Goal: Answer question/provide support

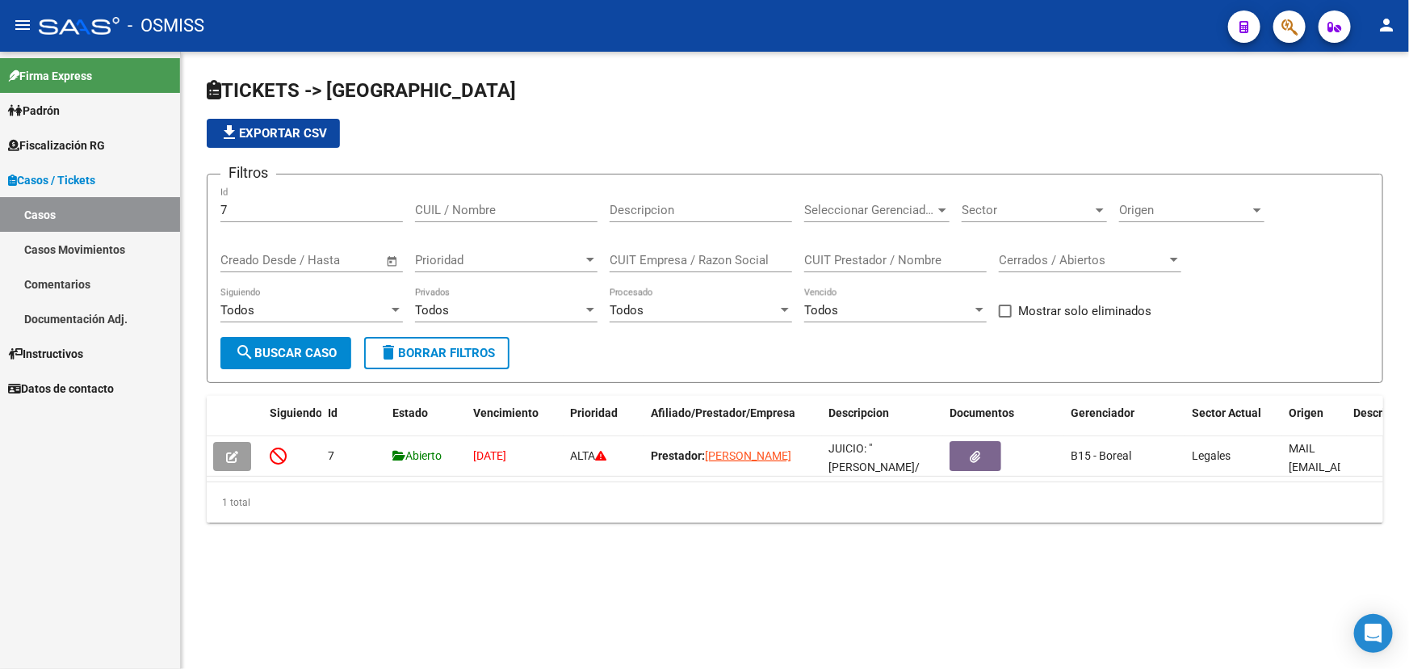
click at [1298, 27] on icon "button" at bounding box center [1290, 27] width 16 height 19
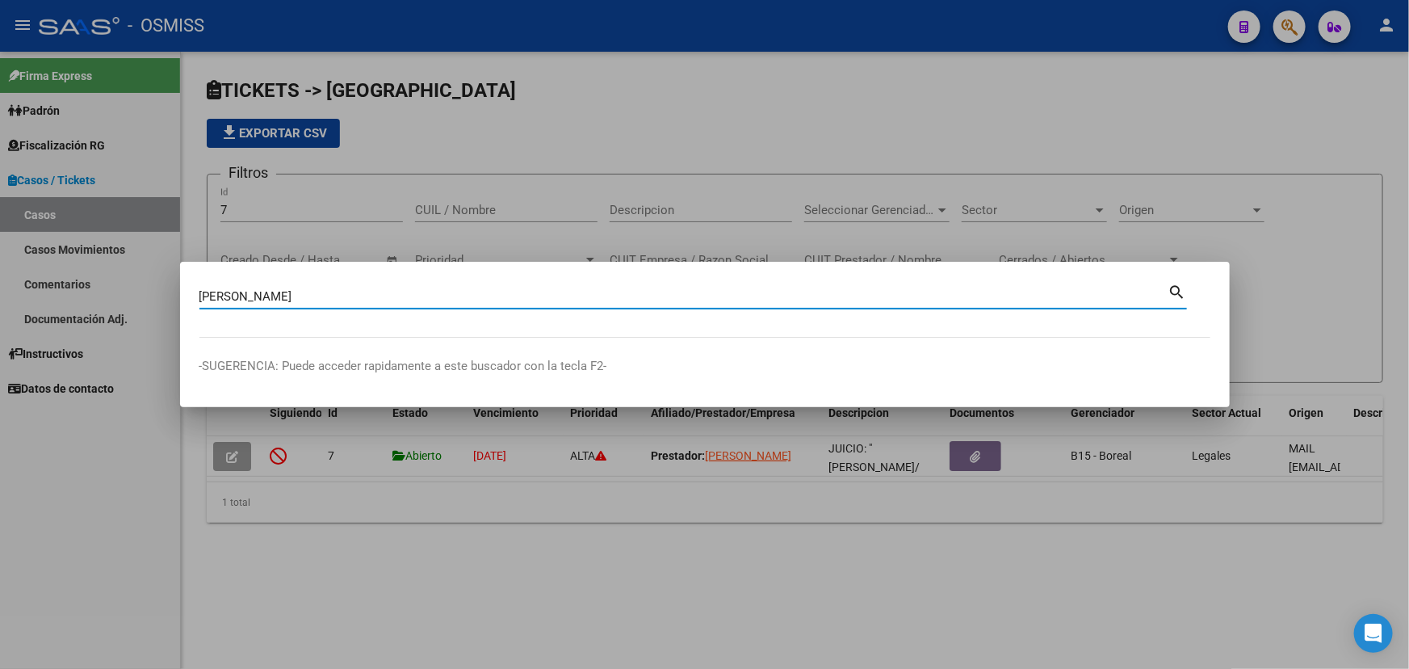
type input "[PERSON_NAME]"
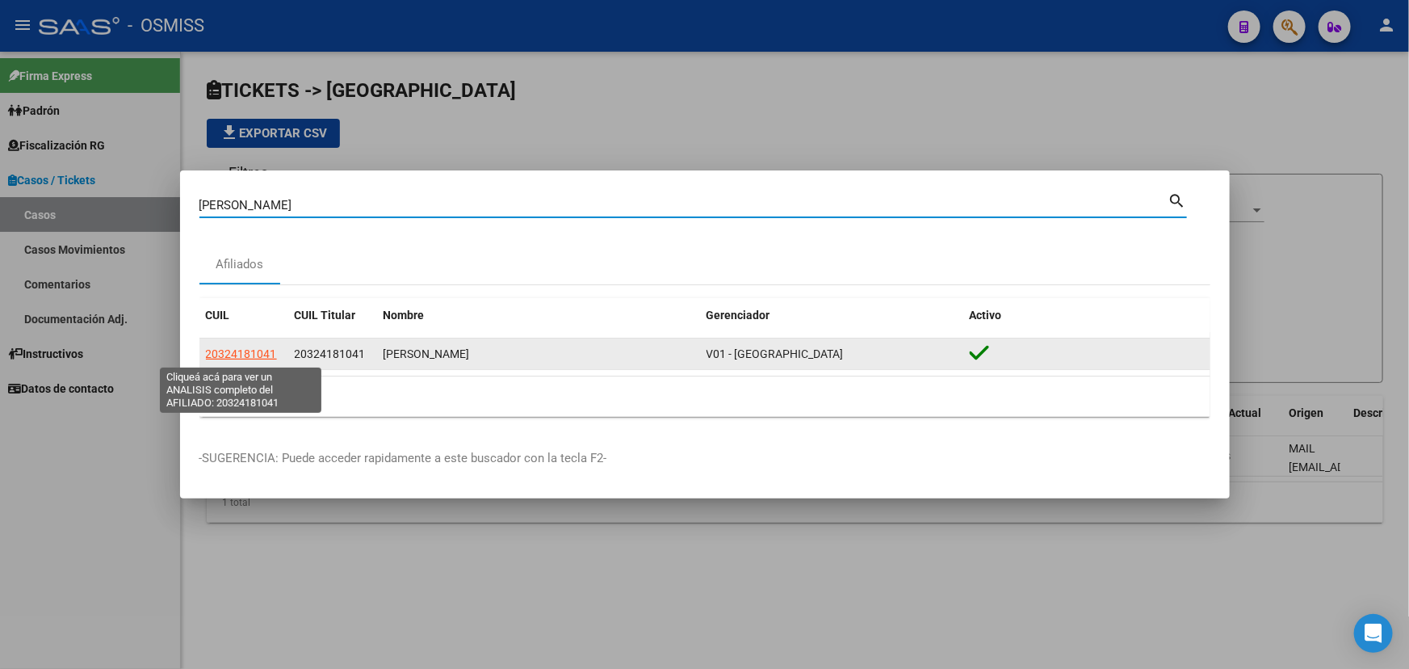
click at [250, 355] on span "20324181041" at bounding box center [241, 353] width 71 height 13
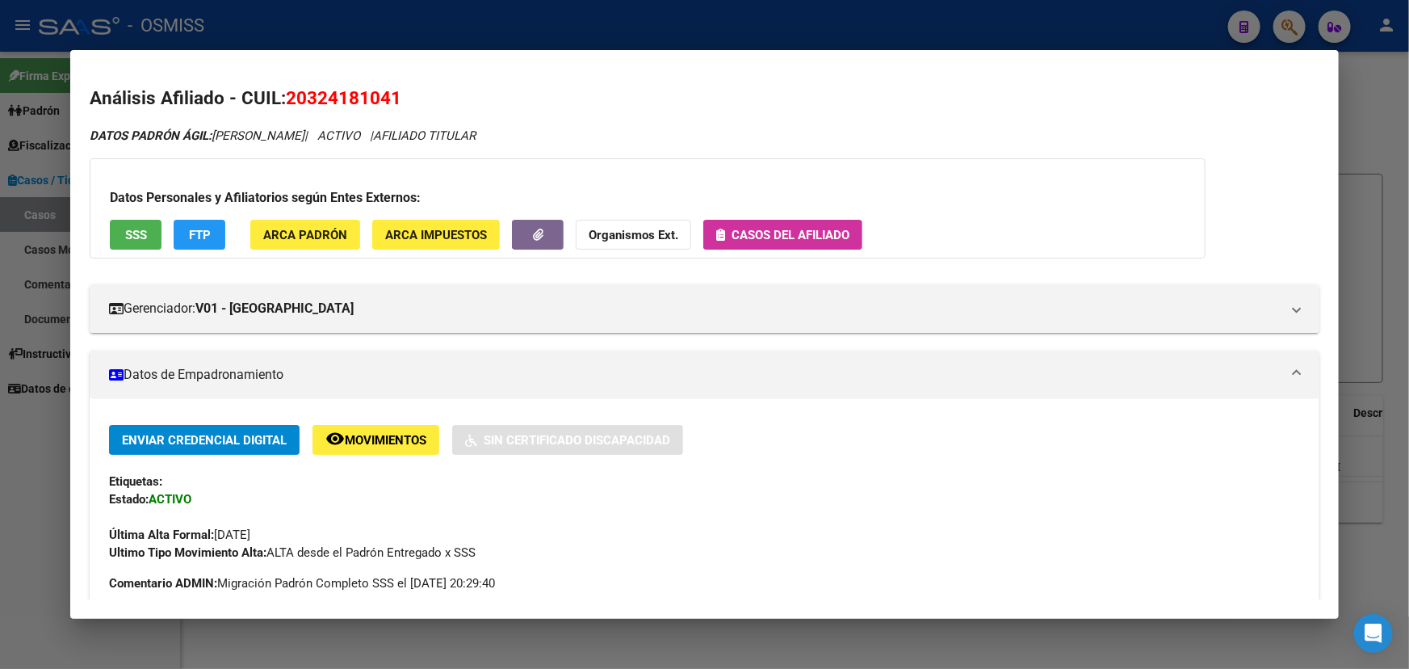
drag, startPoint x: 393, startPoint y: 96, endPoint x: 307, endPoint y: 103, distance: 85.9
click at [307, 103] on span "20324181041" at bounding box center [344, 97] width 116 height 21
copy span "32418104"
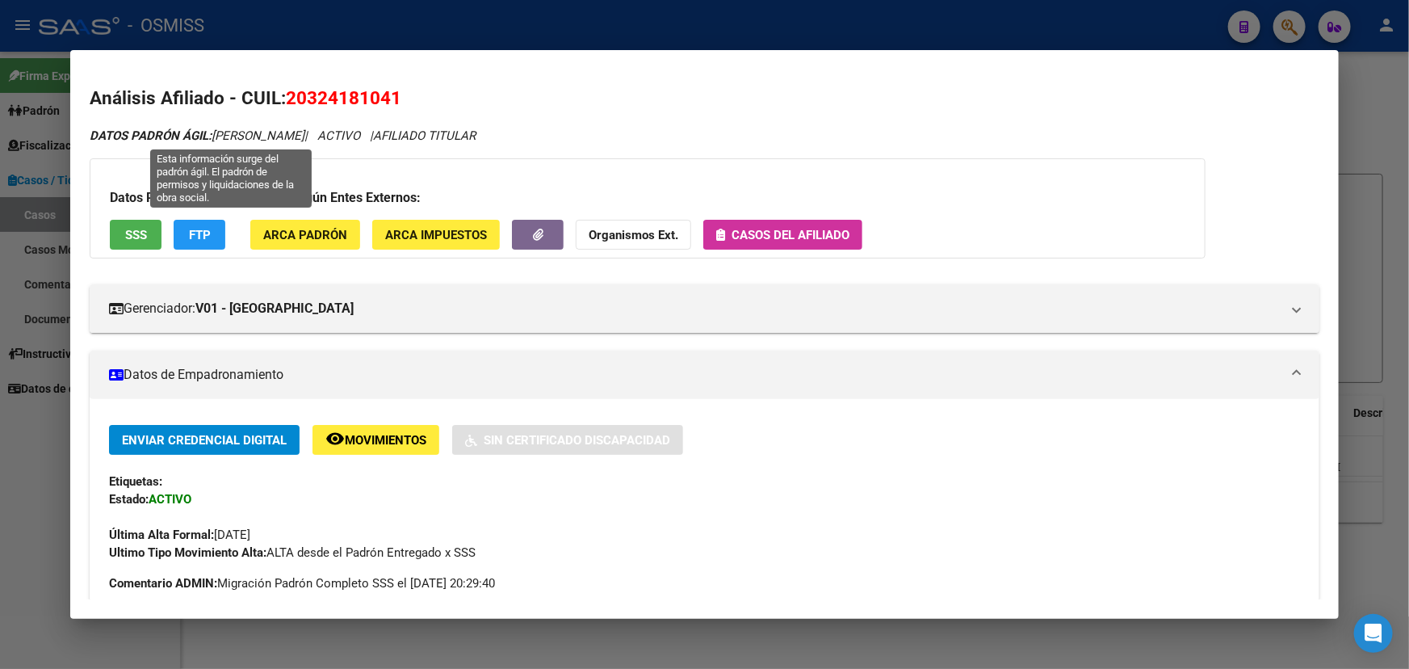
drag, startPoint x: 334, startPoint y: 141, endPoint x: 561, endPoint y: 131, distance: 227.2
click at [476, 132] on icon "DATOS [PERSON_NAME]: [PERSON_NAME] | ACTIVO | AFILIADO TITULAR" at bounding box center [283, 135] width 386 height 15
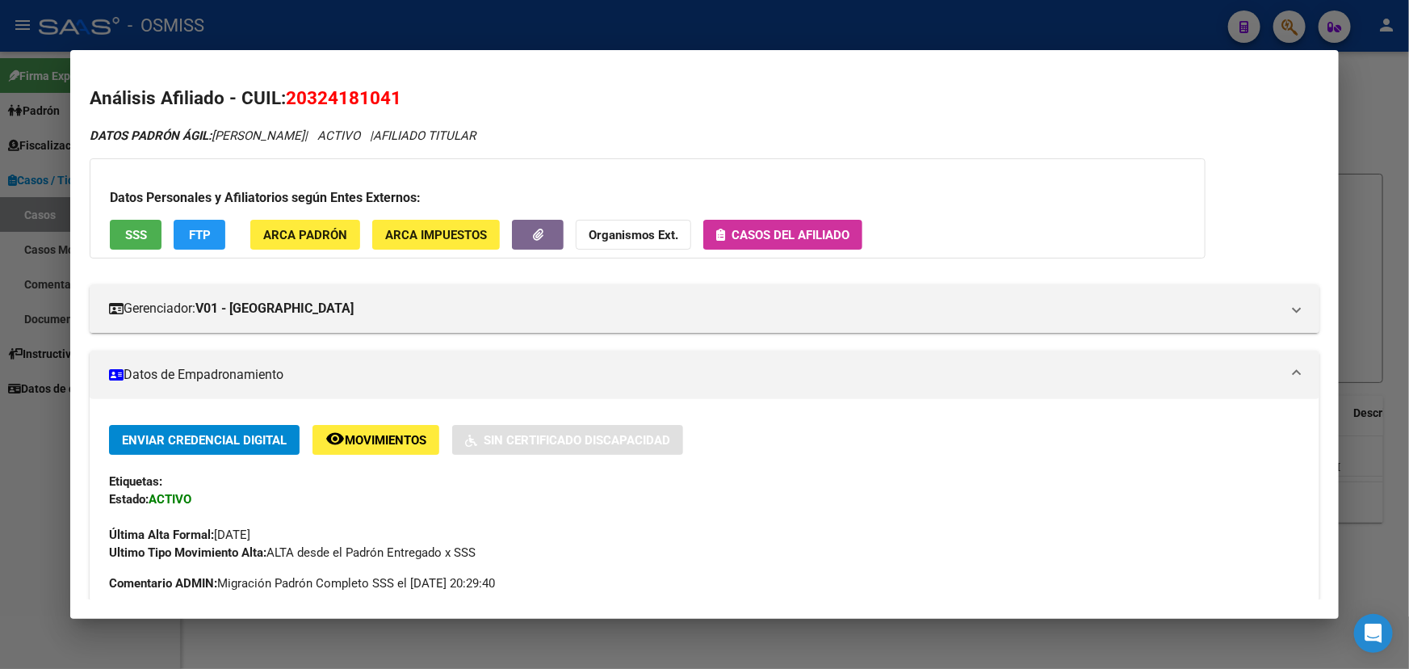
click at [586, 131] on div "DATOS [PERSON_NAME]: [PERSON_NAME] | ACTIVO | AFILIADO TITULAR" at bounding box center [705, 136] width 1230 height 19
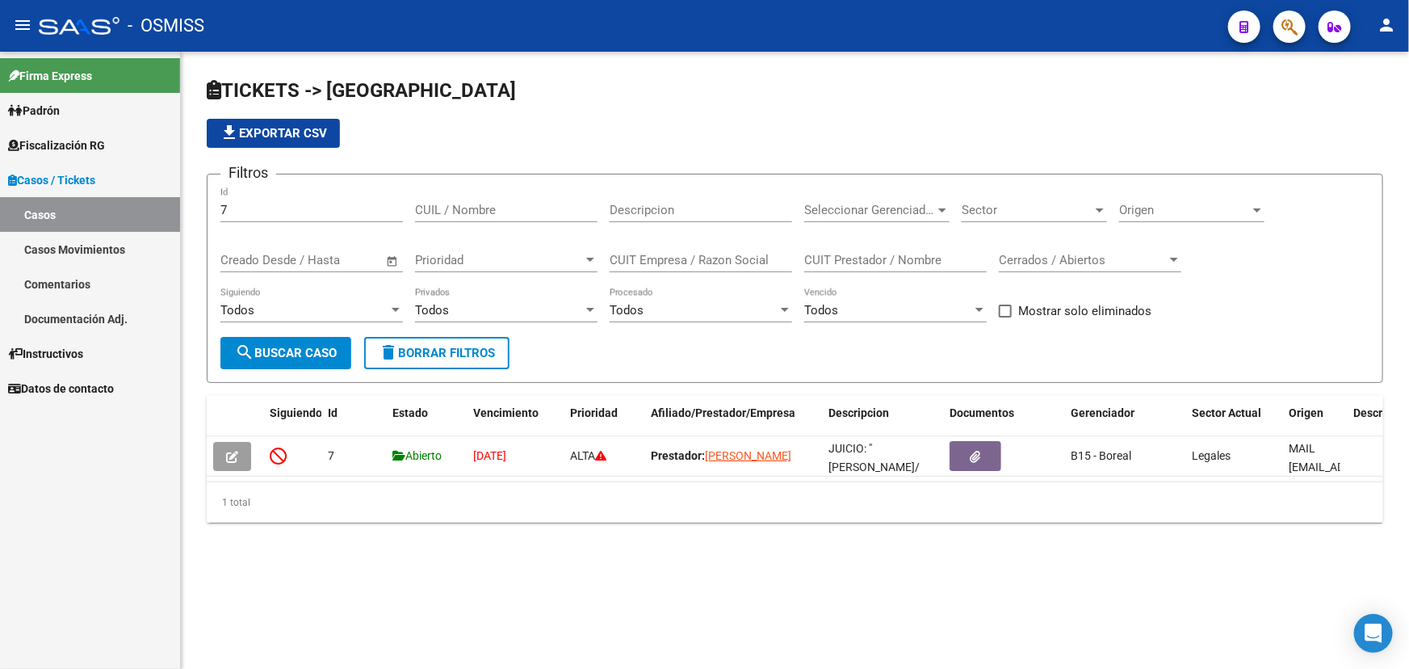
click at [38, 215] on link "Casos" at bounding box center [90, 214] width 180 height 35
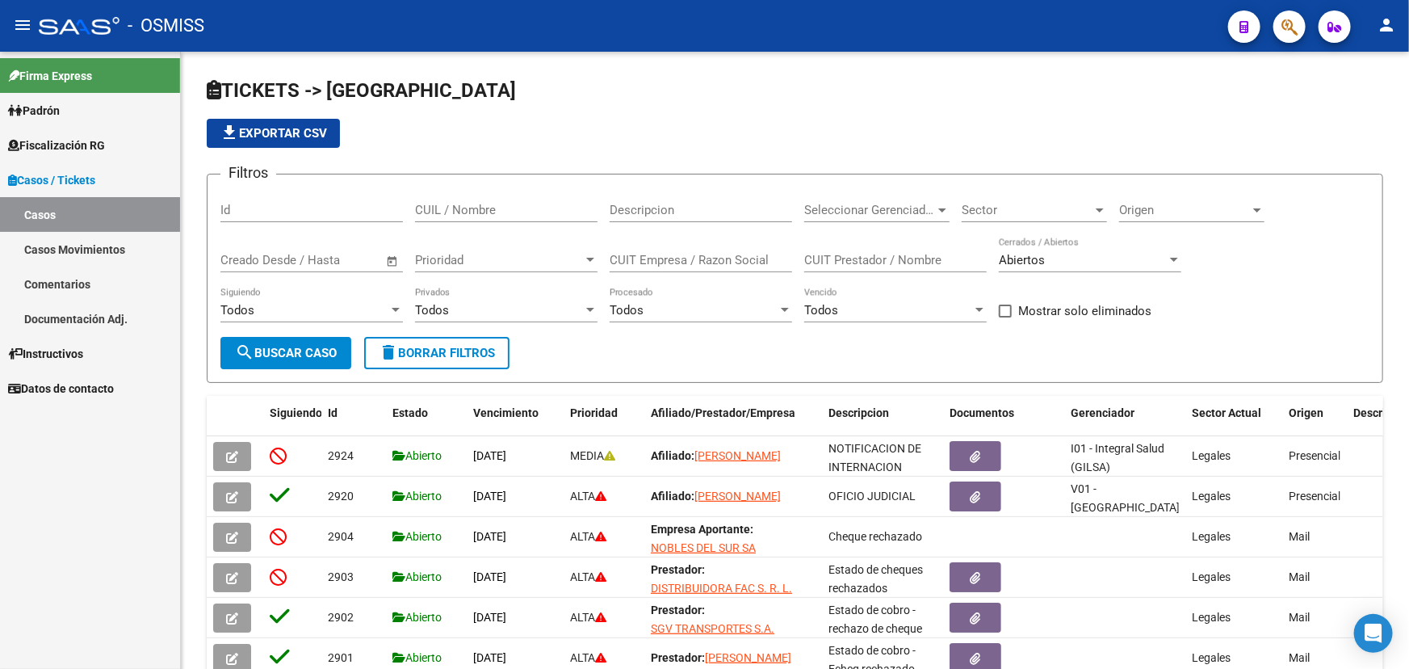
click at [64, 284] on link "Comentarios" at bounding box center [90, 284] width 180 height 35
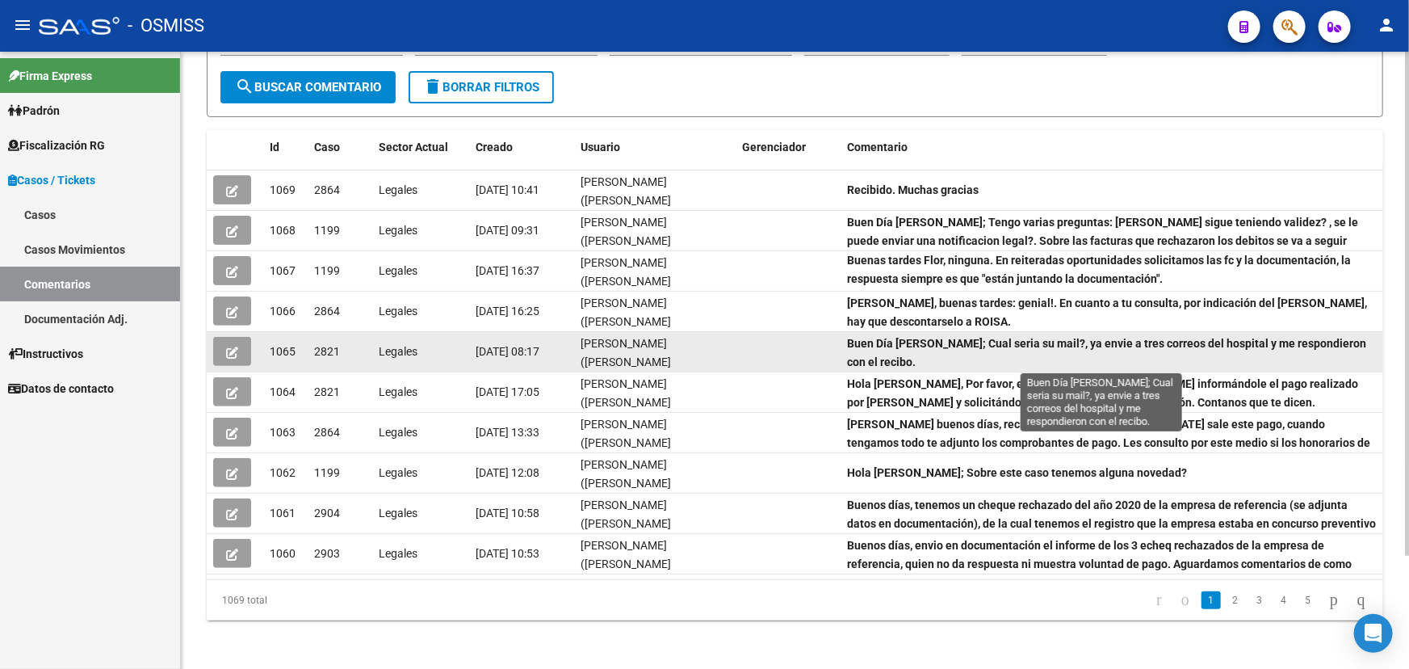
scroll to position [2, 0]
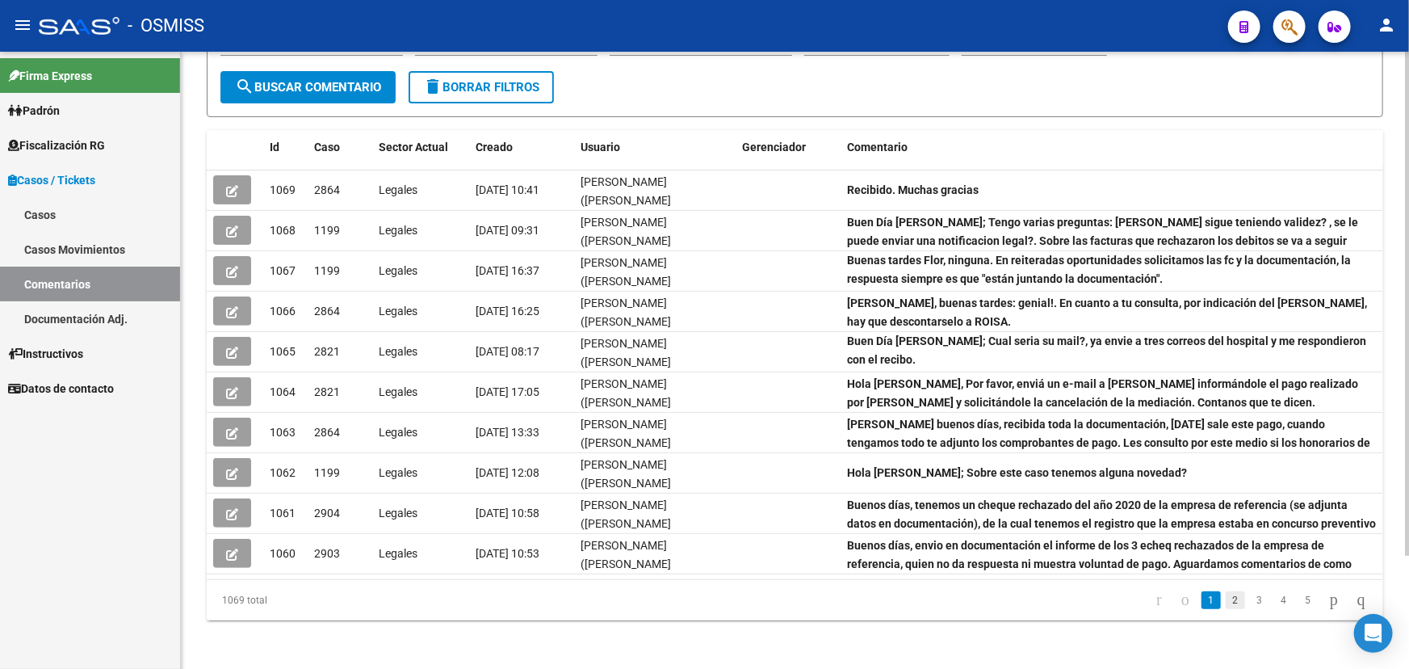
click at [1226, 598] on link "2" at bounding box center [1235, 600] width 19 height 18
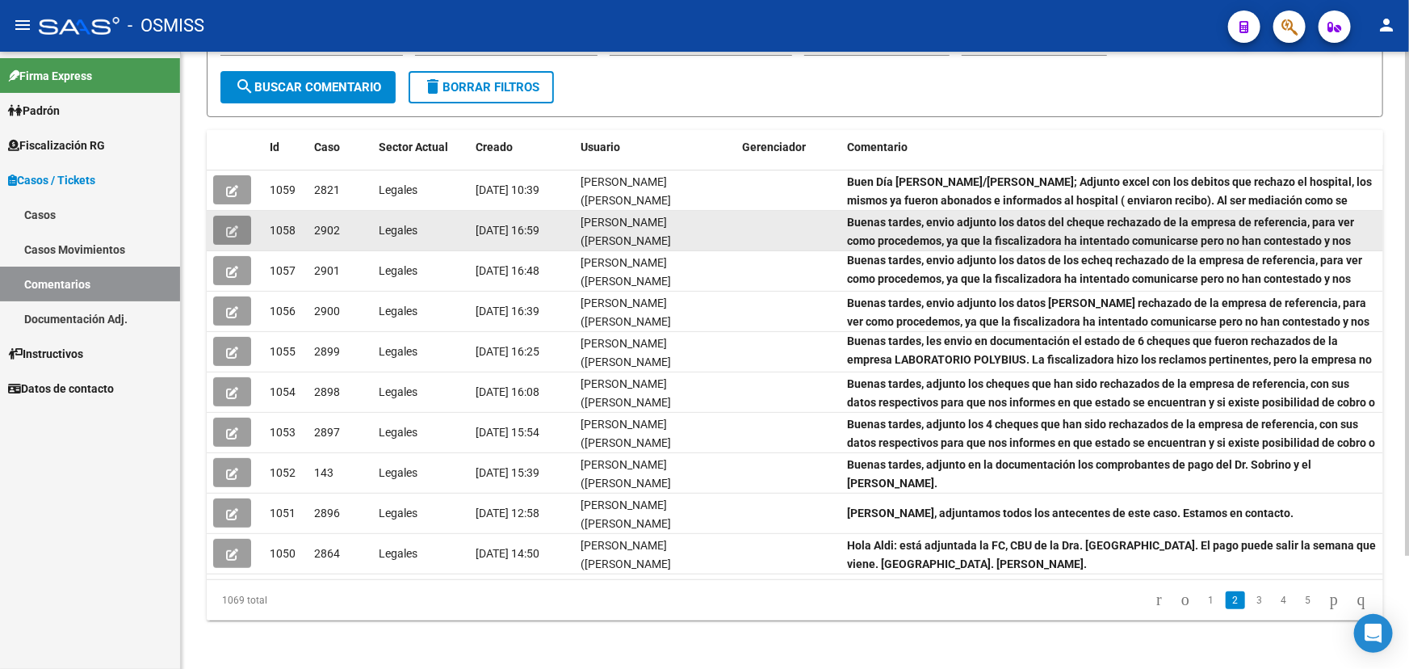
click at [232, 225] on icon "button" at bounding box center [232, 231] width 12 height 12
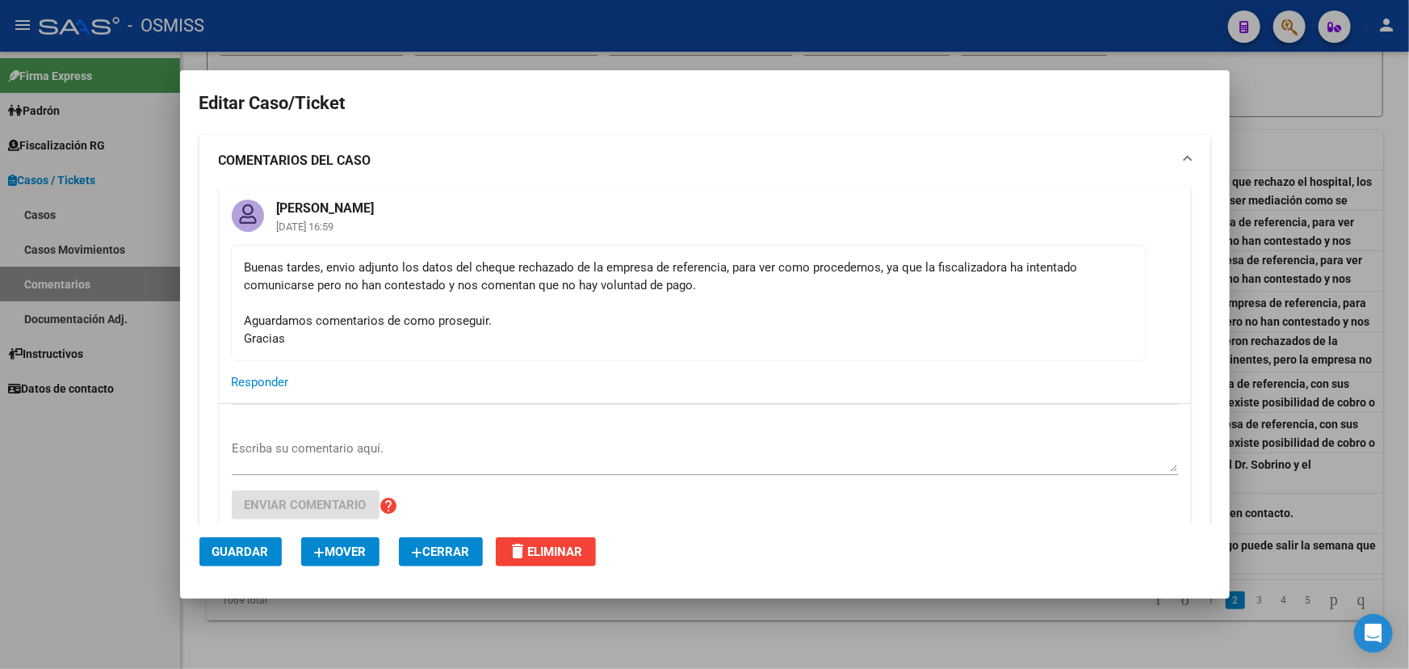
drag, startPoint x: 472, startPoint y: 263, endPoint x: 915, endPoint y: 283, distance: 443.9
click at [885, 280] on div "Buenas tardes, envio adjunto los datos del cheque rechazado de la empresa de re…" at bounding box center [689, 302] width 888 height 89
click at [992, 300] on div "Buenas tardes, envio adjunto los datos del cheque rechazado de la empresa de re…" at bounding box center [689, 302] width 888 height 89
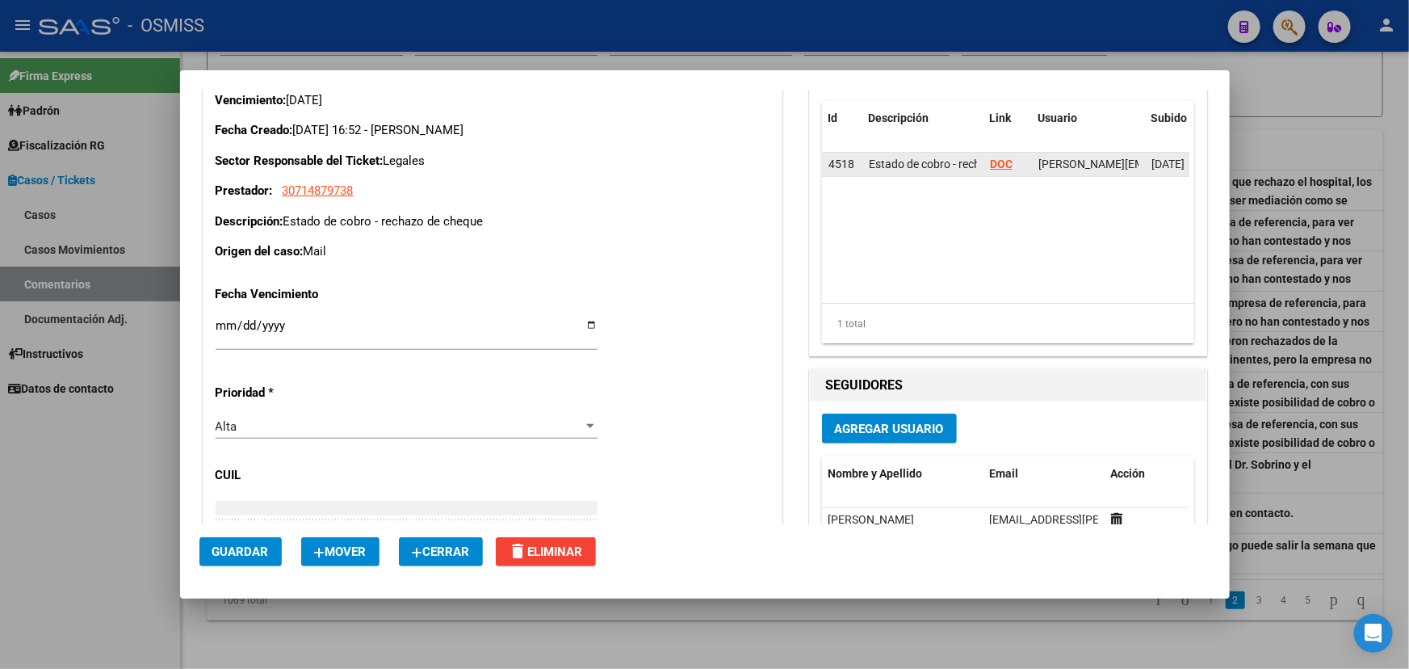
scroll to position [0, 77]
drag, startPoint x: 922, startPoint y: 170, endPoint x: 985, endPoint y: 170, distance: 62.2
click at [985, 170] on div "4518 Estado de cobro - rechazo de cheque DOC [PERSON_NAME][EMAIL_ADDRESS][PERSO…" at bounding box center [1064, 165] width 485 height 24
click at [1002, 162] on strong "DOC" at bounding box center [1001, 164] width 23 height 13
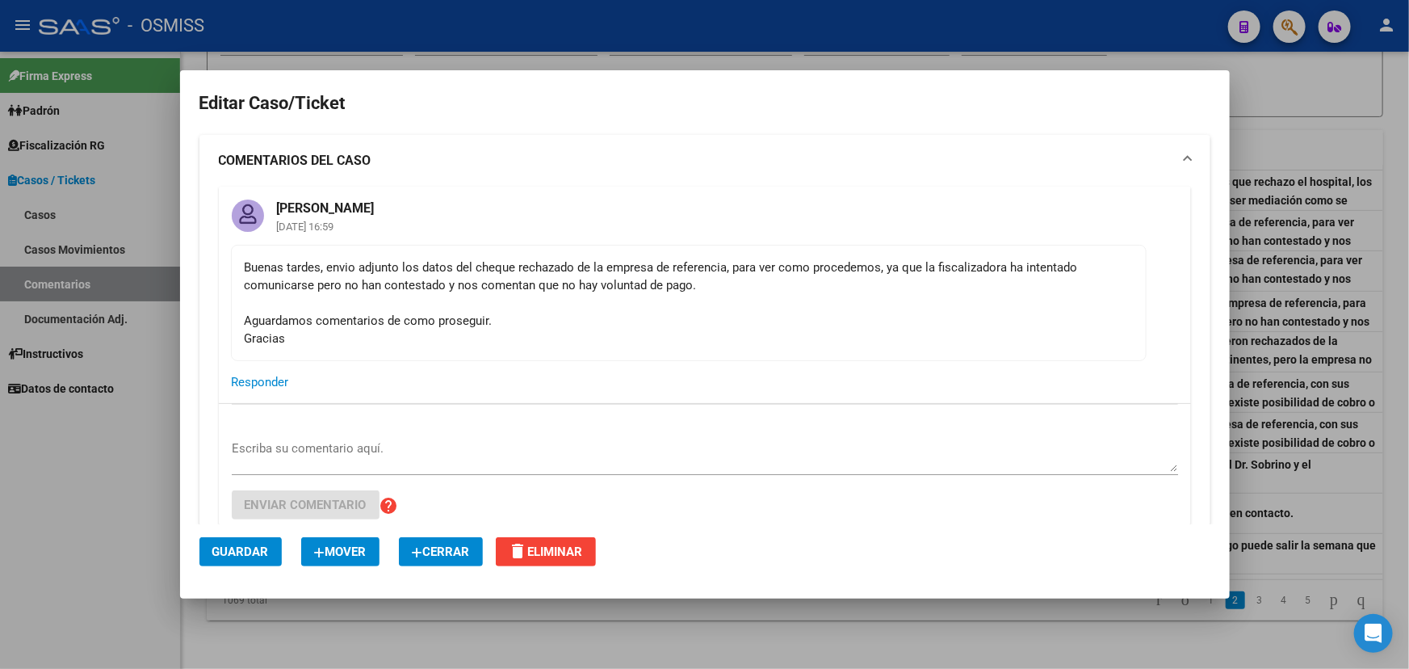
scroll to position [0, 0]
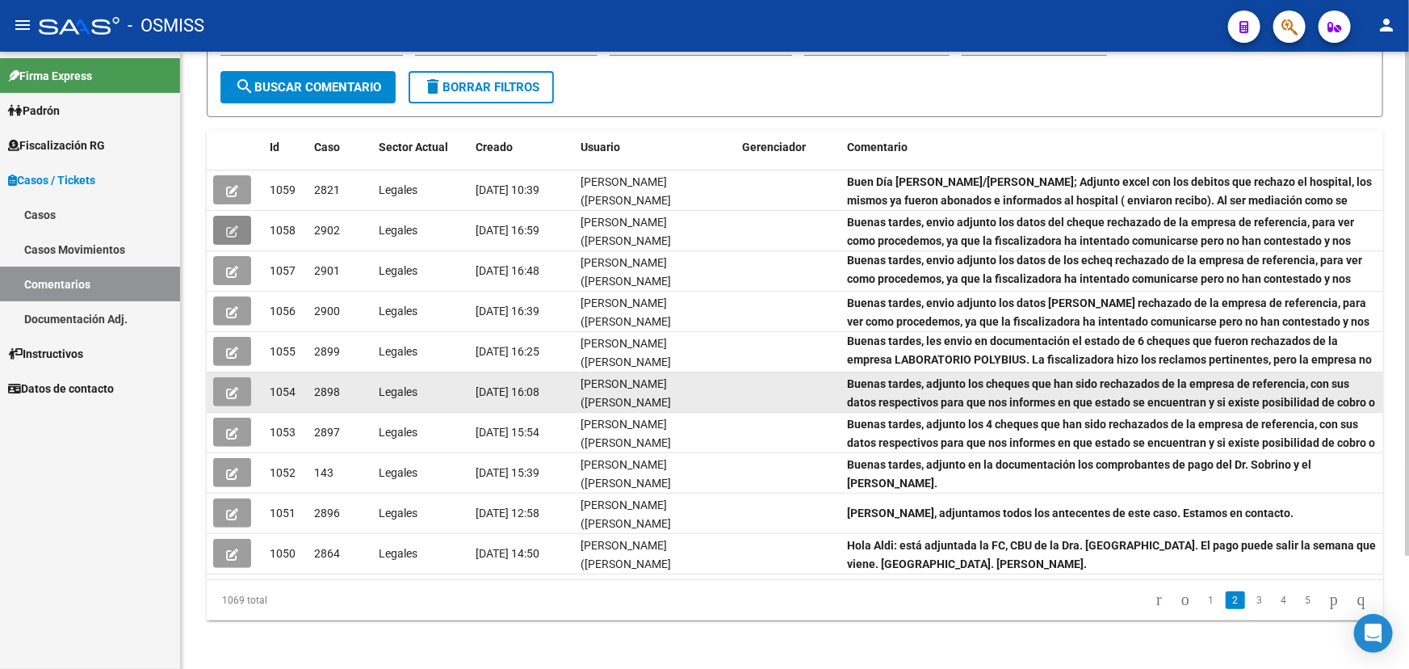
click at [229, 387] on icon "button" at bounding box center [232, 393] width 12 height 12
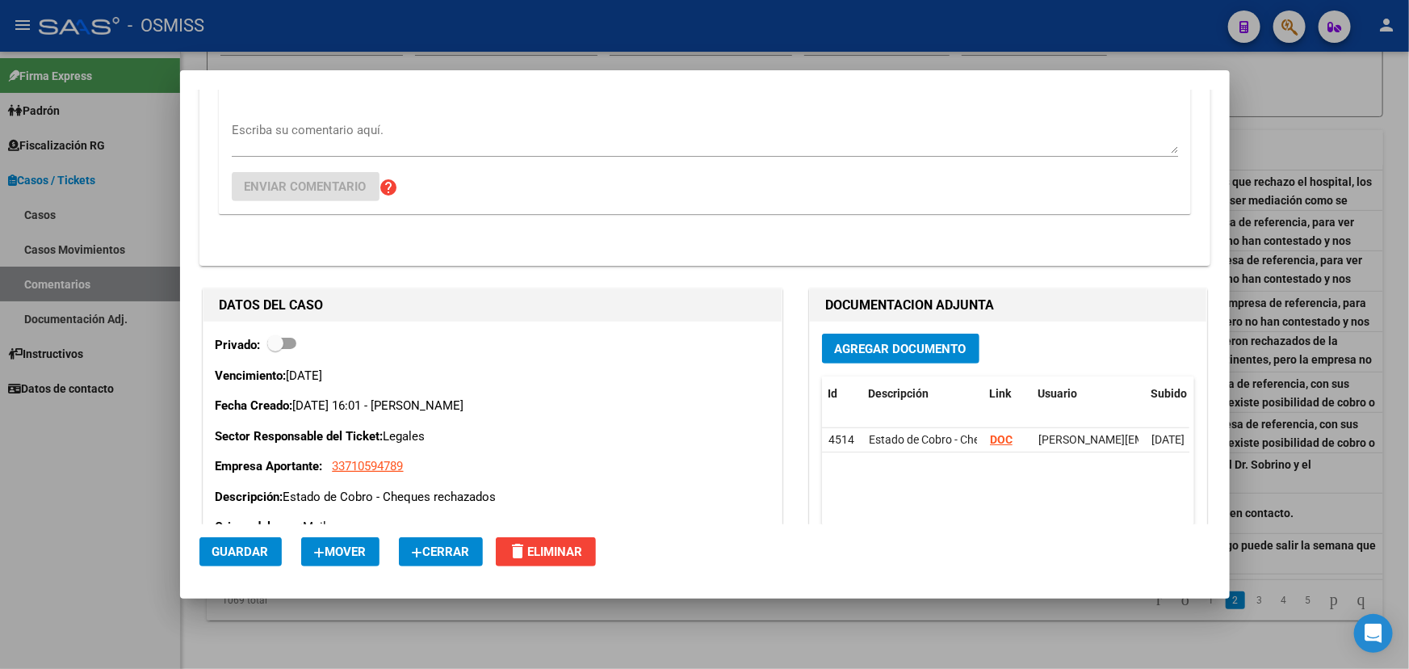
scroll to position [367, 0]
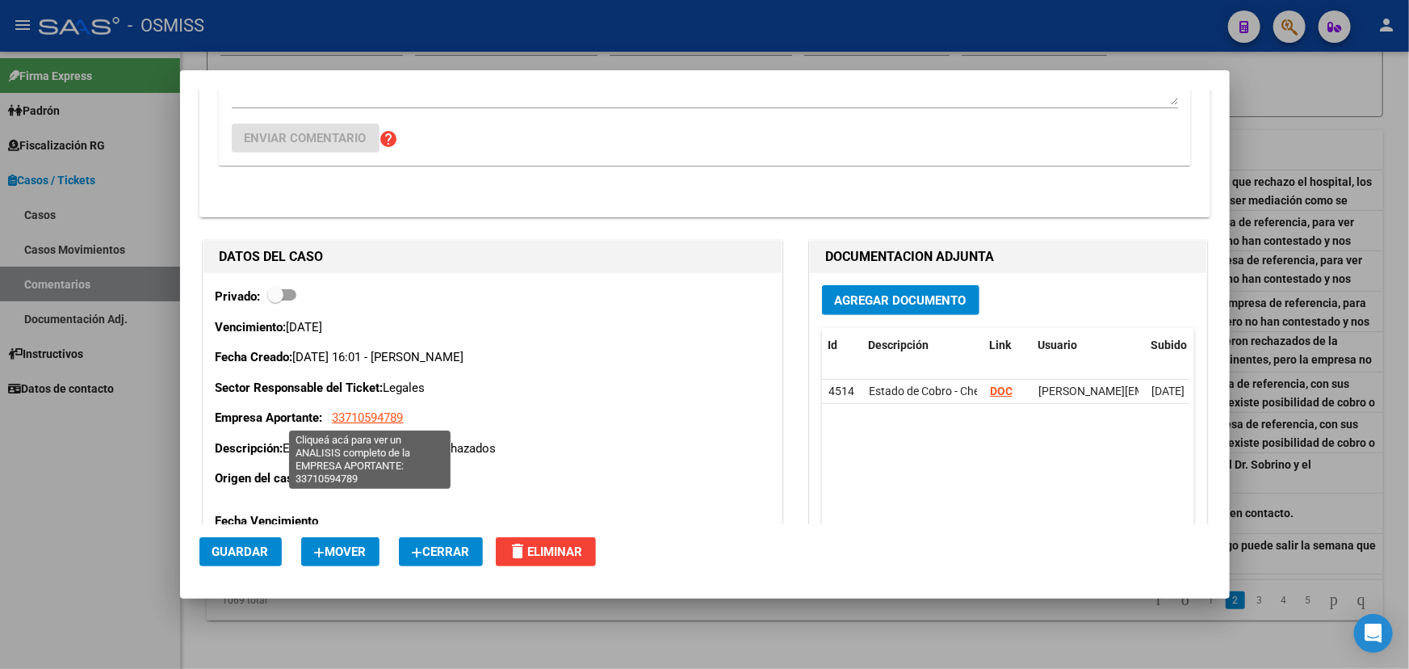
click at [387, 413] on span "33710594789" at bounding box center [368, 417] width 71 height 15
type textarea "33710594789"
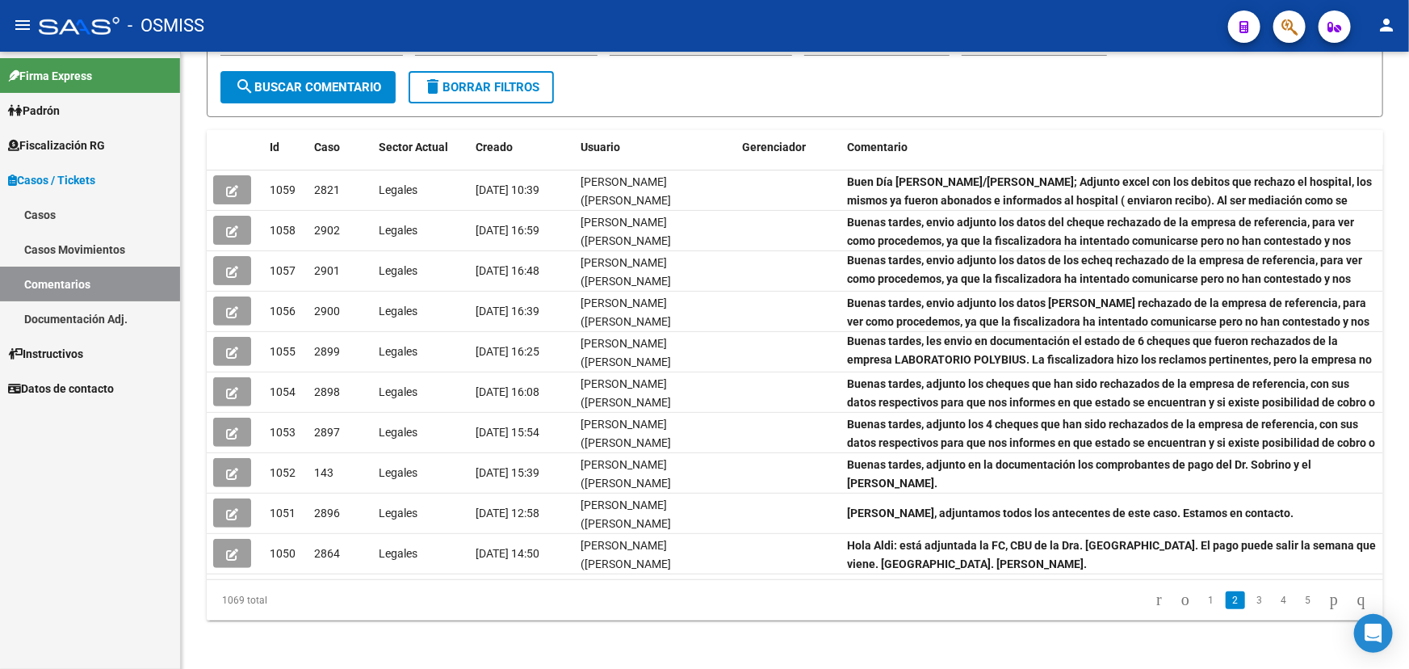
click at [1281, 23] on button "button" at bounding box center [1290, 27] width 32 height 32
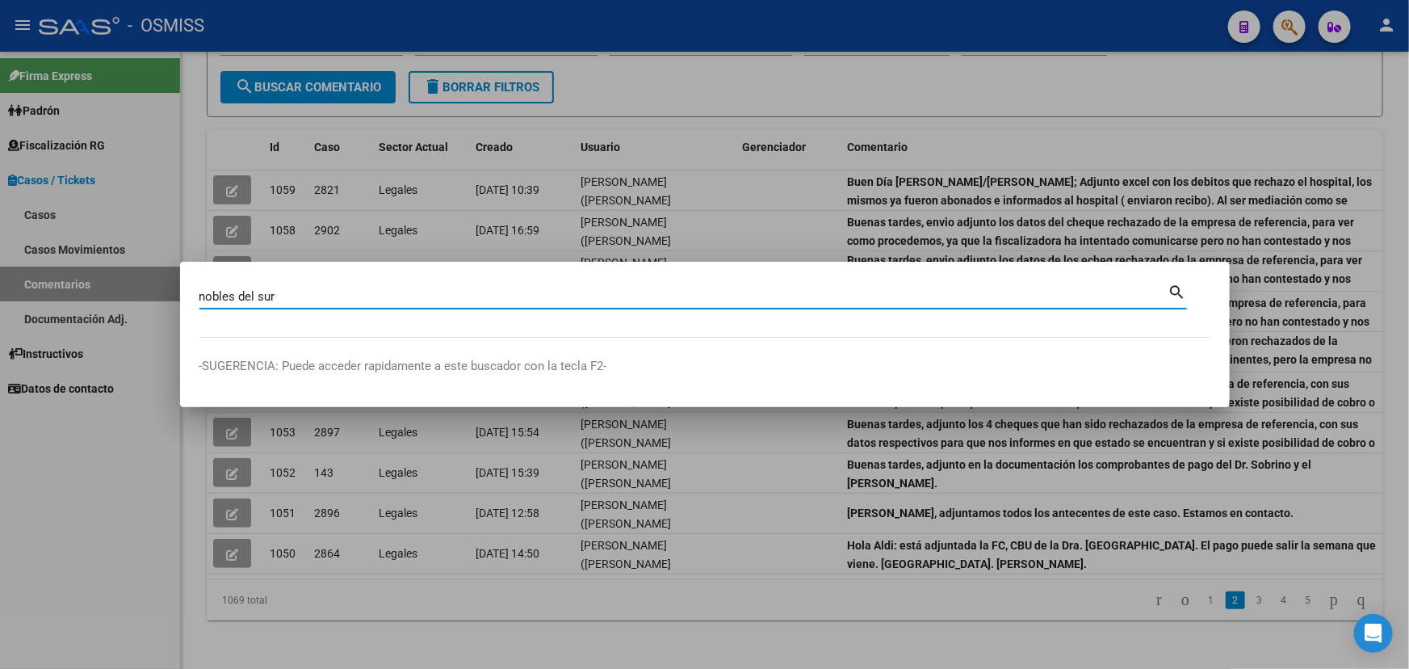
type input "nobles del sur"
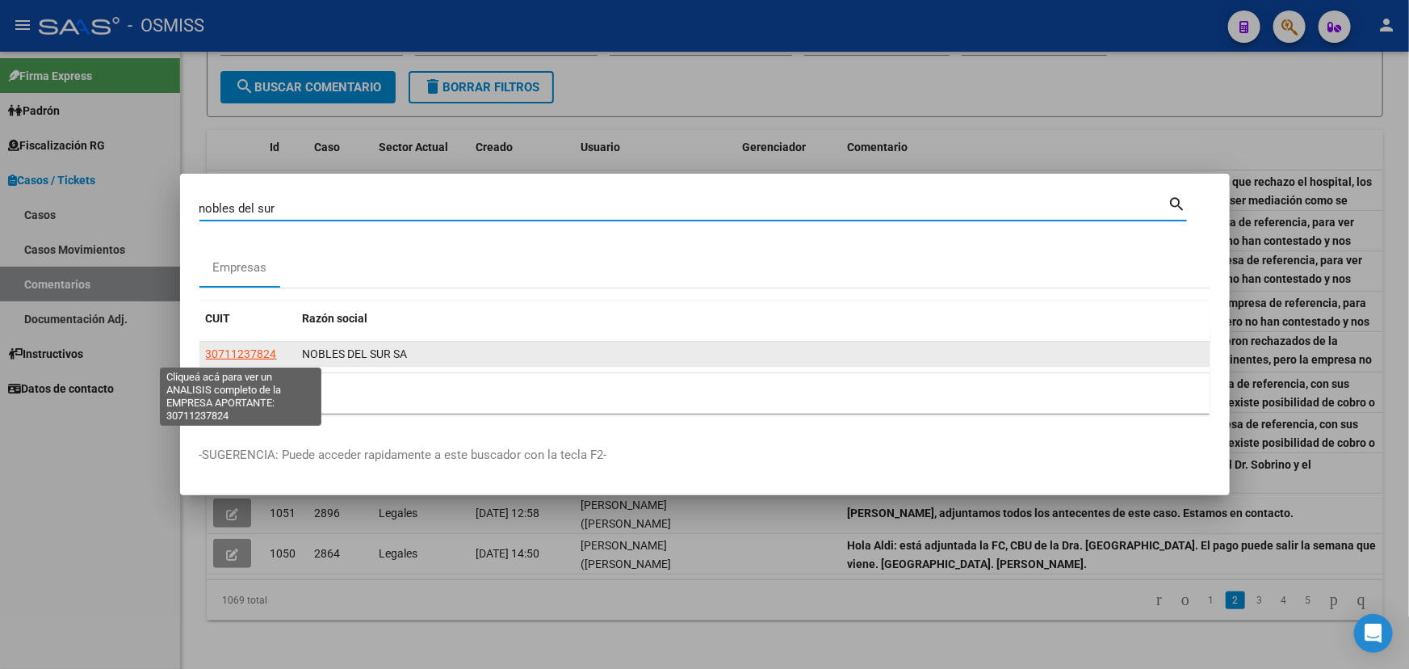
click at [223, 355] on span "30711237824" at bounding box center [241, 353] width 71 height 13
type textarea "30711237824"
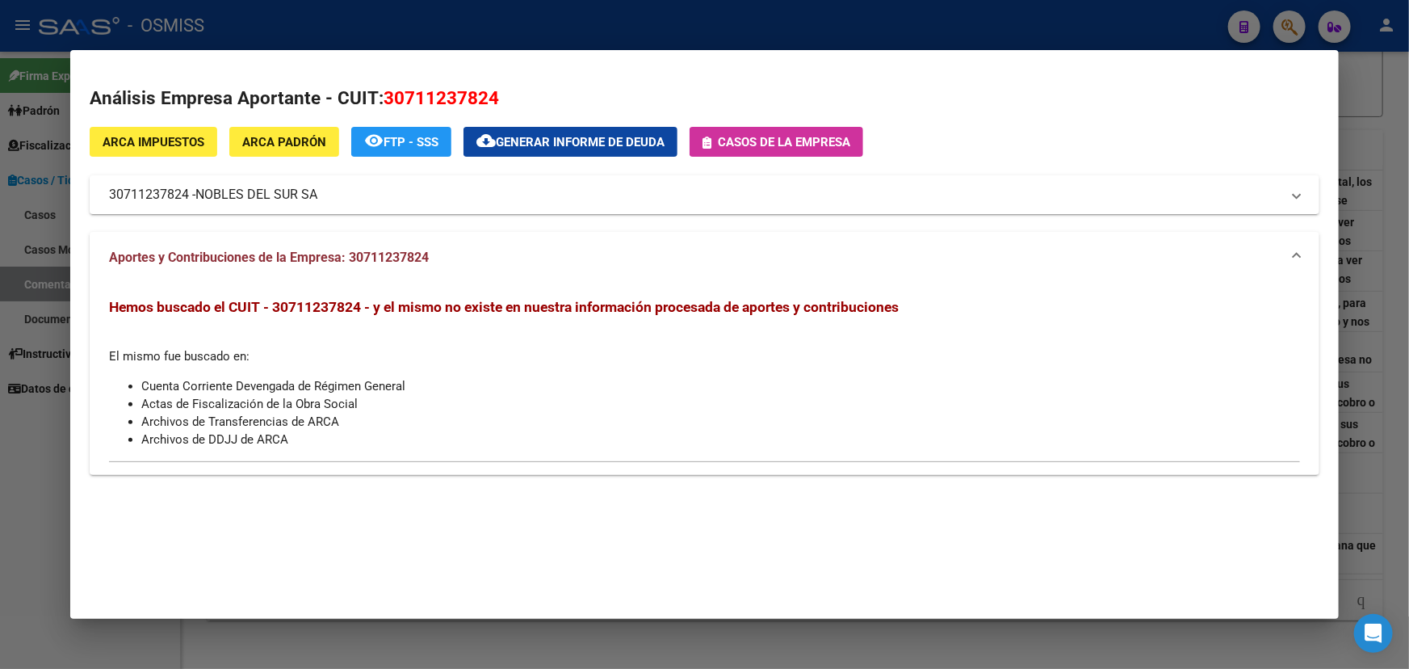
click at [785, 145] on span "Casos de la empresa" at bounding box center [784, 142] width 132 height 15
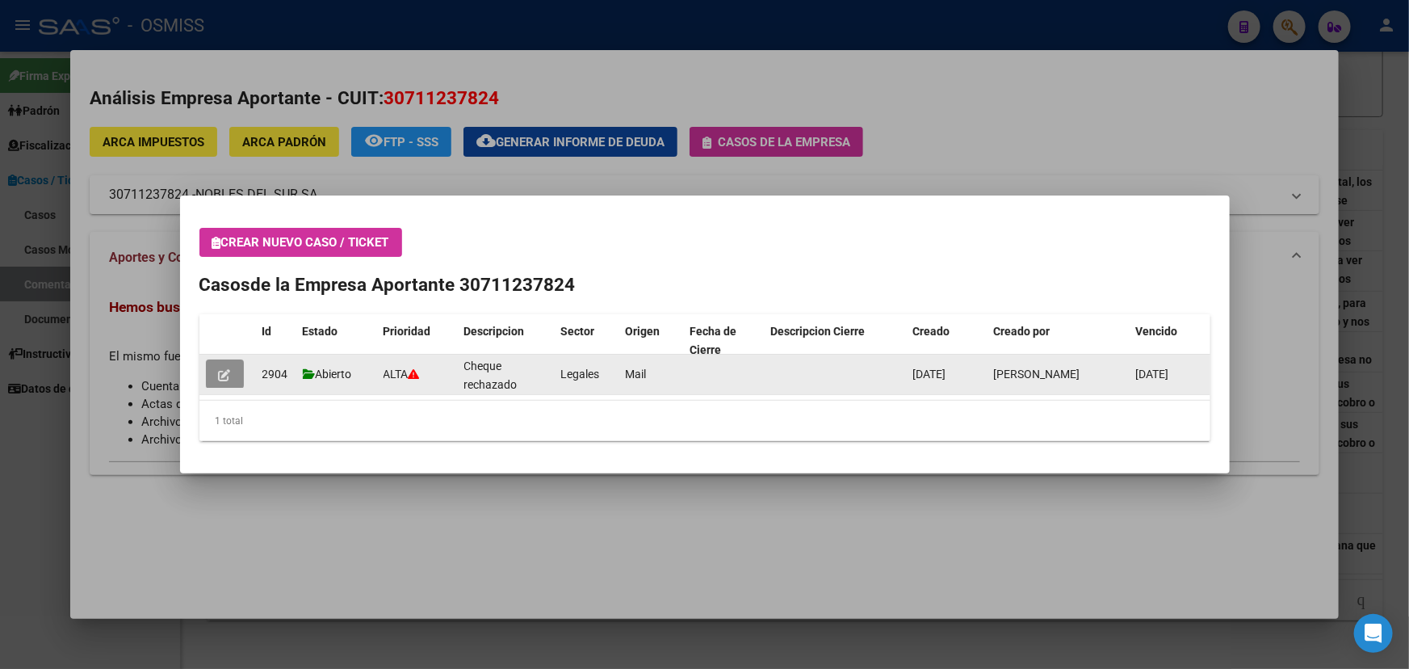
click at [219, 374] on icon "button" at bounding box center [225, 375] width 12 height 12
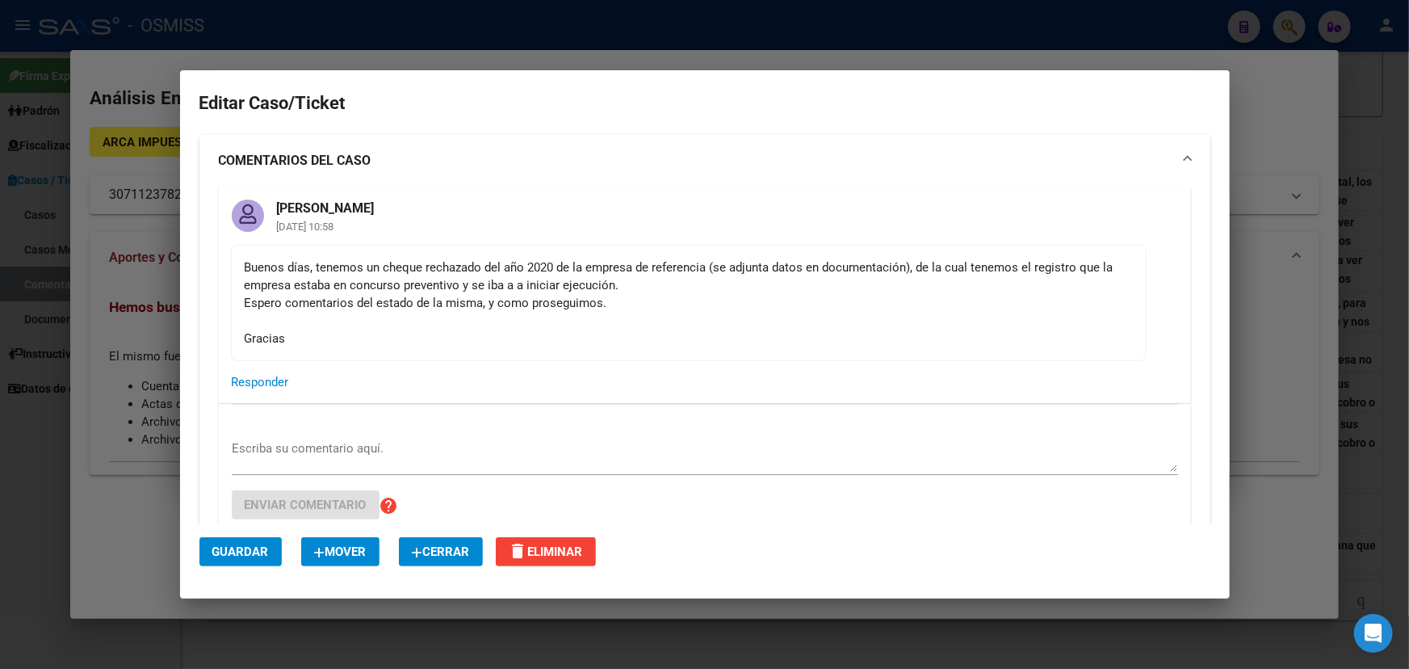
drag, startPoint x: 298, startPoint y: 288, endPoint x: 694, endPoint y: 279, distance: 395.9
click at [687, 279] on div "Buenos días, tenemos un cheque rechazado del año 2020 de la empresa de referenc…" at bounding box center [689, 302] width 888 height 89
click at [770, 283] on div "Buenos días, tenemos un cheque rechazado del año 2020 de la empresa de referenc…" at bounding box center [689, 302] width 888 height 89
click at [388, 301] on div "Buenos días, tenemos un cheque rechazado del año 2020 de la empresa de referenc…" at bounding box center [689, 302] width 888 height 89
drag, startPoint x: 299, startPoint y: 299, endPoint x: 662, endPoint y: 315, distance: 363.8
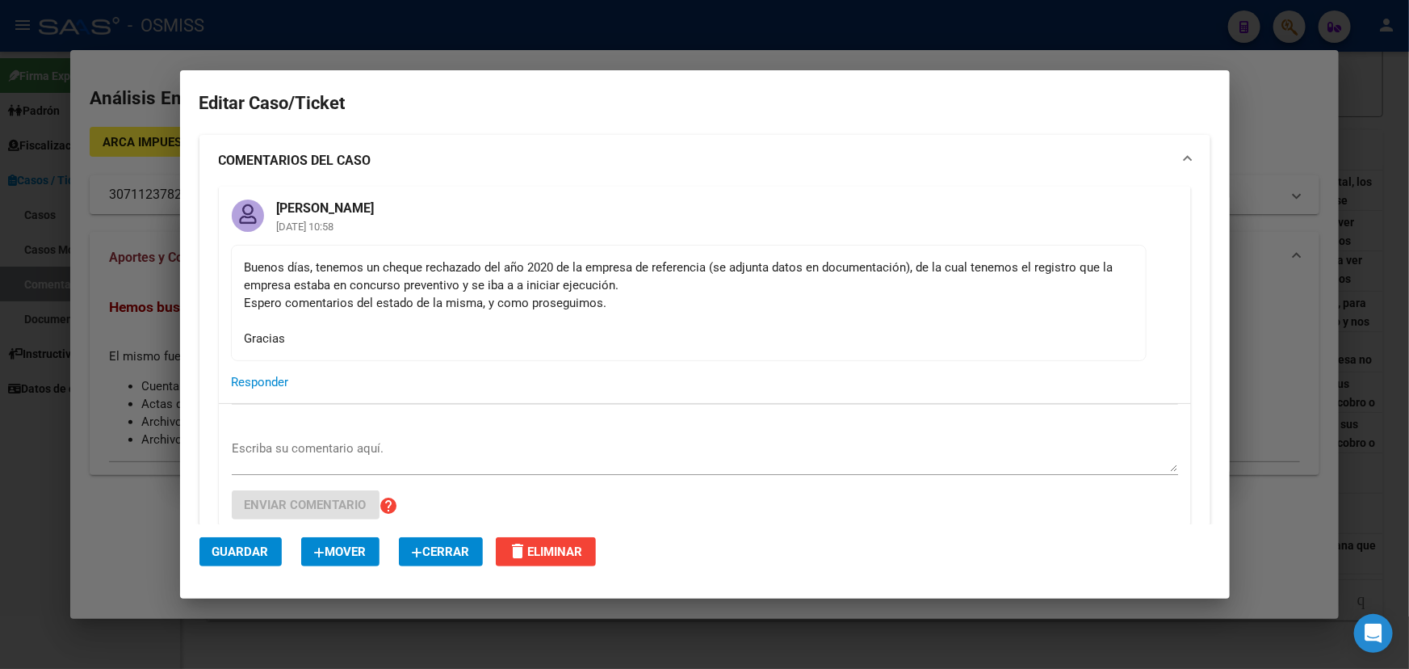
click at [648, 315] on div "Buenos días, tenemos un cheque rechazado del año 2020 de la empresa de referenc…" at bounding box center [689, 302] width 888 height 89
click at [662, 315] on div "Buenos días, tenemos un cheque rechazado del año 2020 de la empresa de referenc…" at bounding box center [689, 302] width 888 height 89
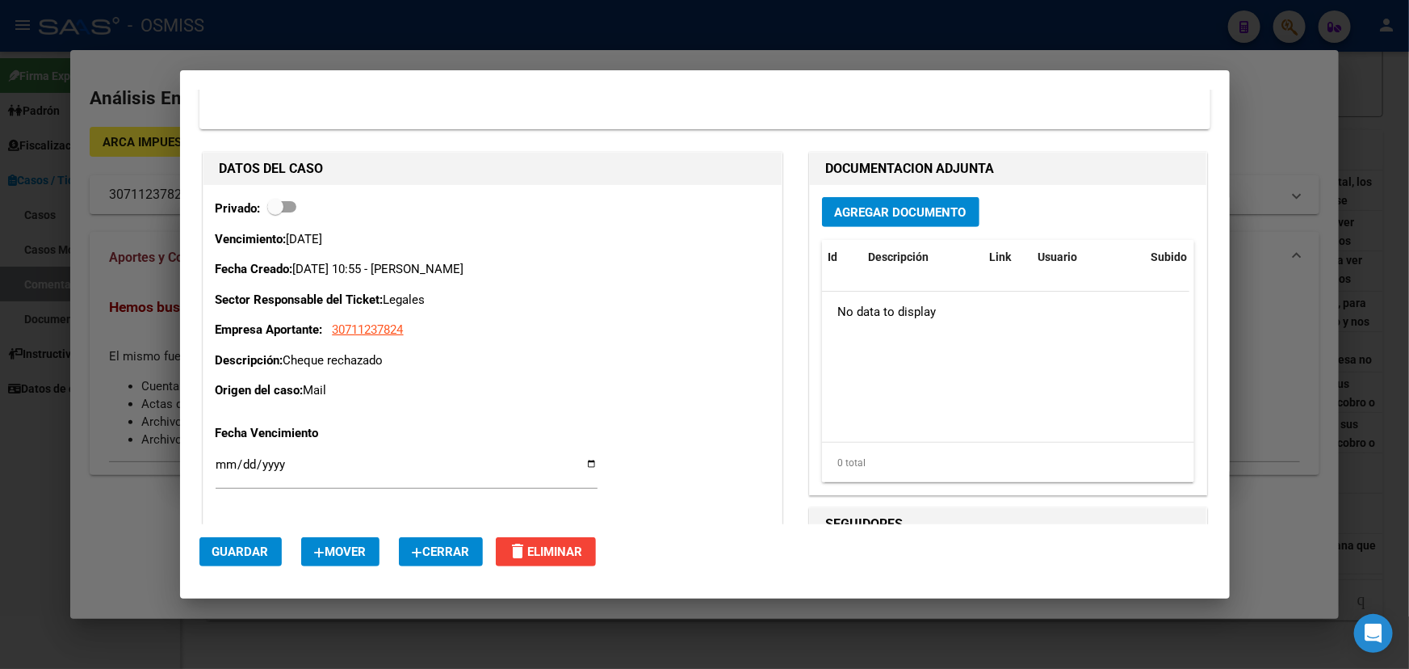
scroll to position [514, 0]
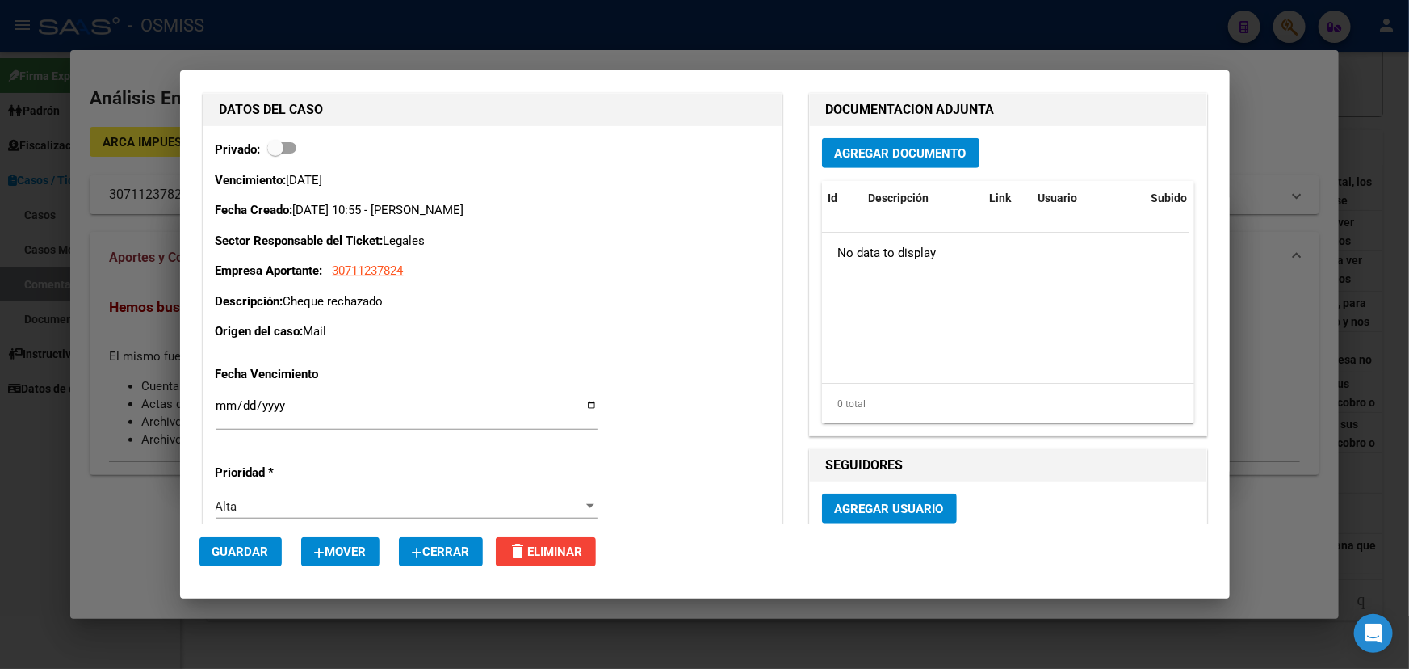
click at [887, 158] on span "Agregar Documento" at bounding box center [901, 153] width 132 height 15
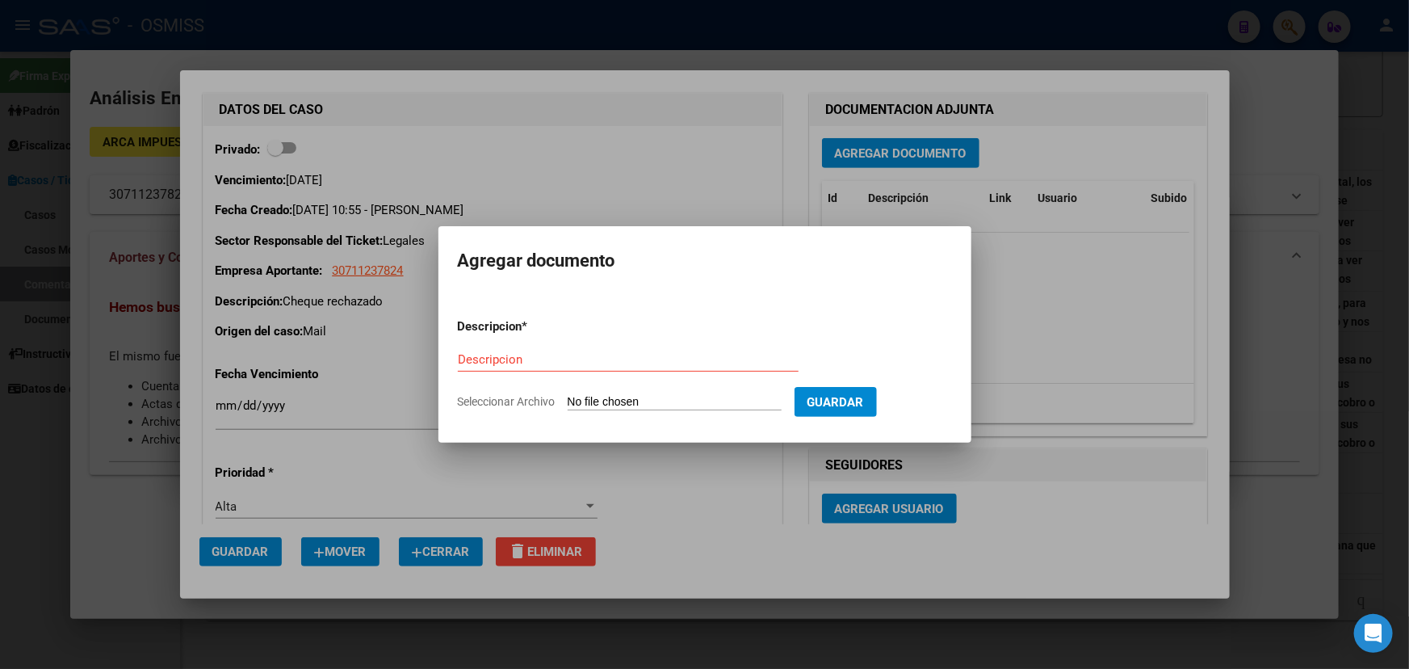
click at [622, 399] on input "Seleccionar Archivo" at bounding box center [675, 402] width 214 height 15
type input "C:\fakepath\nobles del sur verificación de crédito [PERSON_NAME].pdf"
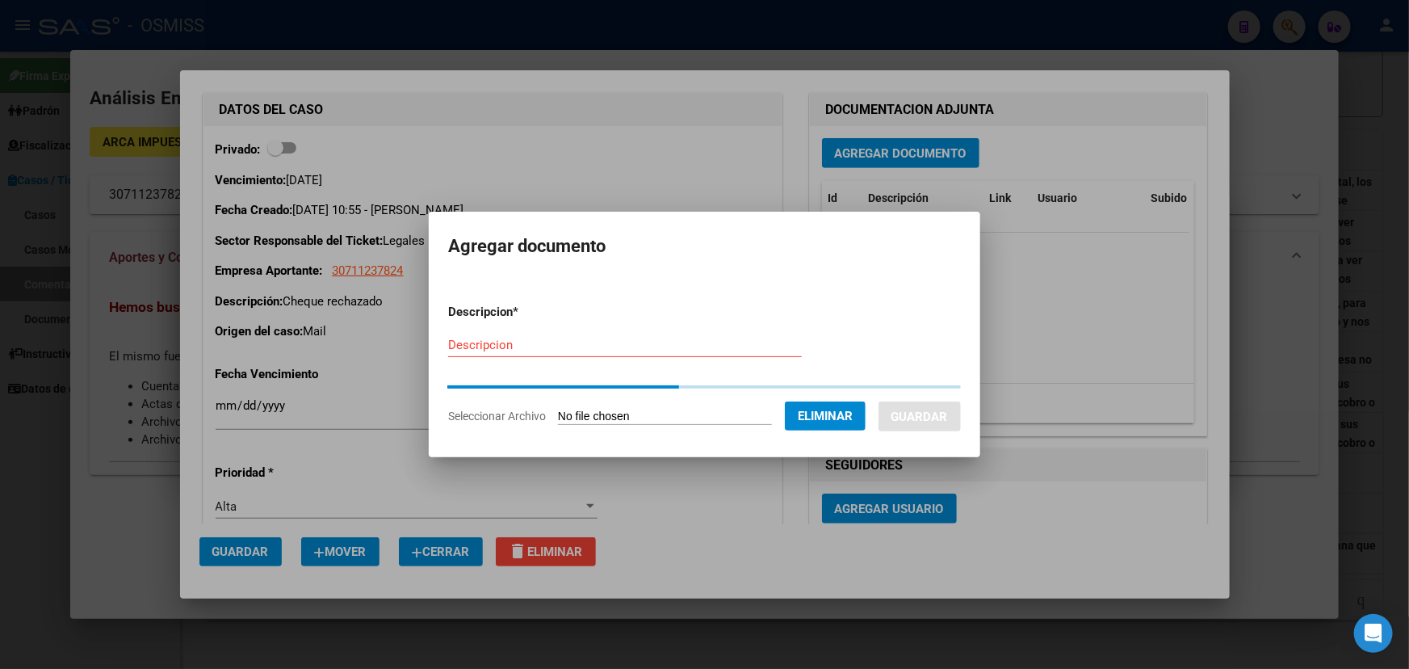
click at [463, 344] on input "Descripcion" at bounding box center [625, 345] width 354 height 15
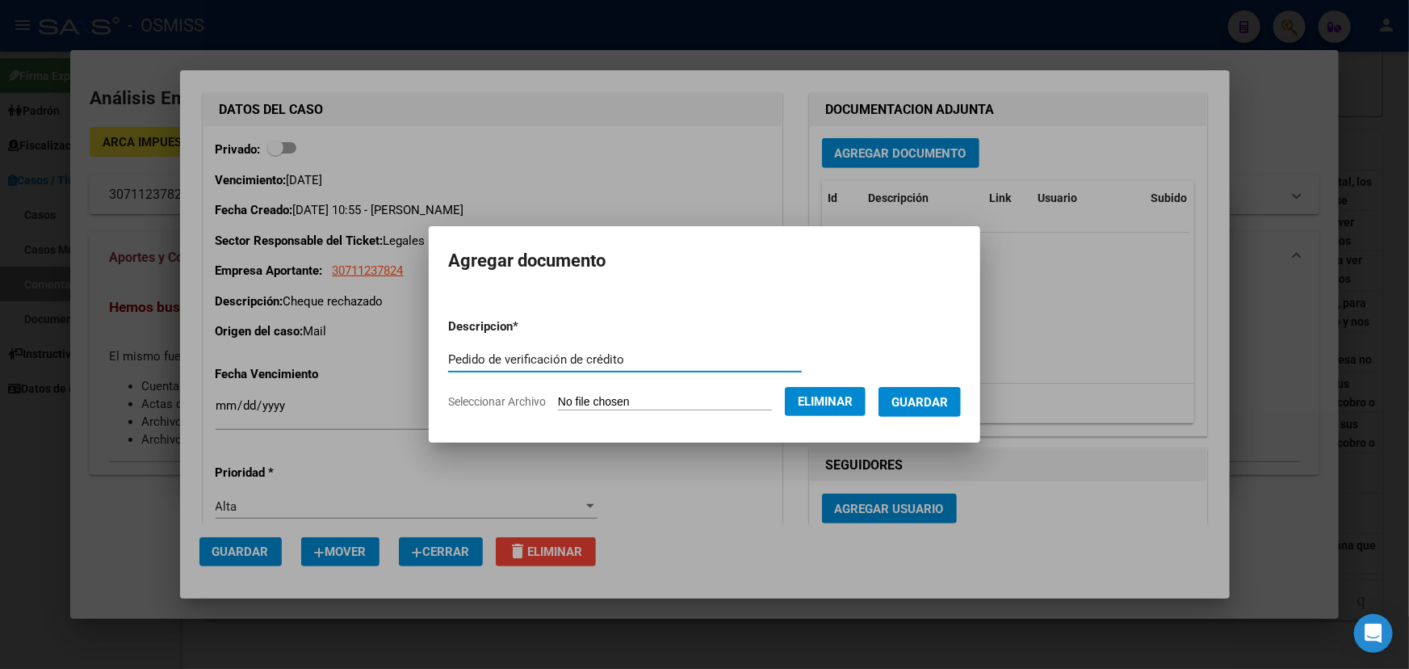
type input "Pedido de verificación de crédito"
click at [948, 397] on span "Guardar" at bounding box center [920, 402] width 57 height 15
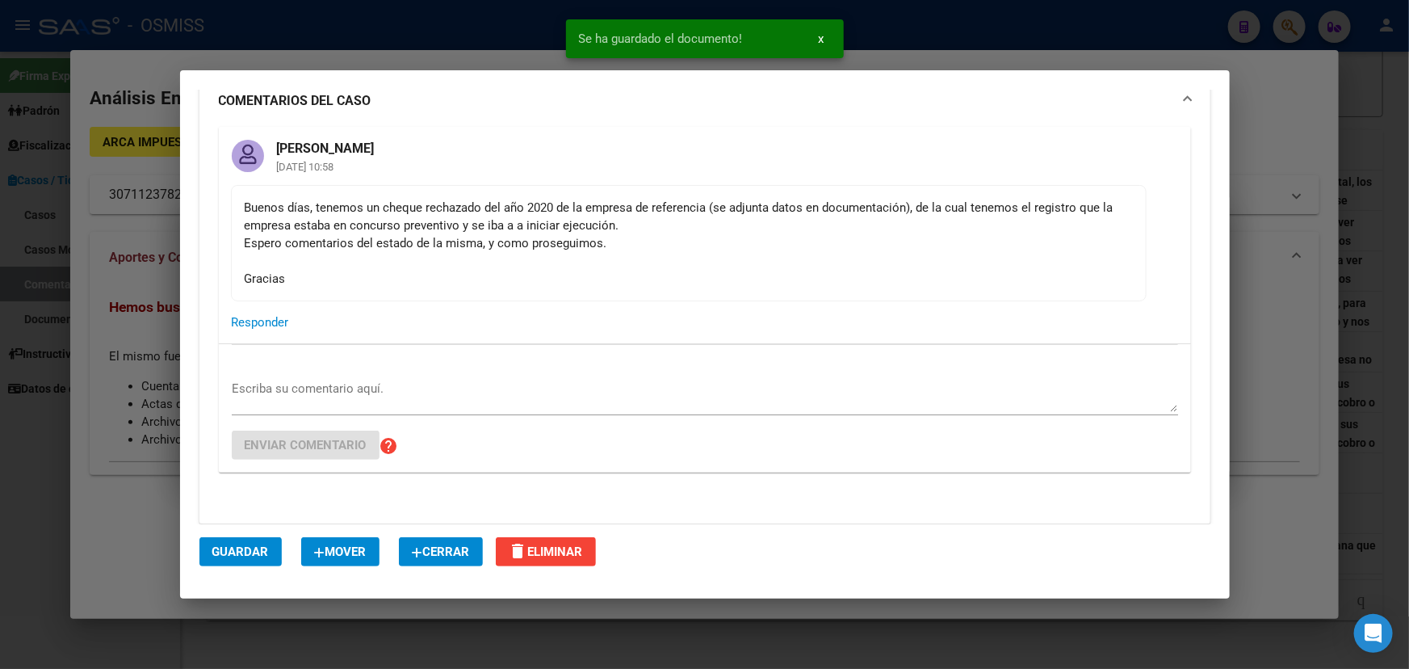
scroll to position [220, 0]
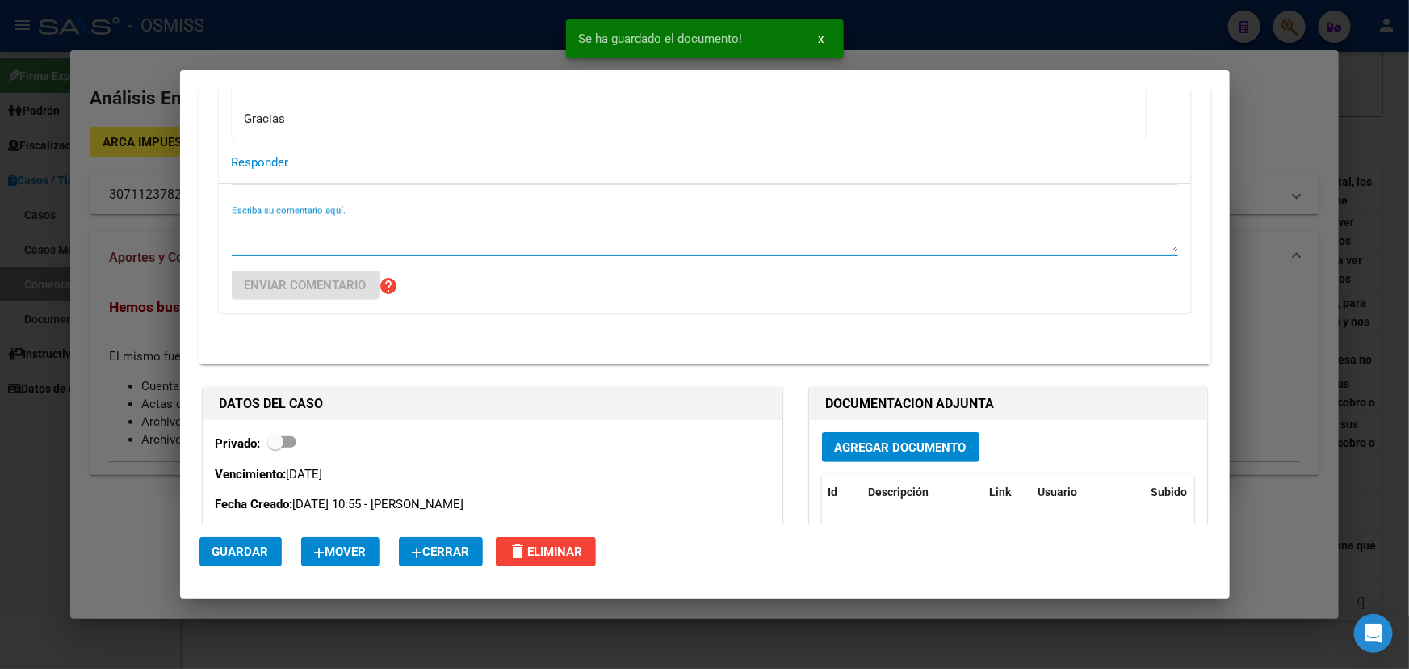
click at [284, 248] on textarea "Escriba su comentario aquí." at bounding box center [705, 236] width 947 height 32
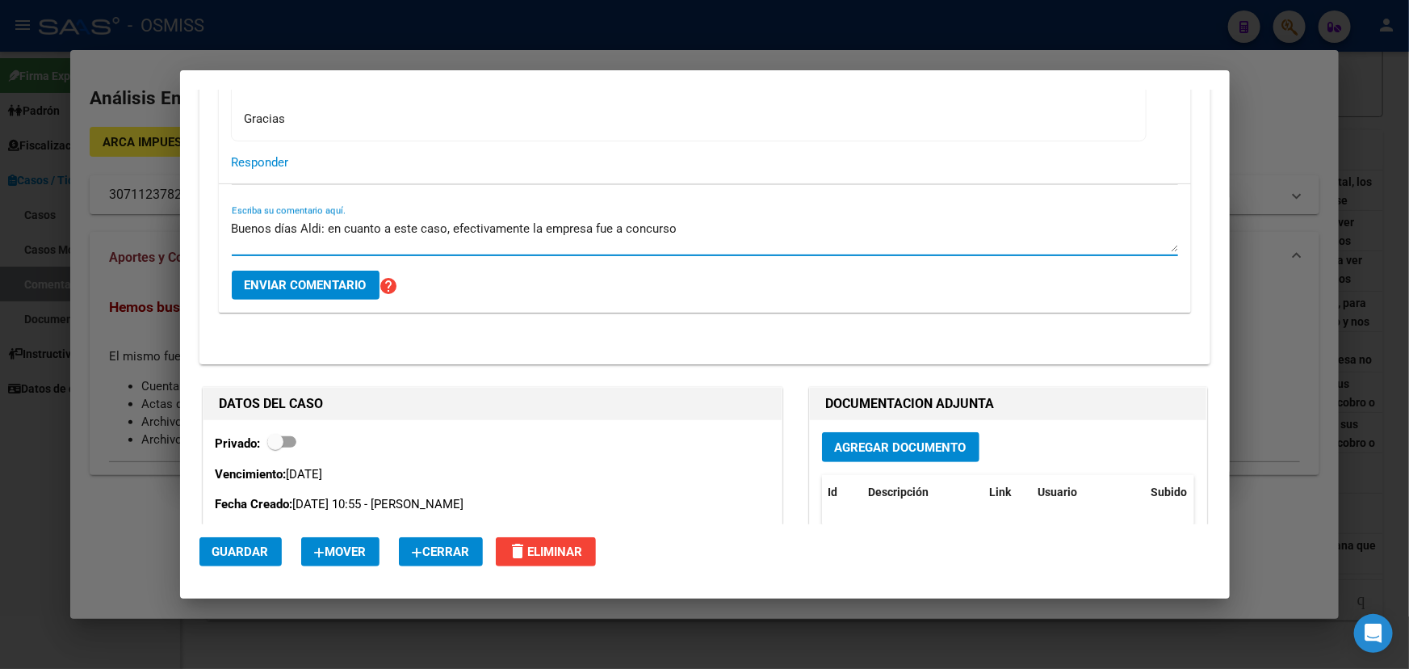
drag, startPoint x: 751, startPoint y: 245, endPoint x: 614, endPoint y: 228, distance: 138.4
click at [614, 228] on textarea "Buenos días Aldi: en cuanto a este caso, efectivamente la empresa fue a concurso" at bounding box center [705, 236] width 947 height 32
drag, startPoint x: 857, startPoint y: 248, endPoint x: 838, endPoint y: 224, distance: 31.0
paste textarea "ncurso preventivo sería de fecha [DATE][PERSON_NAME]"
drag, startPoint x: 818, startPoint y: 226, endPoint x: 993, endPoint y: 228, distance: 175.3
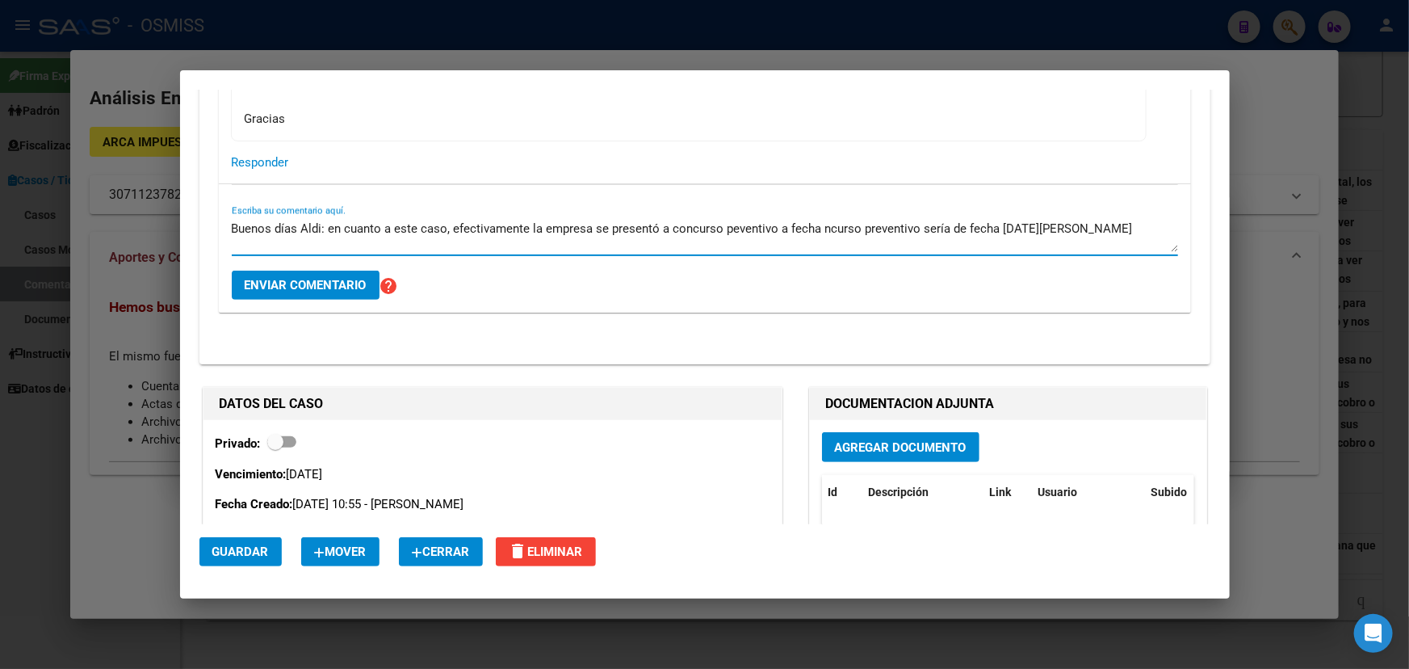
click at [993, 228] on textarea "Buenos días Aldi: en cuanto a este caso, efectivamente la empresa se presentó a…" at bounding box center [705, 236] width 947 height 32
click at [942, 218] on div "Buenos días Aldi: en cuanto a este caso, efectivamente la empresa se presentó a…" at bounding box center [705, 235] width 947 height 39
click at [954, 226] on textarea "Buenos días Aldi: en cuanto a este caso, efectivamente la empresa se presentó a…" at bounding box center [705, 236] width 947 height 32
click at [641, 242] on textarea "Buenos días Aldi: en cuanto a este caso, efectivamente la empresa se presentó a…" at bounding box center [705, 236] width 947 height 32
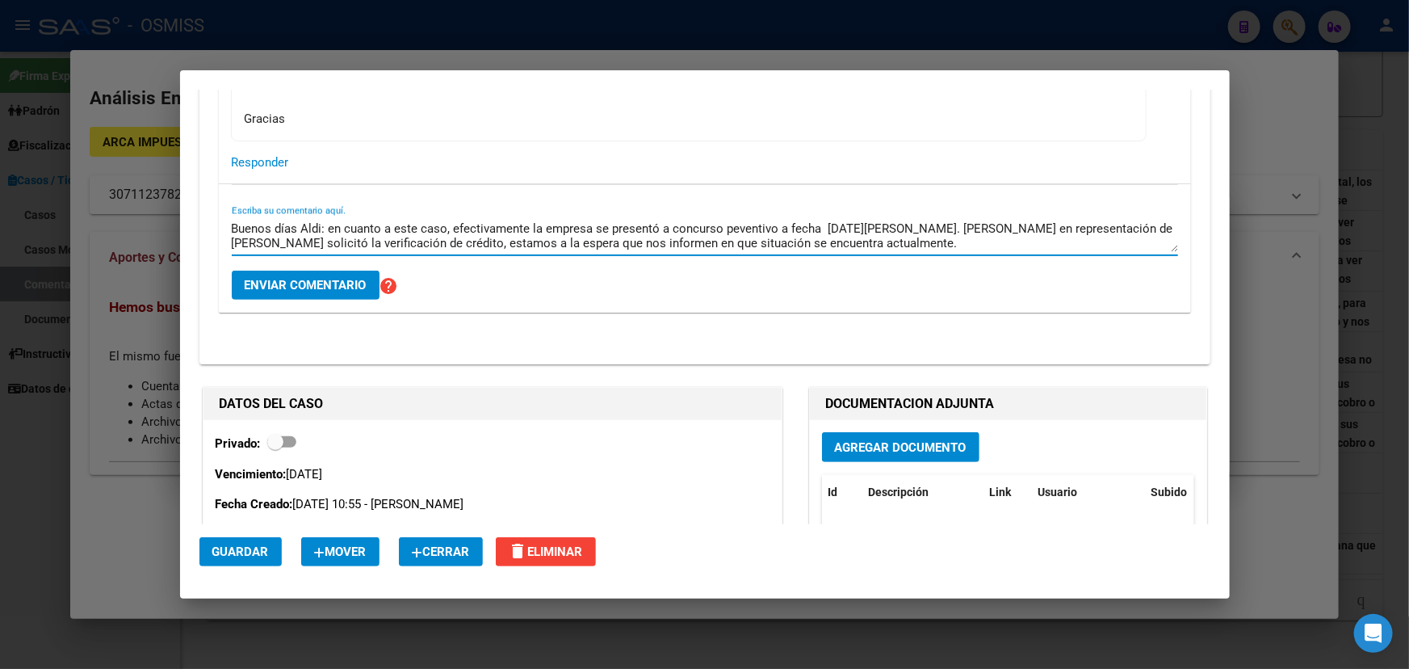
drag, startPoint x: 259, startPoint y: 222, endPoint x: 622, endPoint y: 224, distance: 362.7
click at [540, 223] on textarea "Buenos días Aldi: en cuanto a este caso, efectivamente la empresa se presentó a…" at bounding box center [705, 236] width 947 height 32
click at [625, 224] on textarea "Buenos días Aldi: en cuanto a este caso, efectivamente la empresa se presentó a…" at bounding box center [705, 236] width 947 height 32
drag, startPoint x: 462, startPoint y: 234, endPoint x: 739, endPoint y: 240, distance: 277.1
click at [739, 240] on textarea "Buenos días Aldi: en cuanto a este caso, efectivamente la empresa se presentó a…" at bounding box center [705, 236] width 947 height 32
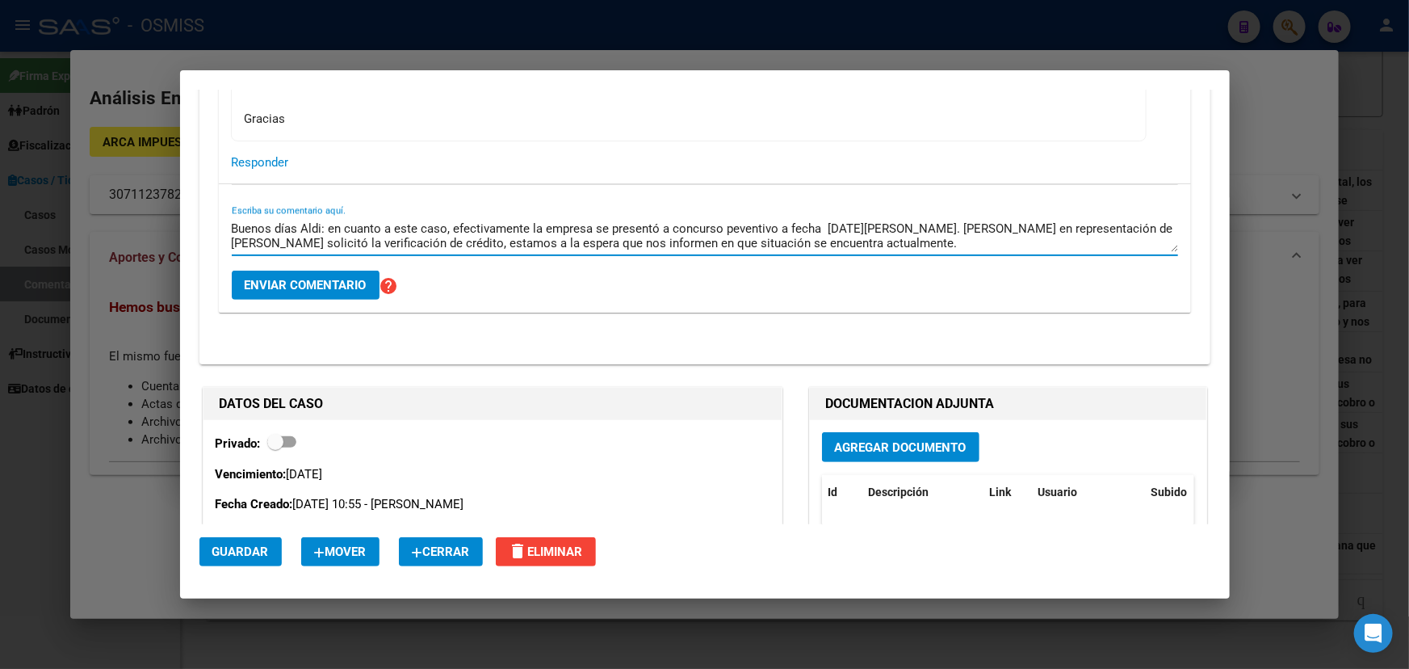
click at [842, 236] on textarea "Buenos días Aldi: en cuanto a este caso, efectivamente la empresa se presentó a…" at bounding box center [705, 236] width 947 height 32
drag, startPoint x: 583, startPoint y: 222, endPoint x: 891, endPoint y: 230, distance: 307.8
click at [865, 229] on textarea "Buenos días Aldi: en cuanto a este caso, efectivamente la empresa se presentó a…" at bounding box center [705, 236] width 947 height 32
click at [918, 231] on textarea "Buenos días Aldi: en cuanto a este caso, efectivamente la empresa se presentó a…" at bounding box center [705, 236] width 947 height 32
click at [978, 225] on textarea "Buenos días Aldi: en cuanto a este caso, efectivamente la empresa se presentó a…" at bounding box center [705, 236] width 947 height 32
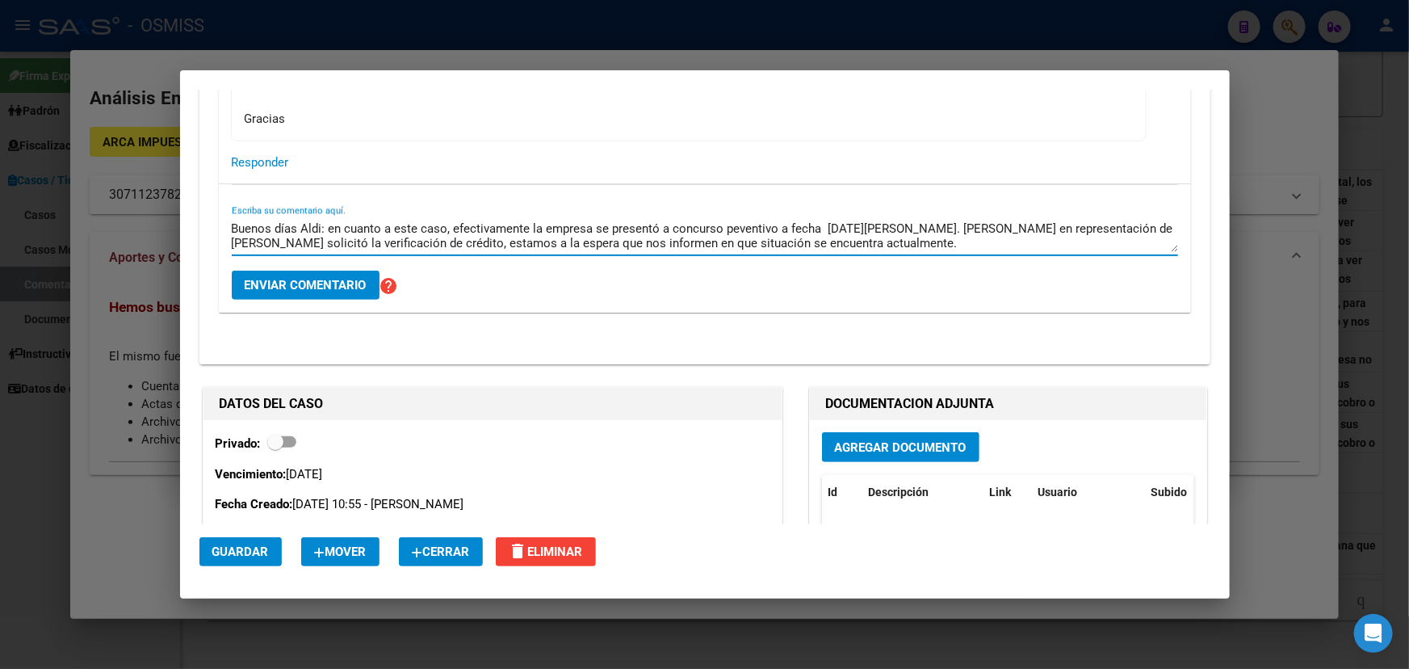
drag, startPoint x: 924, startPoint y: 222, endPoint x: 411, endPoint y: 238, distance: 513.1
click at [411, 238] on textarea "Buenos días Aldi: en cuanto a este caso, efectivamente la empresa se presentó a…" at bounding box center [705, 236] width 947 height 32
click at [474, 235] on textarea "Buenos días Aldi: en cuanto a este caso, efectivamente la empresa se presentó a…" at bounding box center [705, 236] width 947 height 32
drag, startPoint x: 383, startPoint y: 226, endPoint x: 792, endPoint y: 253, distance: 409.6
click at [791, 253] on div "Buenos días Aldi: en cuanto a este caso, efectivamente la empresa se presentó a…" at bounding box center [705, 235] width 947 height 39
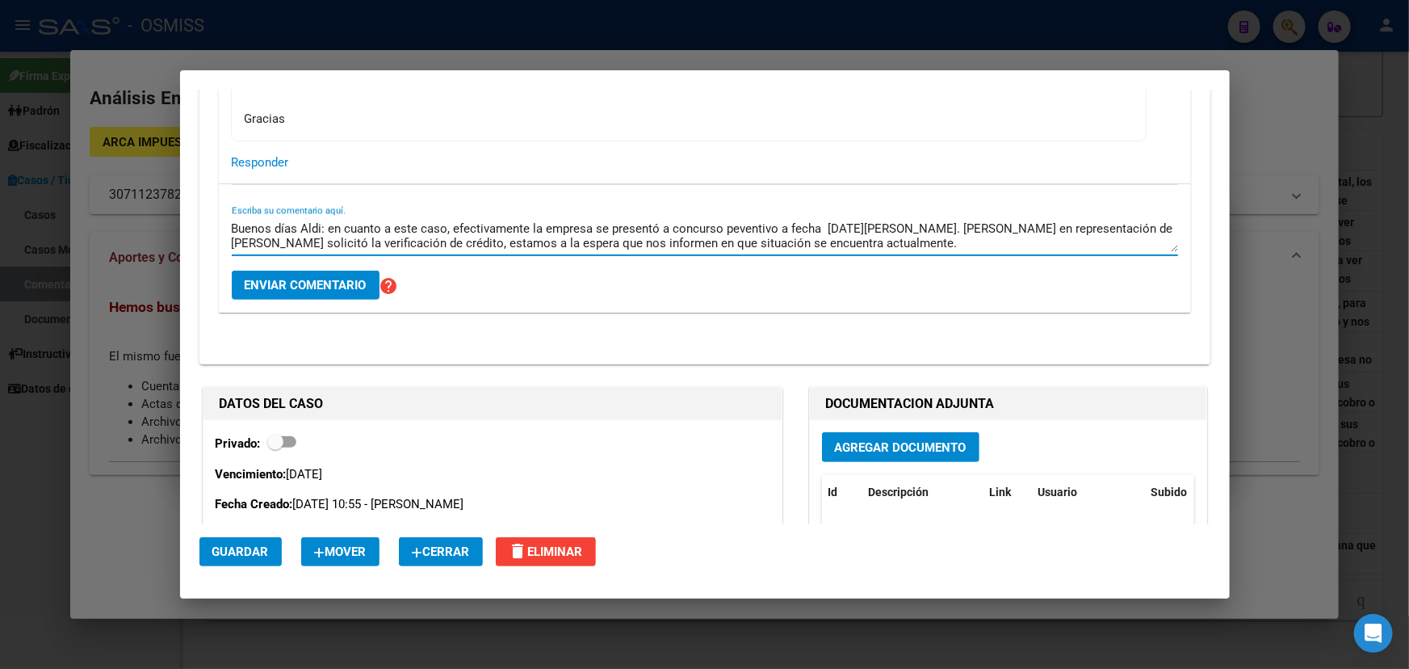
click at [920, 245] on textarea "Buenos días Aldi: en cuanto a este caso, efectivamente la empresa se presentó a…" at bounding box center [705, 236] width 947 height 32
click at [891, 244] on textarea "Buenos días Aldi: en cuanto a este caso, efectivamente la empresa se presentó a…" at bounding box center [705, 236] width 947 height 32
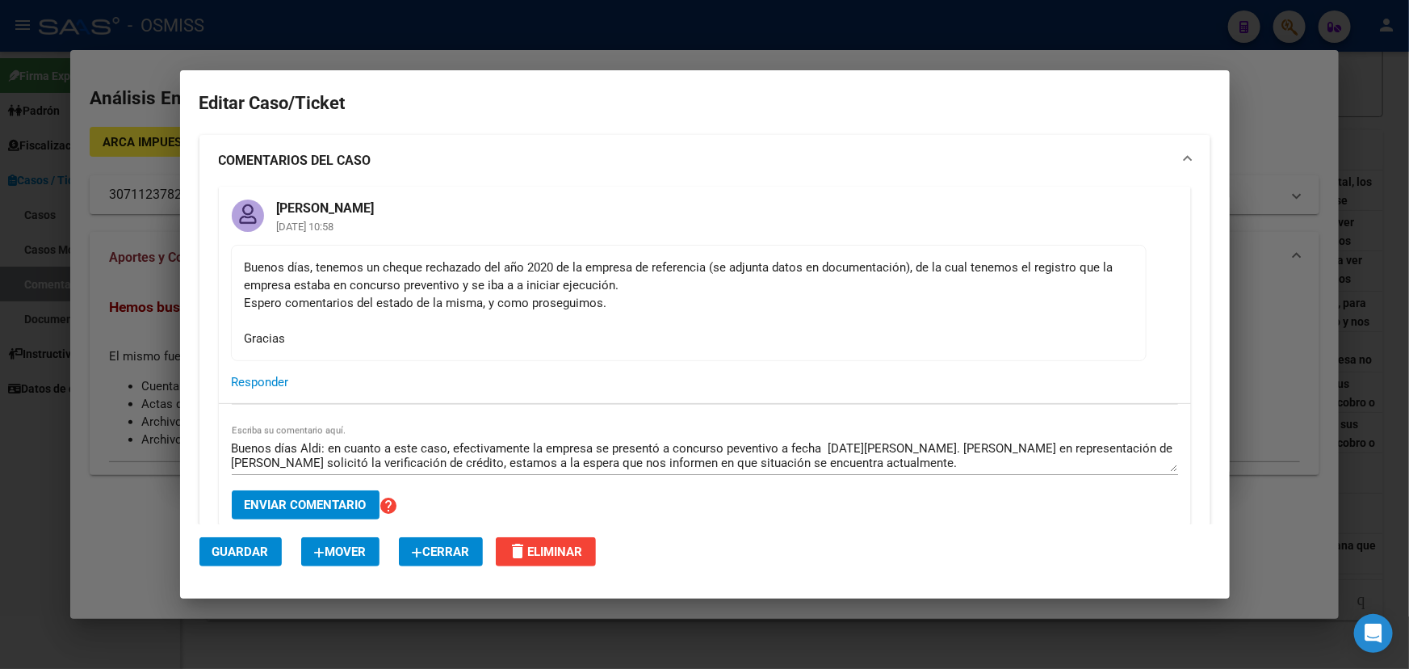
drag, startPoint x: 399, startPoint y: 250, endPoint x: 815, endPoint y: 267, distance: 416.3
click at [811, 267] on mat-card-content "Buenos días, tenemos un cheque rechazado del año 2020 de la empresa de referenc…" at bounding box center [689, 303] width 916 height 116
click at [888, 273] on div "Buenos días, tenemos un cheque rechazado del año 2020 de la empresa de referenc…" at bounding box center [689, 302] width 888 height 89
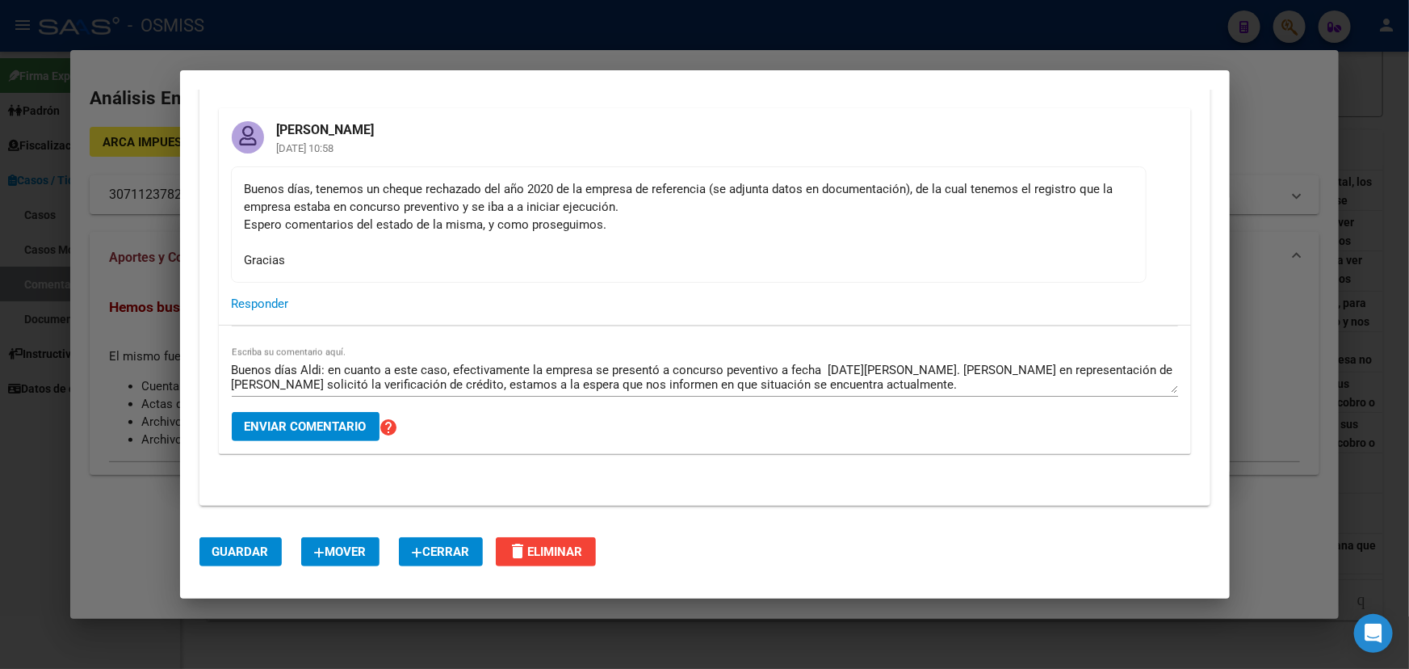
scroll to position [73, 0]
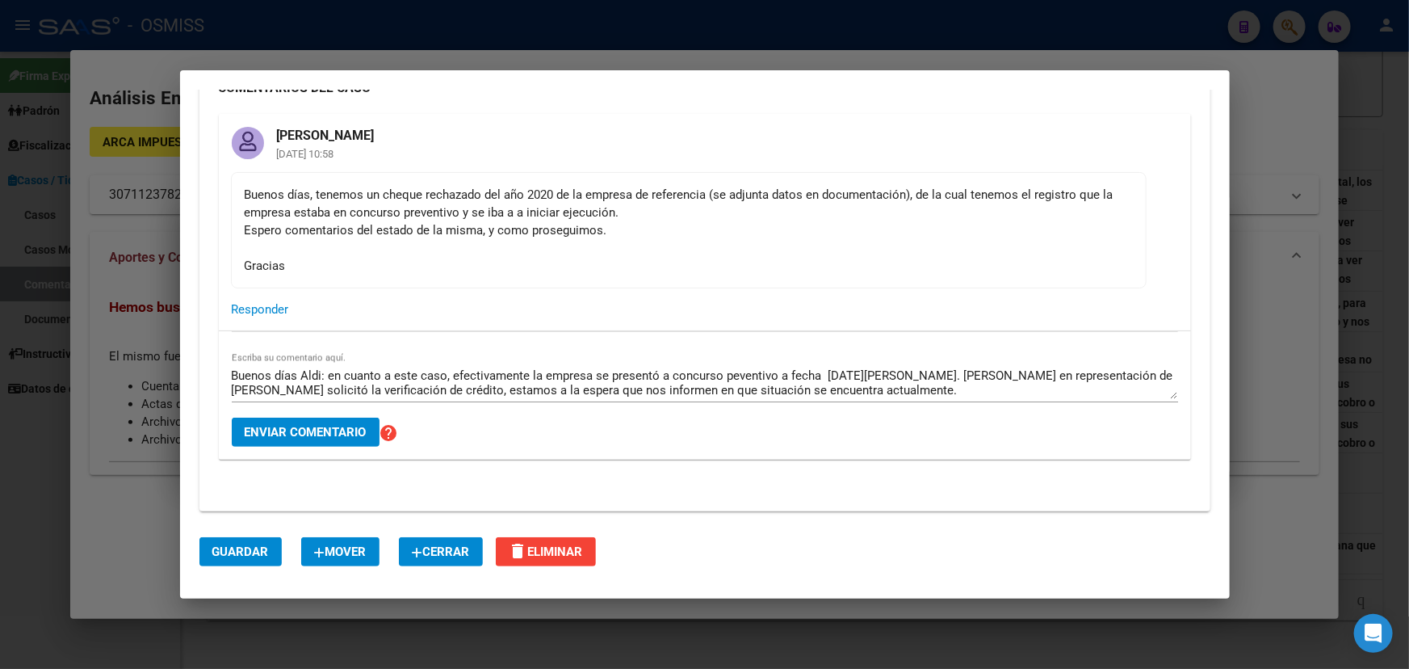
drag, startPoint x: 329, startPoint y: 207, endPoint x: 739, endPoint y: 205, distance: 410.3
click at [739, 205] on div "Buenos días, tenemos un cheque rechazado del año 2020 de la empresa de referenc…" at bounding box center [689, 230] width 888 height 89
click at [750, 221] on div "Buenos días, tenemos un cheque rechazado del año 2020 de la empresa de referenc…" at bounding box center [689, 230] width 888 height 89
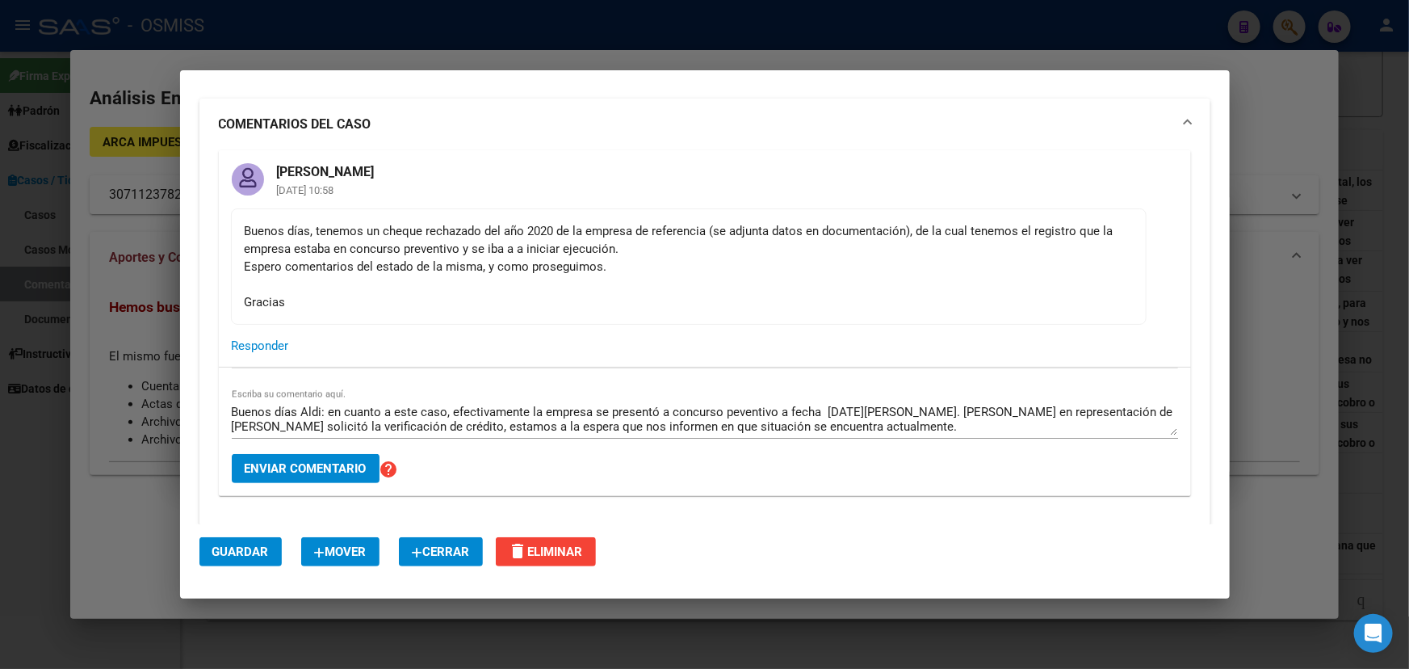
scroll to position [0, 0]
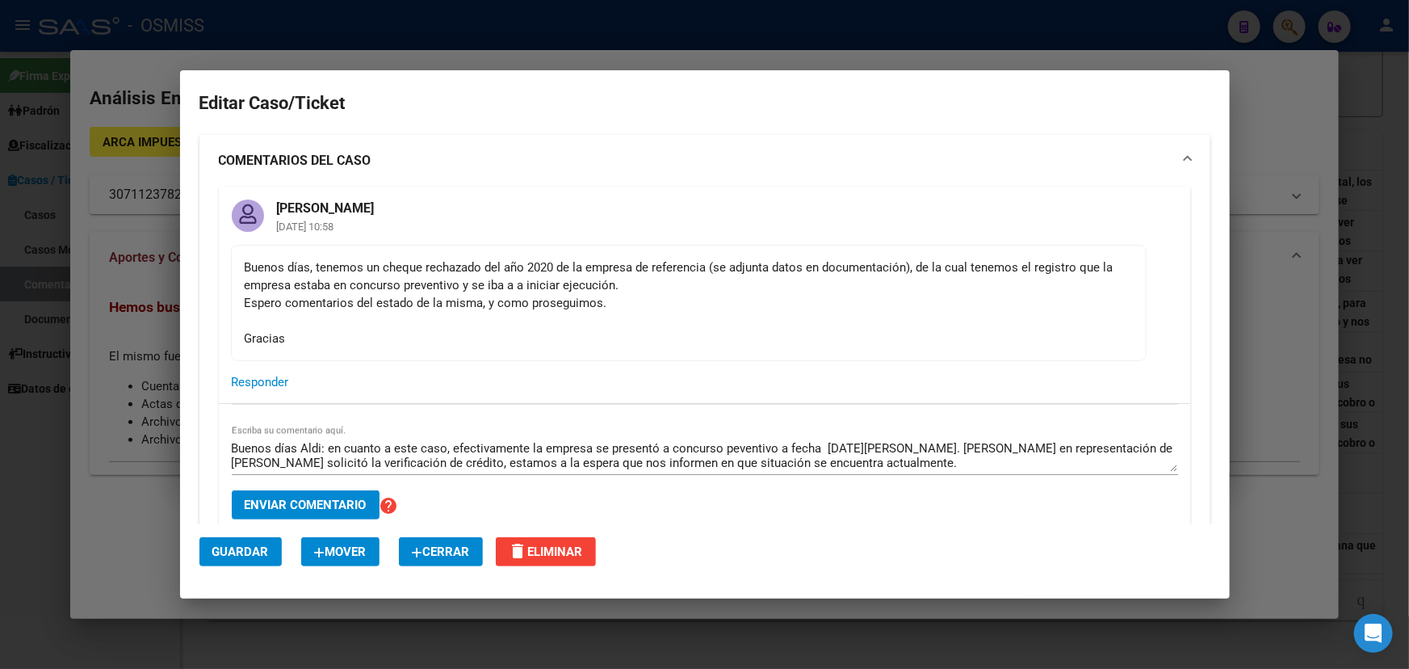
drag, startPoint x: 676, startPoint y: 262, endPoint x: 887, endPoint y: 272, distance: 211.1
click at [887, 272] on mat-card-content "Buenos días, tenemos un cheque rechazado del año 2020 de la empresa de referenc…" at bounding box center [689, 303] width 916 height 116
click at [929, 260] on div "Buenos días, tenemos un cheque rechazado del año 2020 de la empresa de referenc…" at bounding box center [689, 302] width 888 height 89
drag, startPoint x: 728, startPoint y: 263, endPoint x: 1130, endPoint y: 275, distance: 402.4
click at [1130, 275] on mat-card-content "Buenos días, tenemos un cheque rechazado del año 2020 de la empresa de referenc…" at bounding box center [689, 303] width 916 height 116
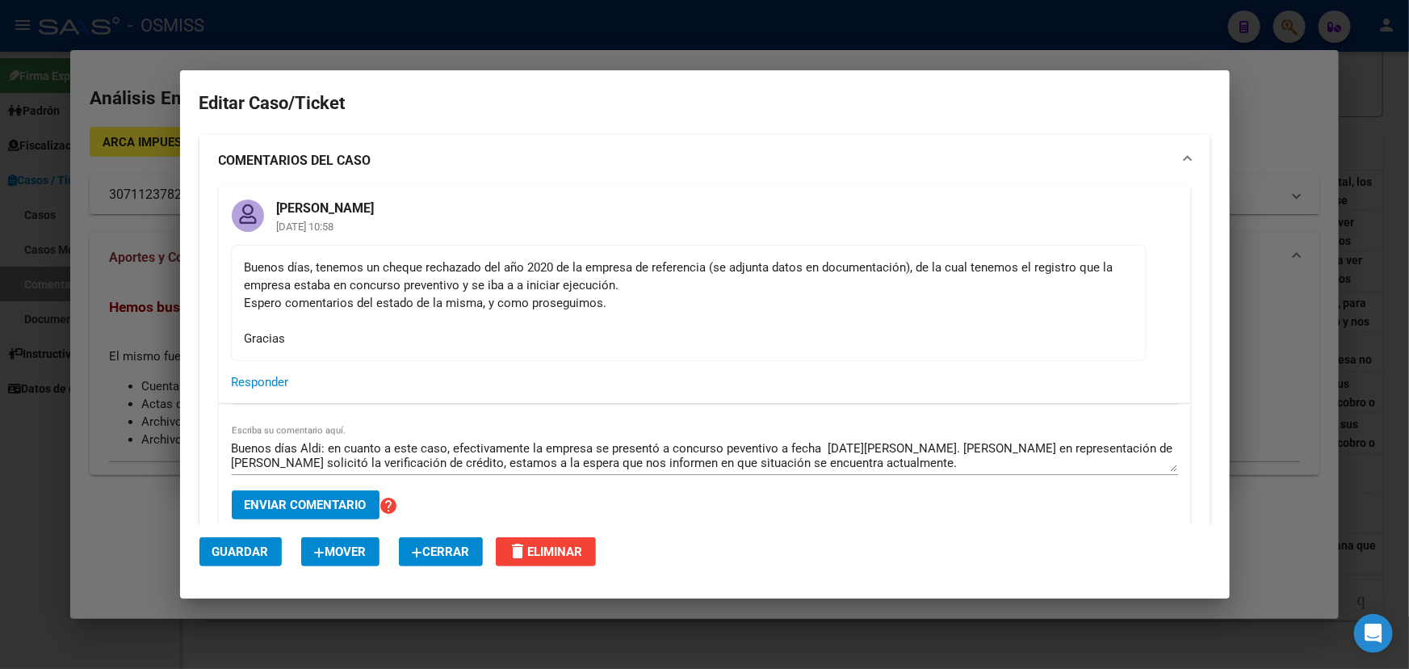
click at [886, 284] on div "Buenos días, tenemos un cheque rechazado del año 2020 de la empresa de referenc…" at bounding box center [689, 302] width 888 height 89
drag, startPoint x: 259, startPoint y: 281, endPoint x: 602, endPoint y: 291, distance: 342.6
click at [587, 291] on div "Buenos días, tenemos un cheque rechazado del año 2020 de la empresa de referenc…" at bounding box center [689, 302] width 888 height 89
click at [884, 286] on div "Buenos días, tenemos un cheque rechazado del año 2020 de la empresa de referenc…" at bounding box center [689, 302] width 888 height 89
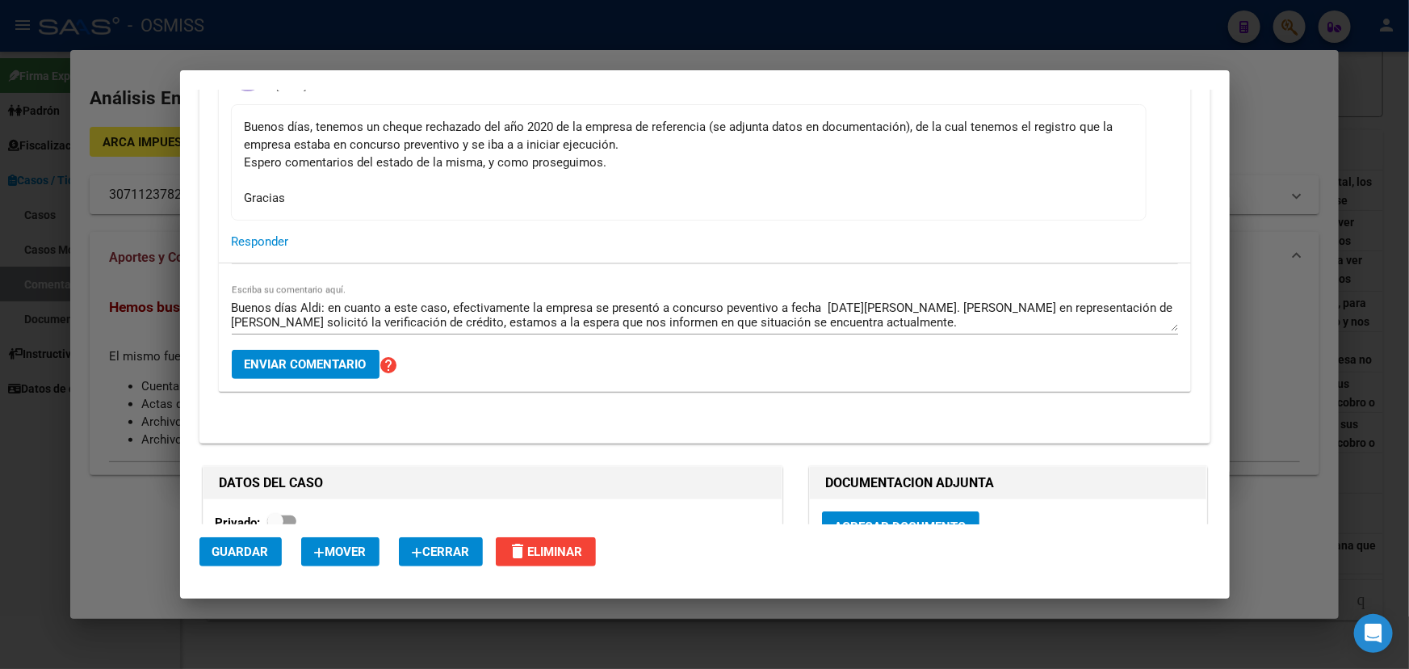
scroll to position [146, 0]
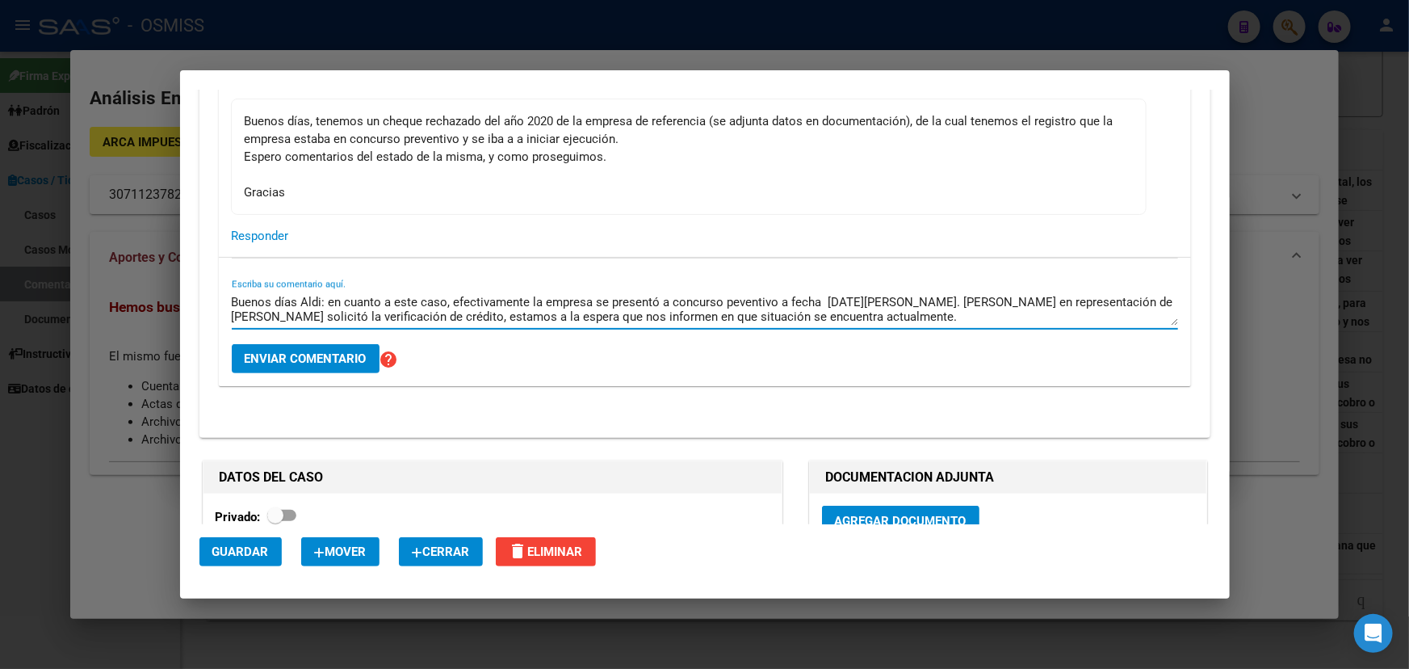
click at [870, 319] on textarea "Buenos días Aldi: en cuanto a este caso, efectivamente la empresa se presentó a…" at bounding box center [705, 309] width 947 height 32
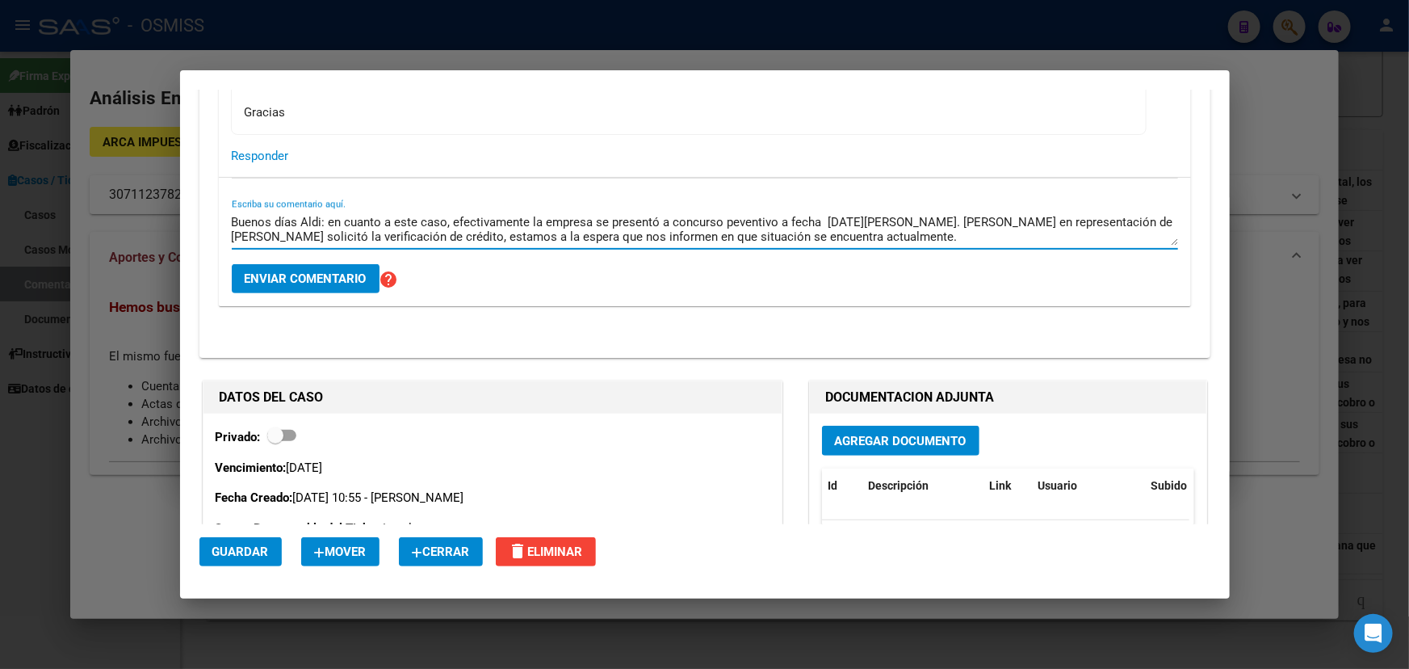
scroll to position [220, 0]
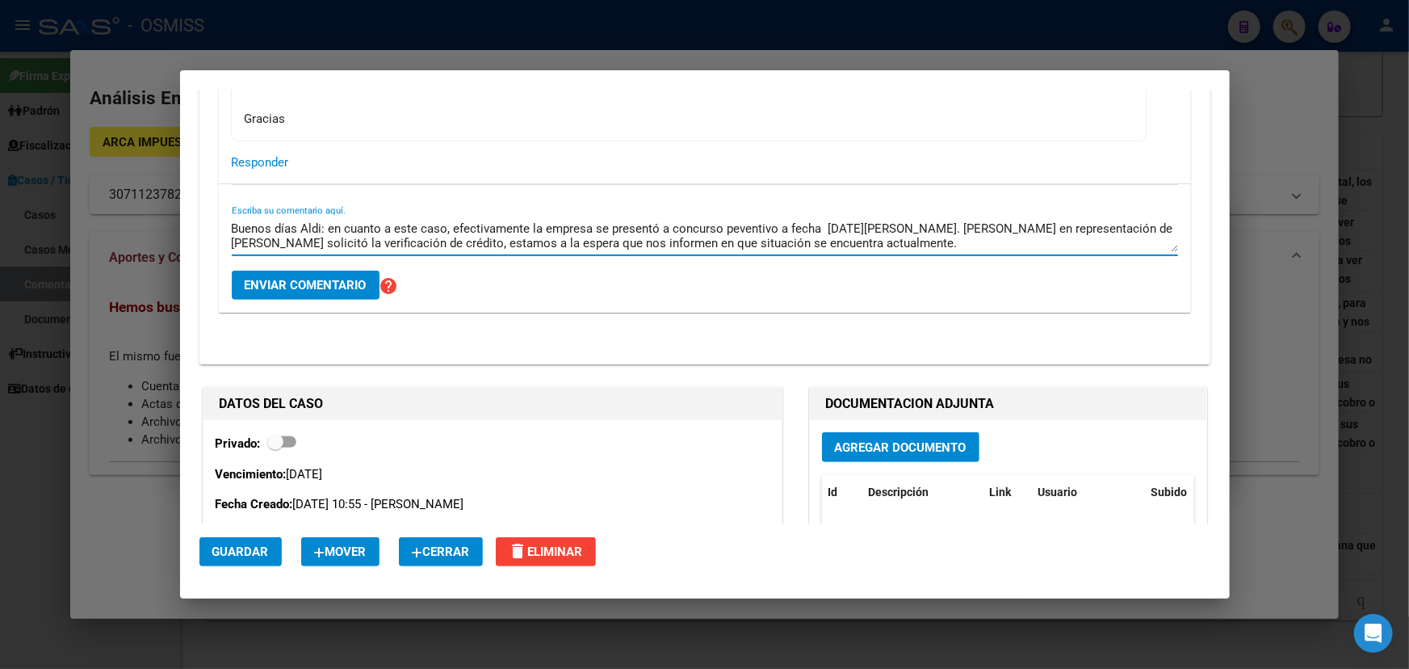
click at [870, 249] on textarea "Buenos días Aldi: en cuanto a este caso, efectivamente la empresa se presentó a…" at bounding box center [705, 236] width 947 height 32
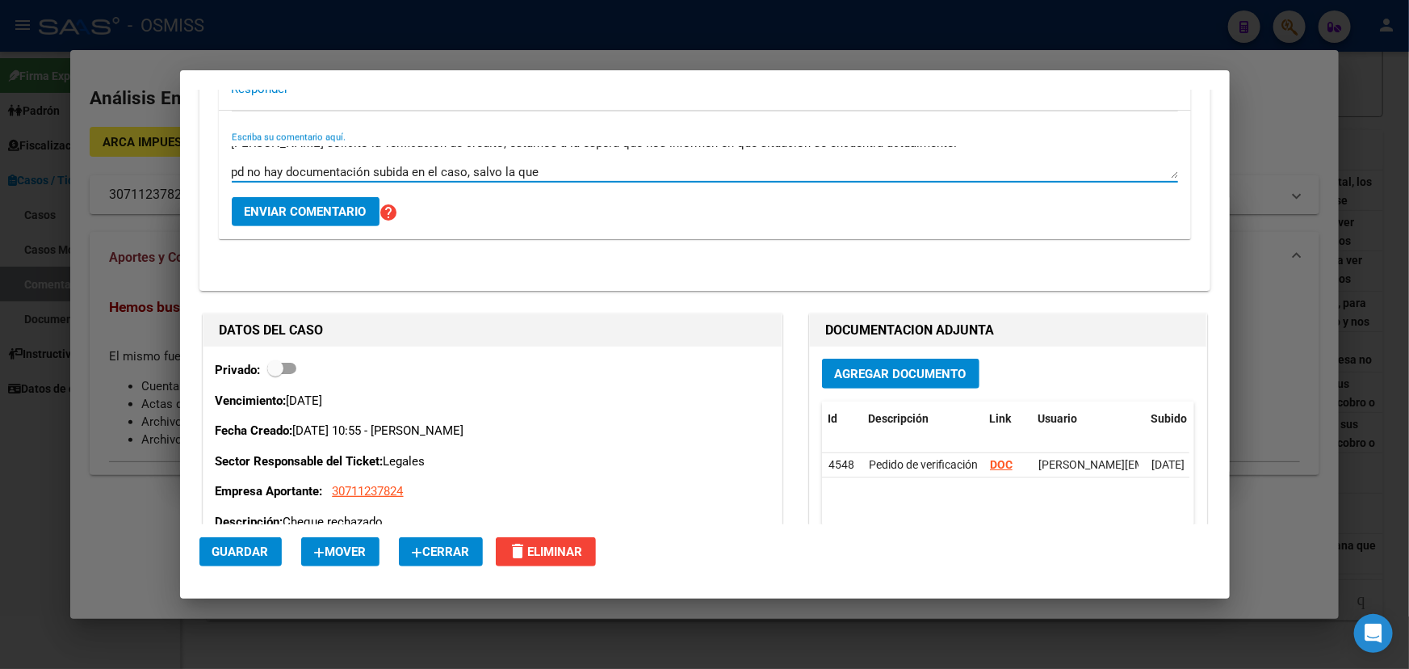
scroll to position [29, 0]
drag, startPoint x: 262, startPoint y: 172, endPoint x: 248, endPoint y: 170, distance: 13.9
click at [248, 170] on textarea "Buenos días Aldi: en cuanto a este caso, efectivamente la empresa se presentó a…" at bounding box center [705, 162] width 947 height 32
click at [692, 170] on textarea "Buenos días Aldi: en cuanto a este caso, efectivamente la empresa se presentó a…" at bounding box center [705, 162] width 947 height 32
drag, startPoint x: 806, startPoint y: 165, endPoint x: 718, endPoint y: 158, distance: 88.3
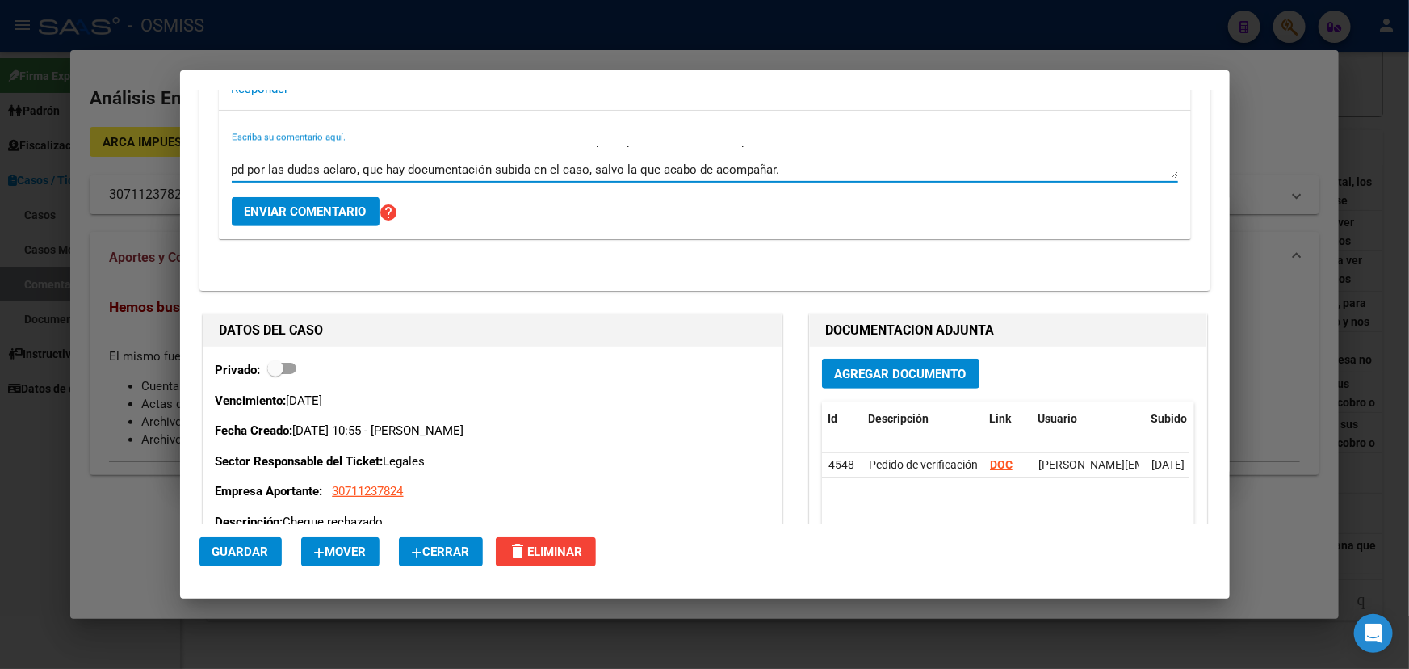
click at [716, 161] on textarea "Buenos días Aldi: en cuanto a este caso, efectivamente la empresa se presentó a…" at bounding box center [705, 162] width 947 height 32
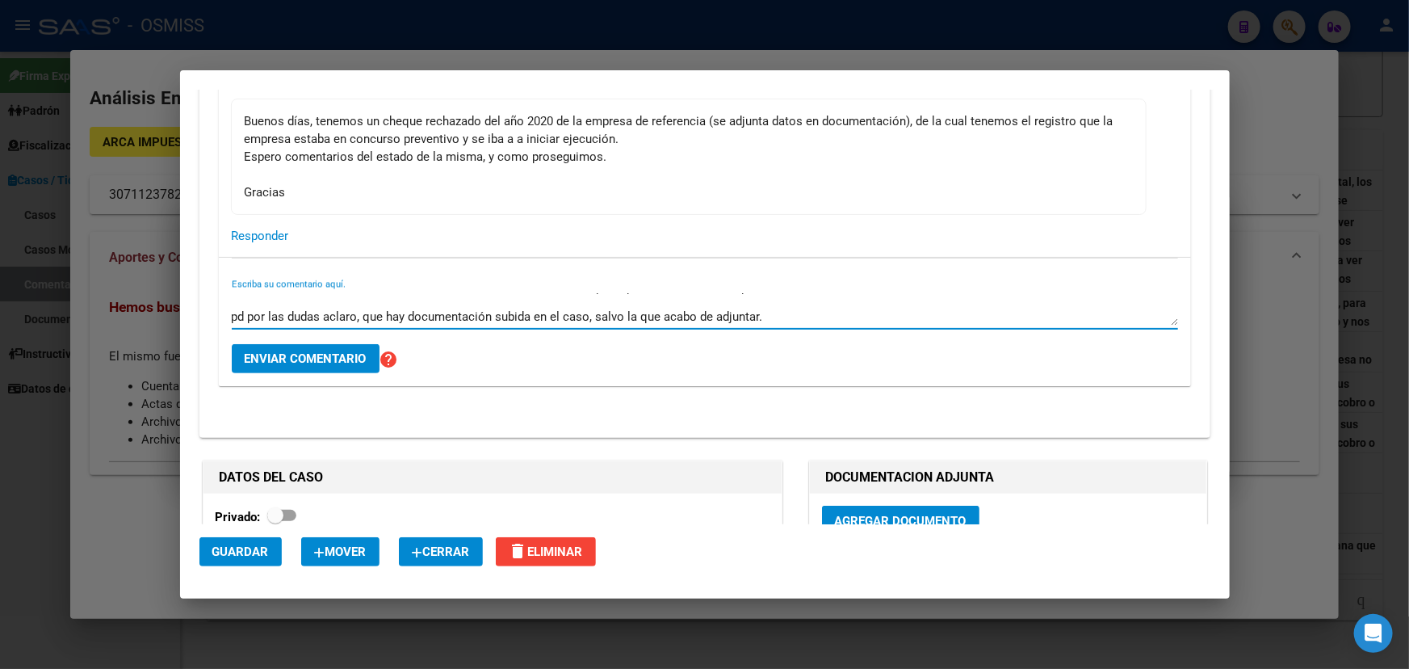
click at [364, 315] on textarea "Buenos días Aldi: en cuanto a este caso, efectivamente la empresa se presentó a…" at bounding box center [705, 309] width 947 height 32
click at [381, 313] on textarea "Buenos días Aldi: en cuanto a este caso, efectivamente la empresa se presentó a…" at bounding box center [705, 309] width 947 height 32
click at [824, 308] on textarea "Buenos días Aldi: en cuanto a este caso, efectivamente la empresa se presentó a…" at bounding box center [705, 309] width 947 height 32
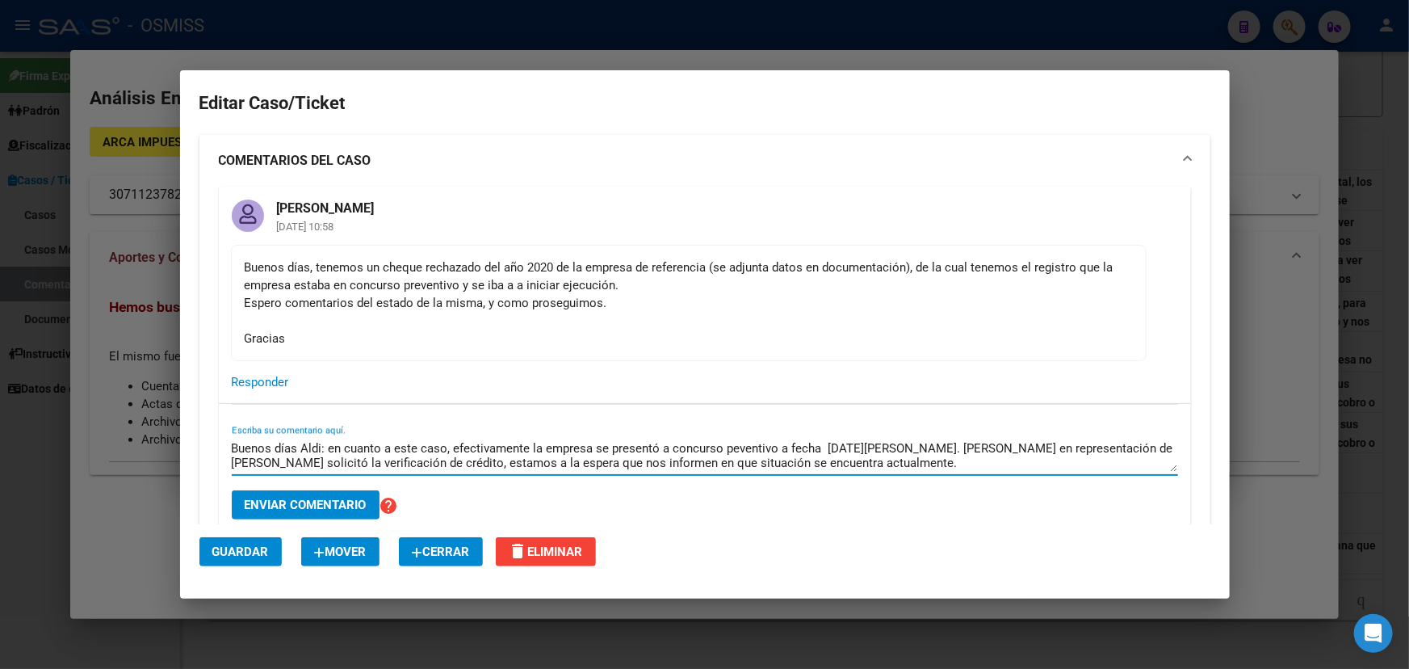
scroll to position [514, 0]
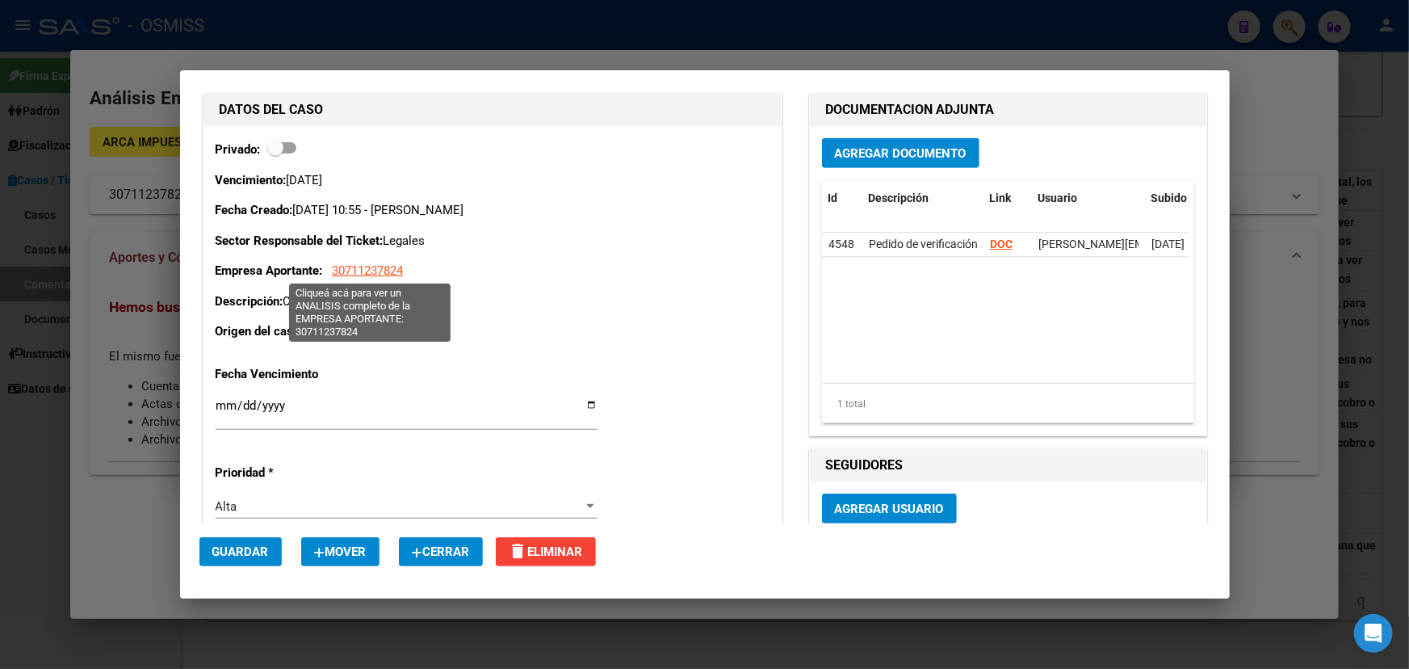
click at [397, 267] on span "30711237824" at bounding box center [368, 270] width 71 height 15
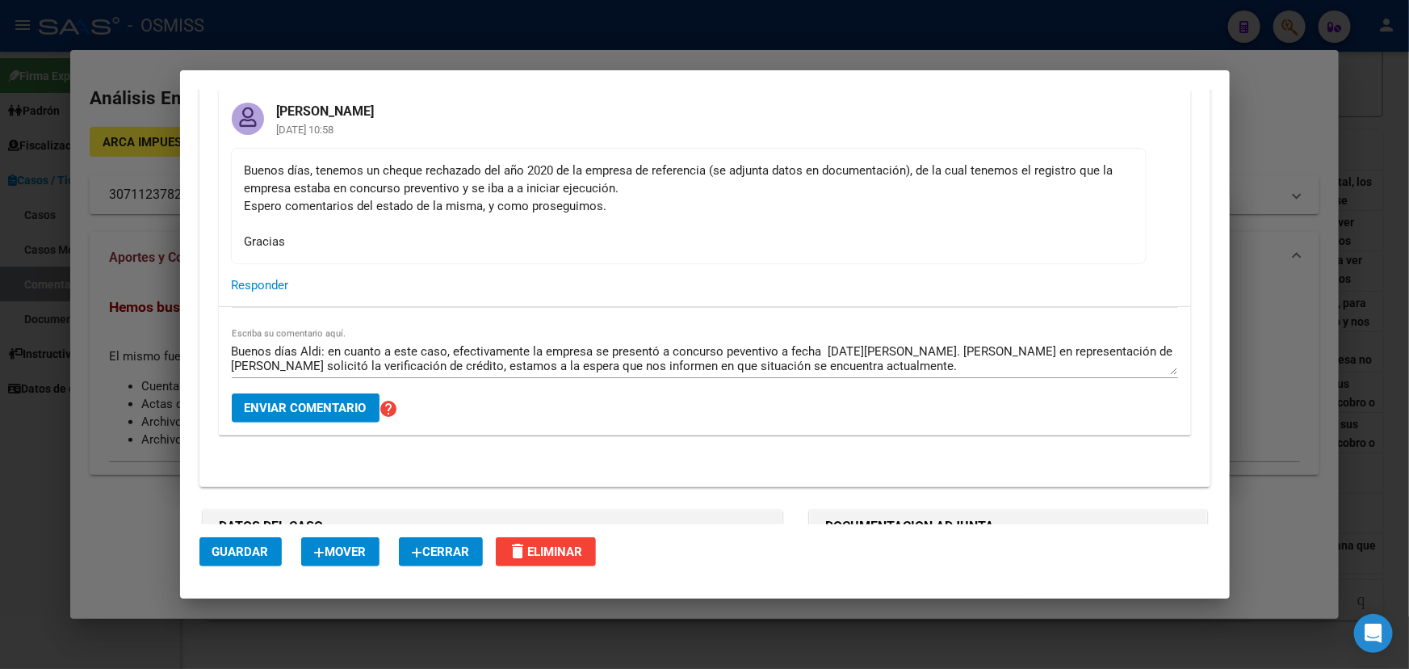
scroll to position [73, 0]
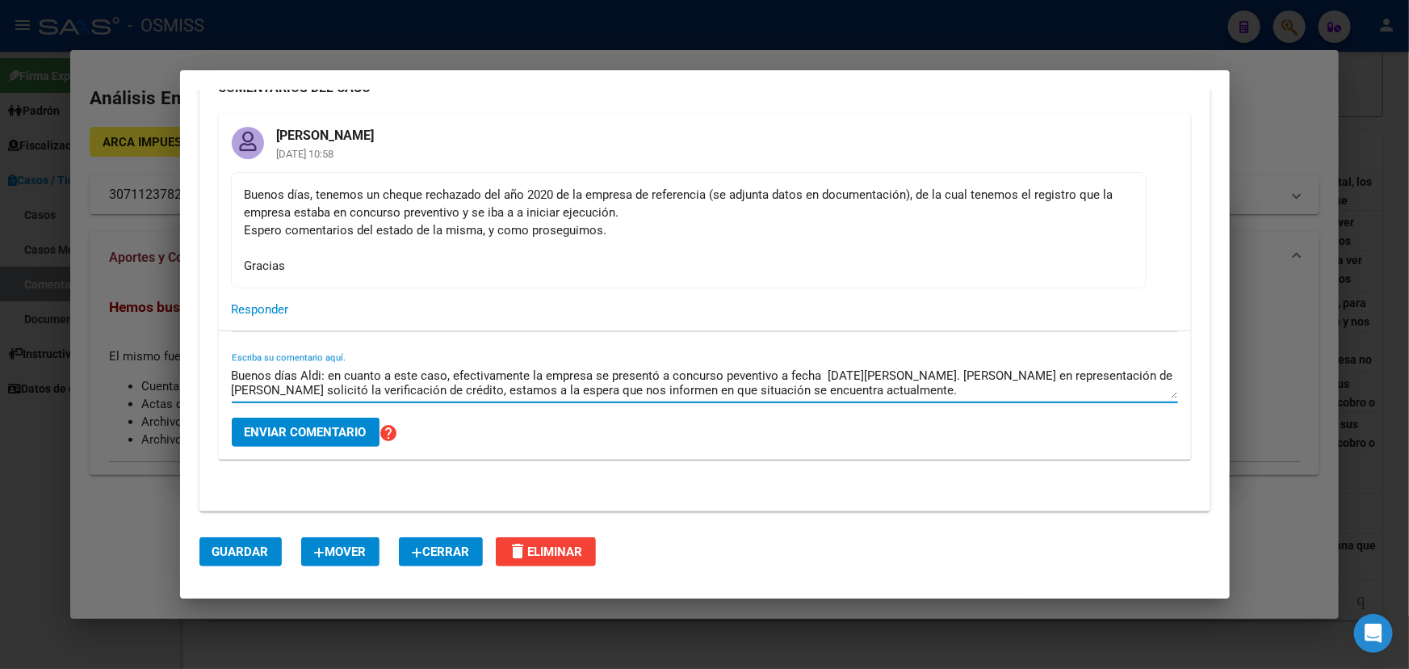
click at [592, 376] on textarea "Buenos días Aldi: en cuanto a este caso, efectivamente la empresa se presentó a…" at bounding box center [705, 383] width 947 height 32
type textarea "Buenos días Aldi: en cuanto a este caso, efectivamente la empresa NOBLES DEL SU…"
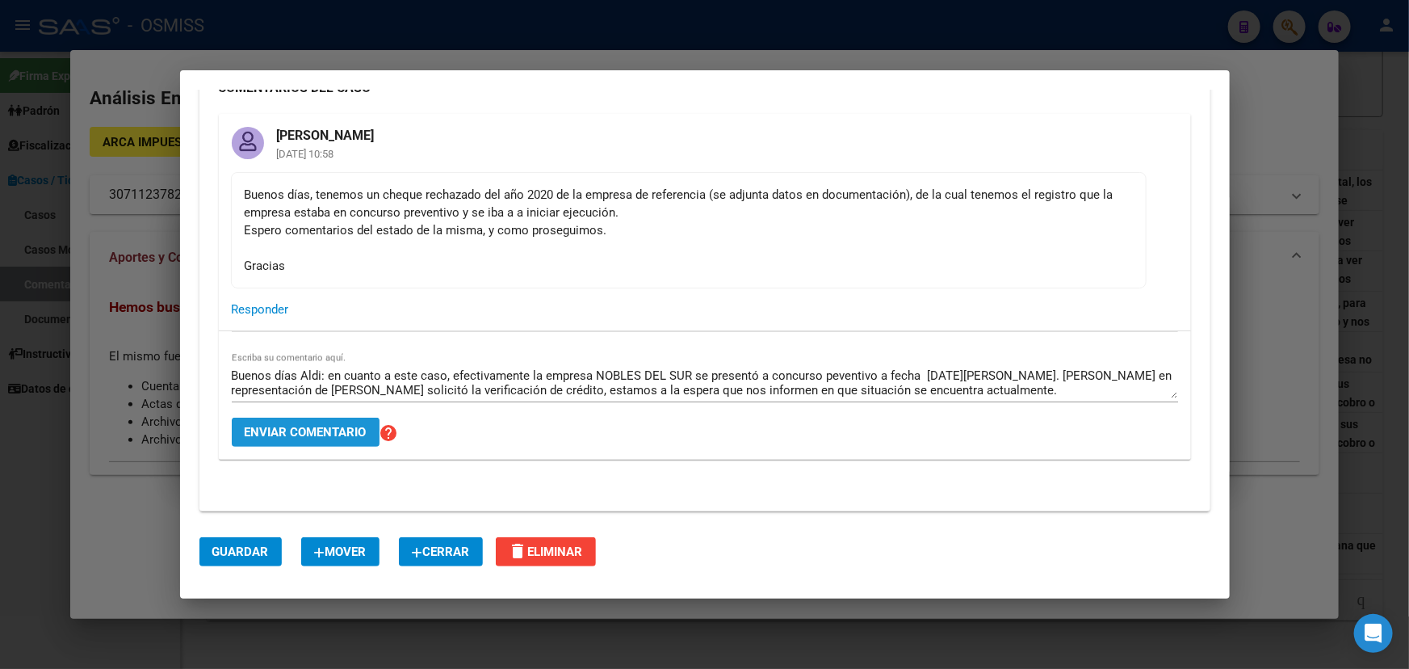
click at [305, 425] on span "Enviar comentario" at bounding box center [306, 432] width 122 height 15
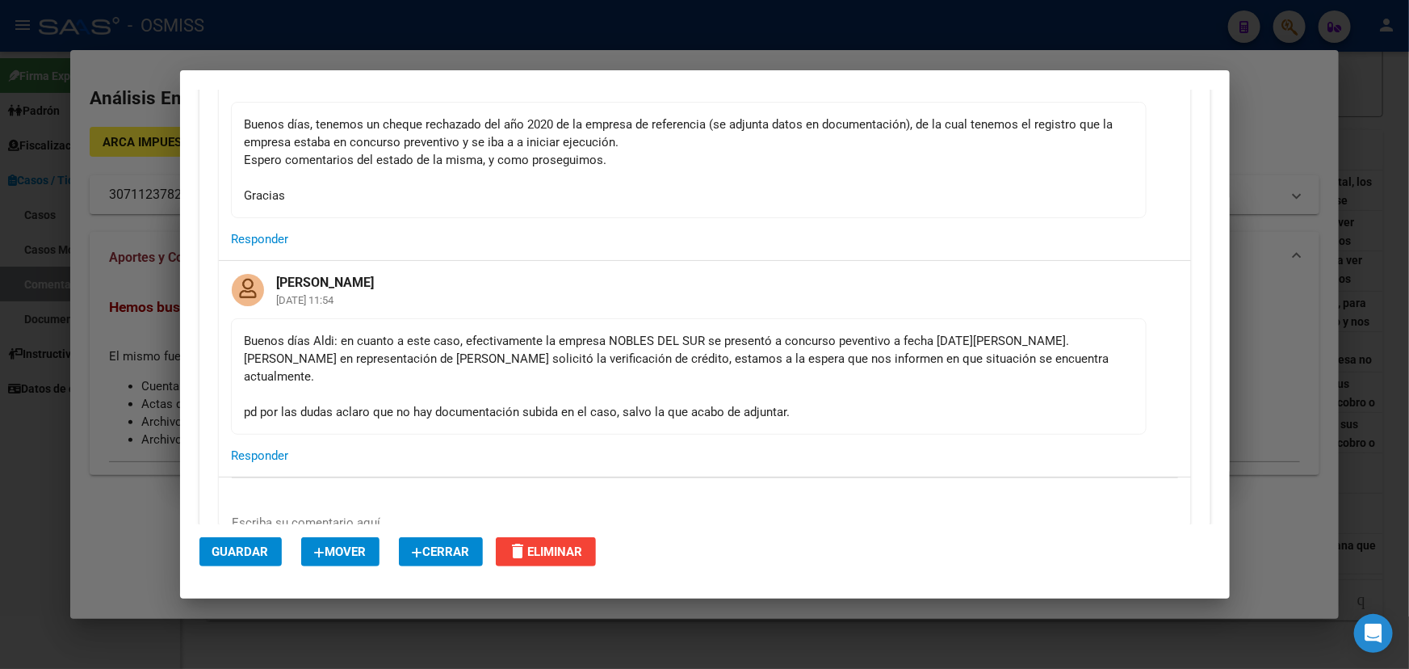
scroll to position [220, 0]
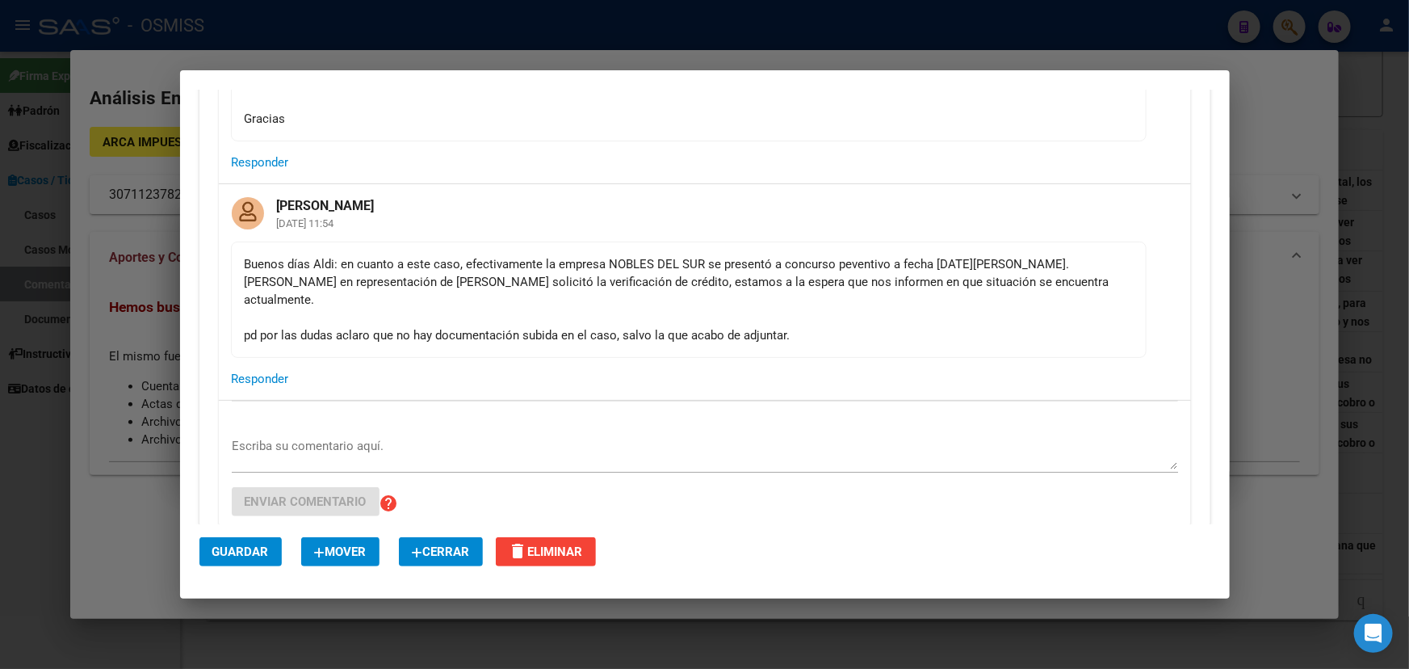
click at [277, 321] on div "Buenos días Aldi: en cuanto a este caso, efectivamente la empresa NOBLES DEL SU…" at bounding box center [689, 299] width 888 height 89
drag, startPoint x: 249, startPoint y: 320, endPoint x: 643, endPoint y: 325, distance: 394.2
click at [529, 324] on div "Buenos días Aldi: en cuanto a este caso, efectivamente la empresa NOBLES DEL SU…" at bounding box center [689, 299] width 888 height 89
click at [648, 326] on mat-card-content "Buenos días Aldi: en cuanto a este caso, efectivamente la empresa NOBLES DEL SU…" at bounding box center [689, 300] width 916 height 116
drag, startPoint x: 348, startPoint y: 301, endPoint x: 776, endPoint y: 325, distance: 428.7
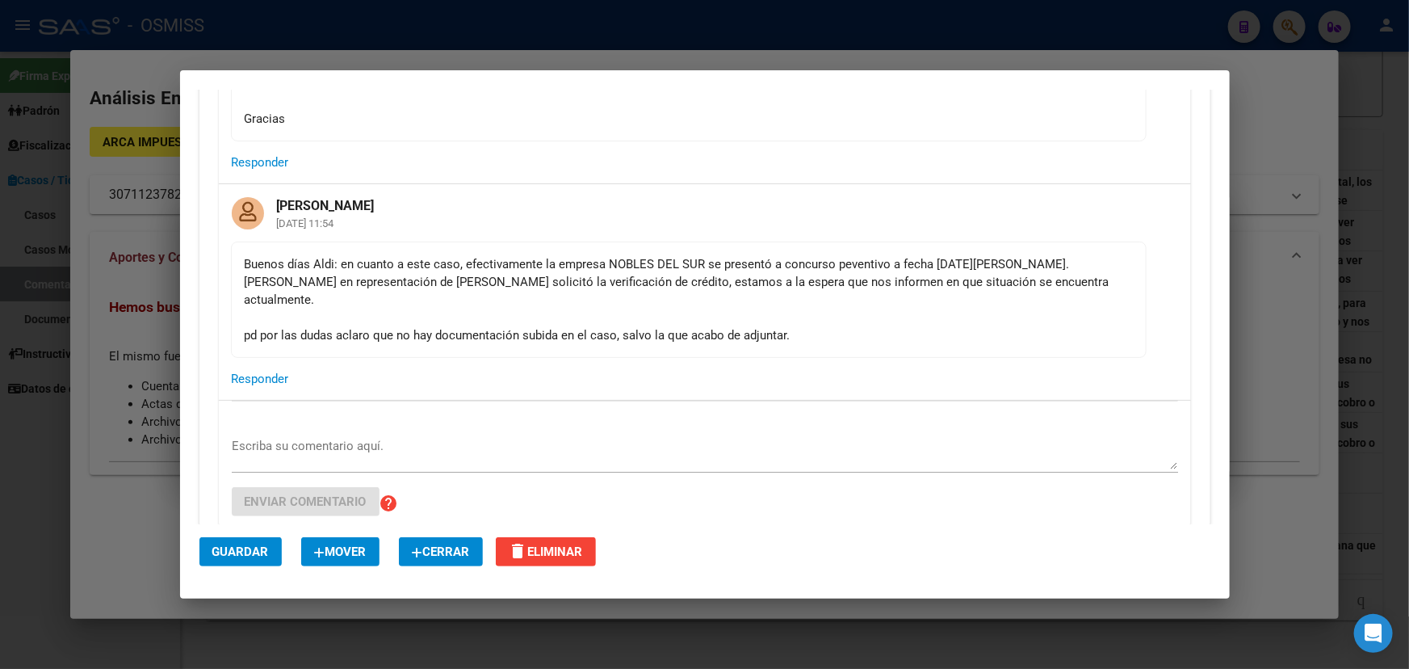
click at [735, 325] on div "Buenos días Aldi: en cuanto a este caso, efectivamente la empresa NOBLES DEL SU…" at bounding box center [689, 299] width 888 height 89
drag, startPoint x: 791, startPoint y: 326, endPoint x: 873, endPoint y: 318, distance: 82.7
click at [795, 326] on mat-card-content "Buenos días Aldi: en cuanto a este caso, efectivamente la empresa NOBLES DEL SU…" at bounding box center [689, 300] width 916 height 116
drag, startPoint x: 718, startPoint y: 315, endPoint x: 682, endPoint y: 314, distance: 36.4
click at [657, 314] on div "Buenos días Aldi: en cuanto a este caso, efectivamente la empresa NOBLES DEL SU…" at bounding box center [689, 299] width 888 height 89
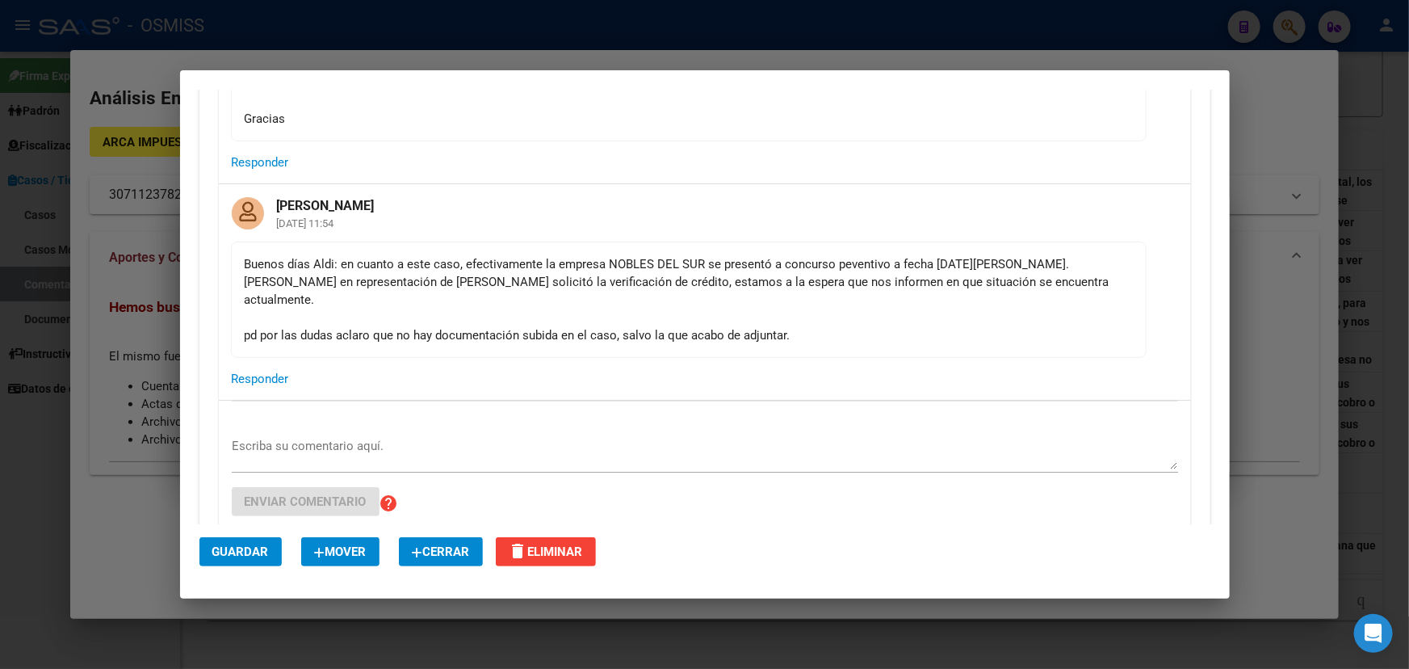
click at [961, 317] on div "Buenos días Aldi: en cuanto a este caso, efectivamente la empresa NOBLES DEL SU…" at bounding box center [689, 299] width 888 height 89
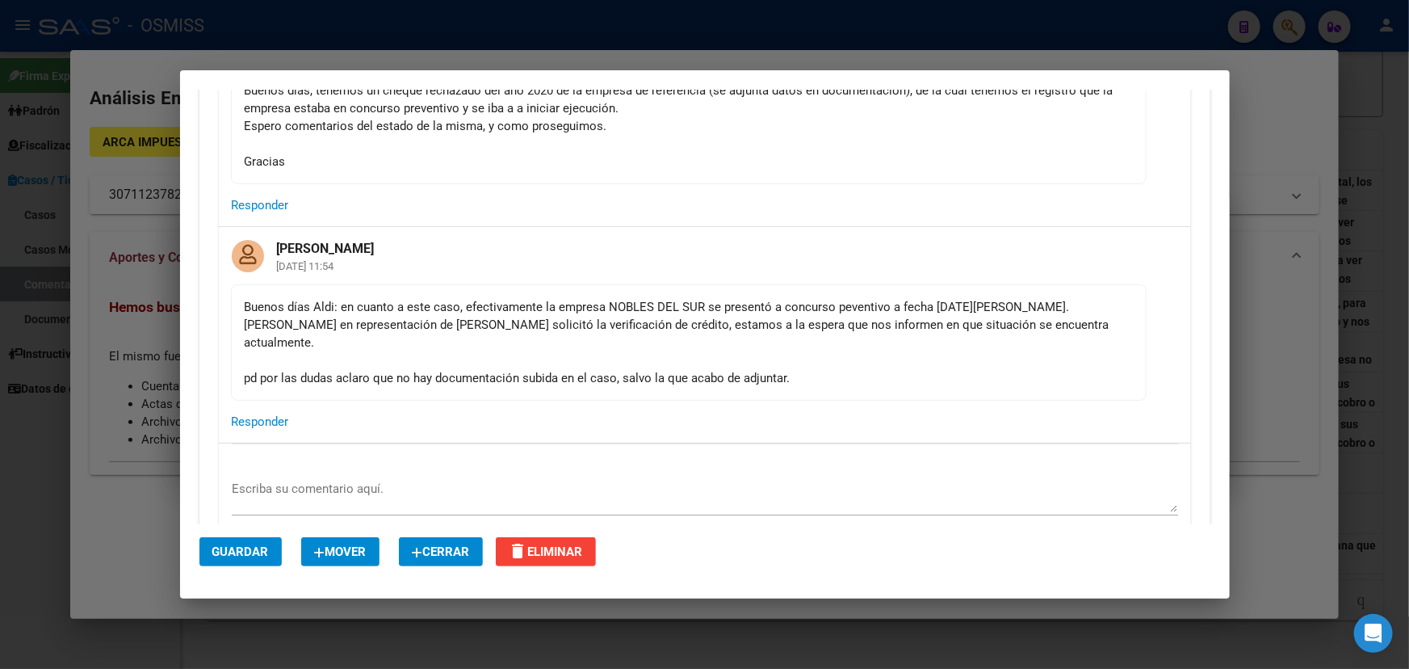
scroll to position [57, 0]
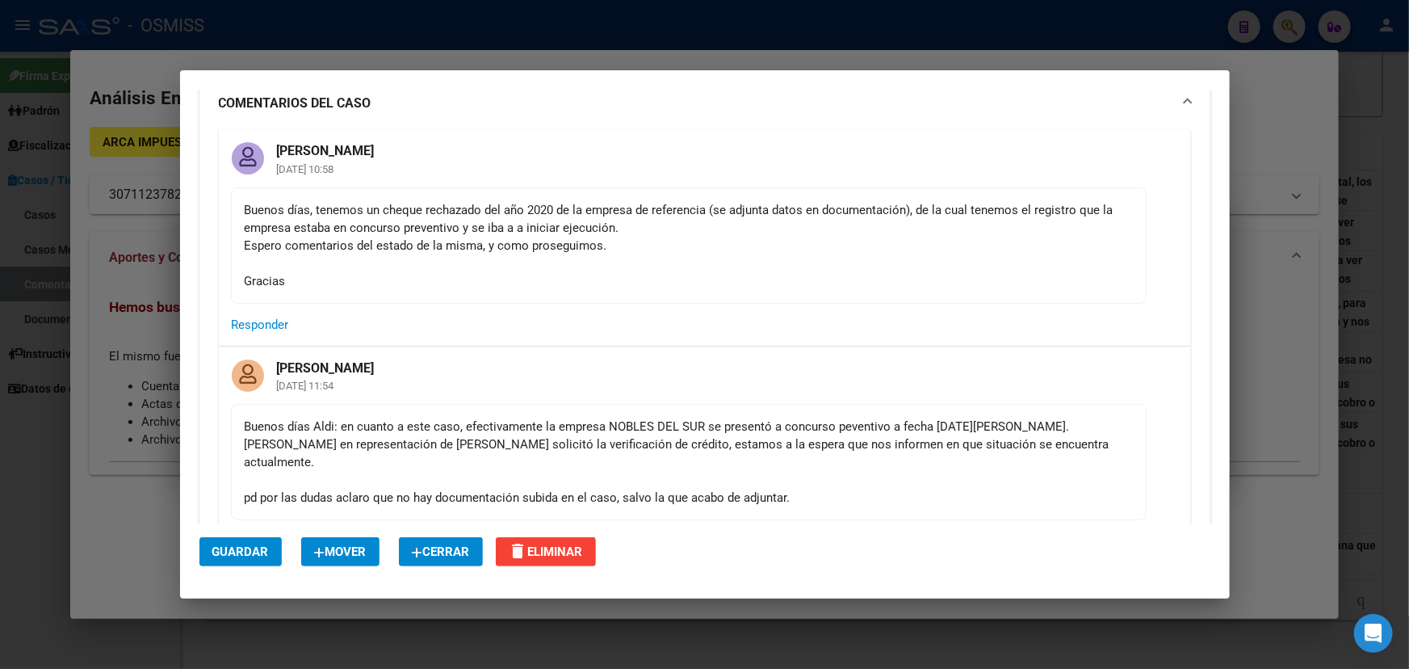
click at [573, 400] on mat-card-header "[PERSON_NAME] [DATE] 11:54" at bounding box center [705, 375] width 972 height 57
drag, startPoint x: 809, startPoint y: 488, endPoint x: 461, endPoint y: 473, distance: 348.4
click at [471, 475] on mat-card-content "Buenos días Aldi: en cuanto a este caso, efectivamente la empresa NOBLES DEL SU…" at bounding box center [689, 462] width 916 height 116
click at [496, 468] on div "Buenos días Aldi: en cuanto a este caso, efectivamente la empresa NOBLES DEL SU…" at bounding box center [689, 462] width 888 height 89
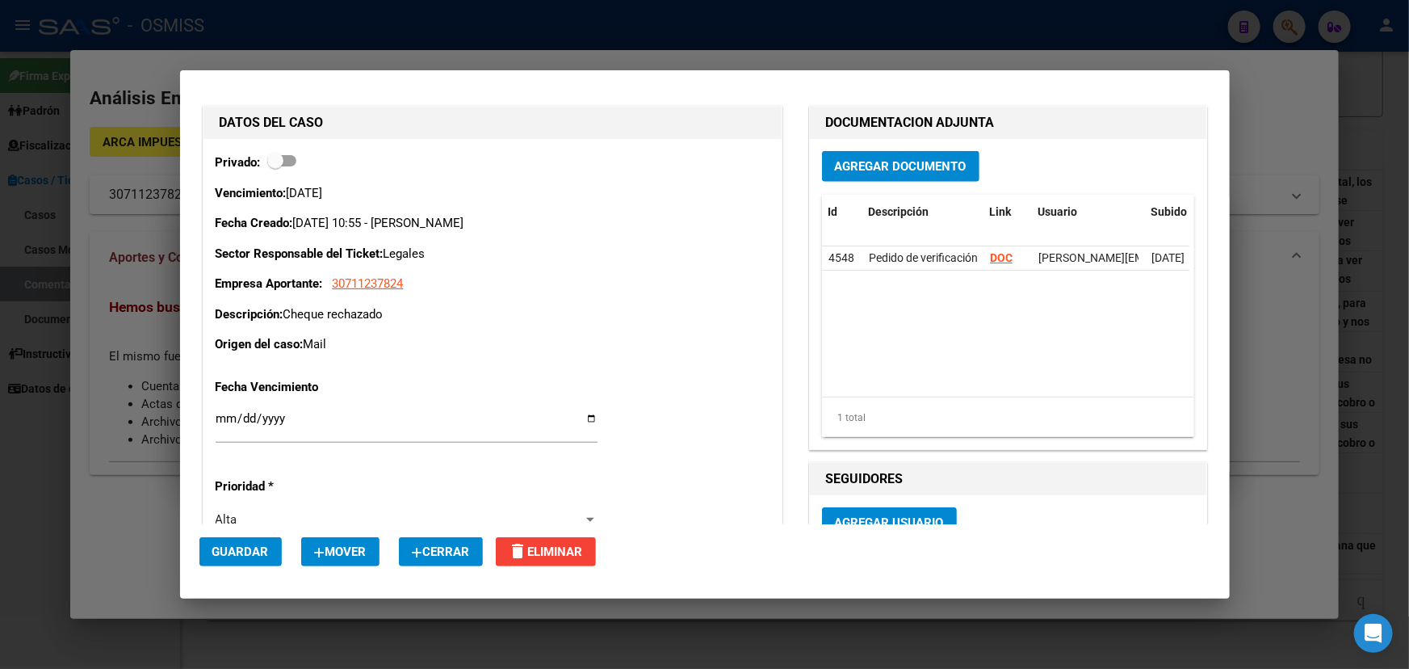
scroll to position [719, 0]
click at [996, 250] on strong "DOC" at bounding box center [1001, 256] width 23 height 13
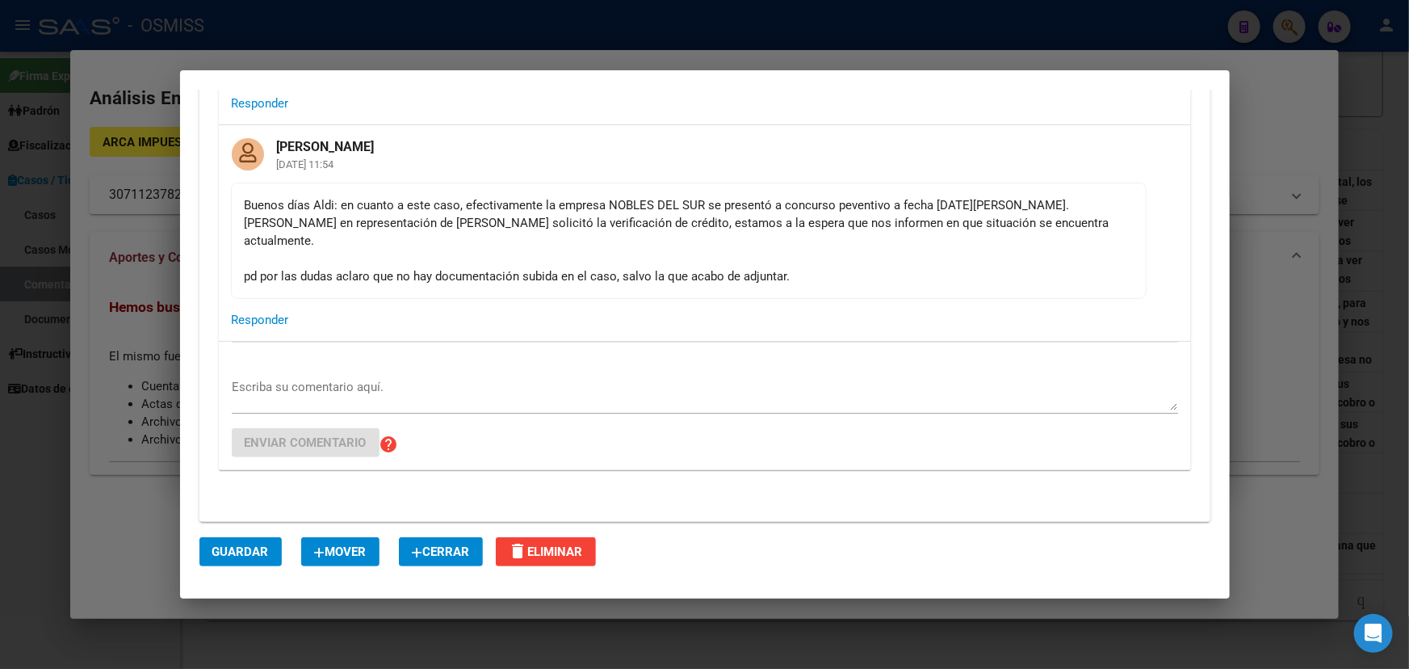
scroll to position [278, 0]
drag, startPoint x: 654, startPoint y: 228, endPoint x: 961, endPoint y: 251, distance: 307.8
click at [937, 247] on div "Buenos días Aldi: en cuanto a este caso, efectivamente la empresa NOBLES DEL SU…" at bounding box center [689, 241] width 888 height 89
click at [961, 251] on div "Buenos días Aldi: en cuanto a este caso, efectivamente la empresa NOBLES DEL SU…" at bounding box center [689, 241] width 888 height 89
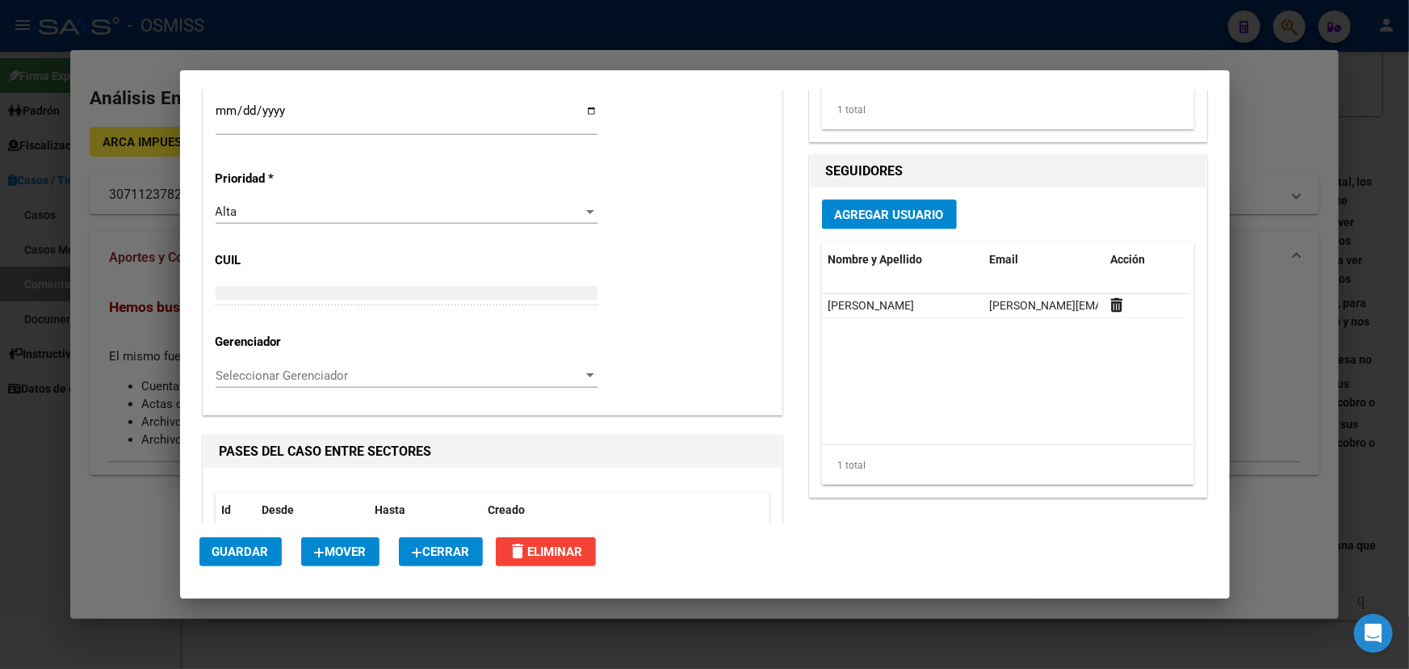
scroll to position [954, 0]
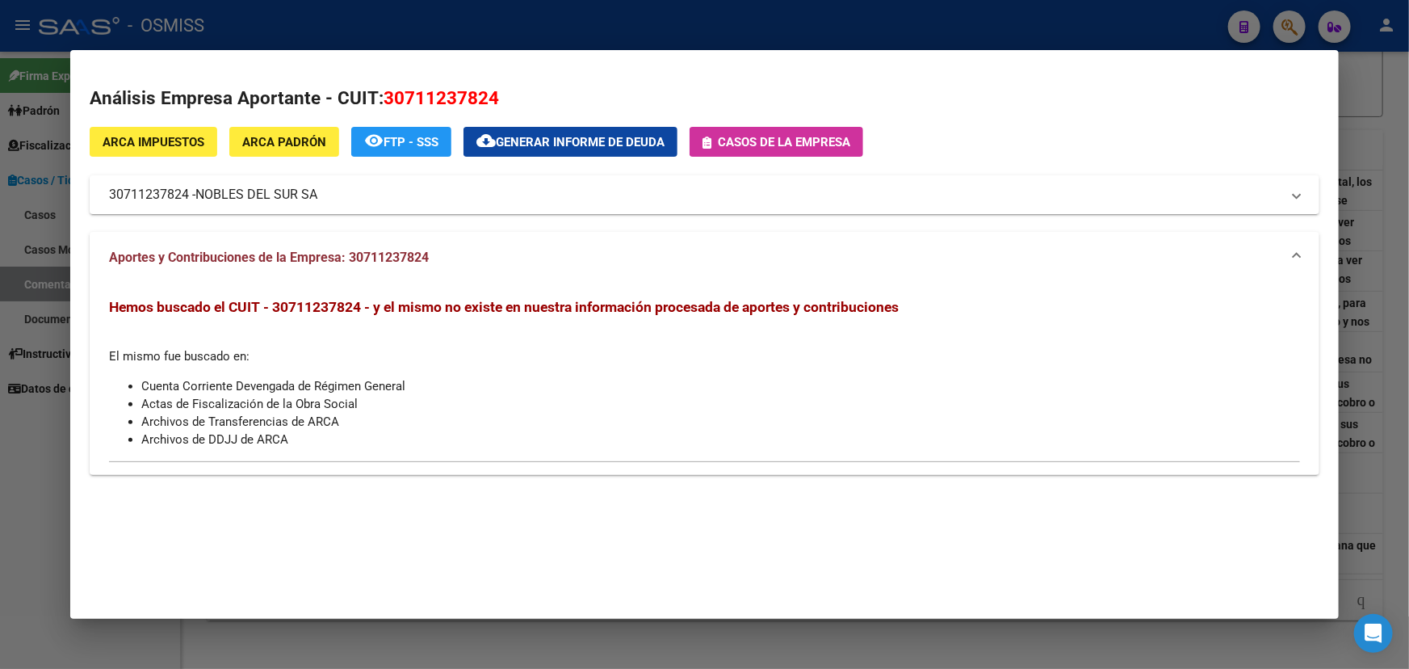
click at [631, 325] on div "Hemos buscado el CUIT - 30711237824 - y el mismo no existe en nuestra informaci…" at bounding box center [704, 373] width 1191 height 151
drag, startPoint x: 590, startPoint y: 321, endPoint x: 808, endPoint y: 309, distance: 218.4
click at [742, 319] on div "Hemos buscado el CUIT - 30711237824 - y el mismo no existe en nuestra informaci…" at bounding box center [705, 379] width 1230 height 191
click at [912, 300] on h3 "Hemos buscado el CUIT - 30711237824 - y el mismo no existe en nuestra informaci…" at bounding box center [704, 307] width 1191 height 18
drag, startPoint x: 174, startPoint y: 371, endPoint x: 507, endPoint y: 390, distance: 334.1
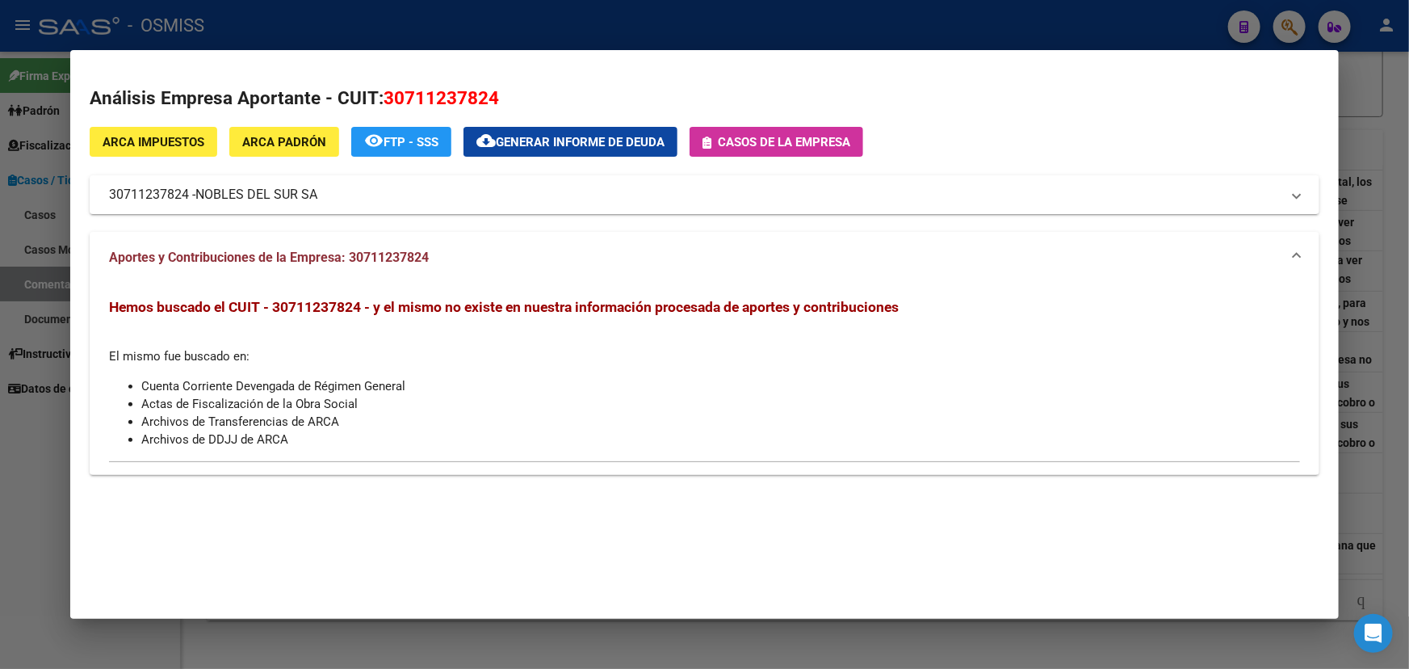
click at [490, 388] on div "Hemos buscado el CUIT - 30711237824 - y el mismo no existe en nuestra informaci…" at bounding box center [704, 373] width 1191 height 151
drag, startPoint x: 775, startPoint y: 400, endPoint x: 1409, endPoint y: 355, distance: 635.6
click at [866, 407] on li "Actas de Fiscalización de la Obra Social" at bounding box center [720, 404] width 1159 height 18
click at [820, 363] on div "Hemos buscado el CUIT - 30711237824 - y el mismo no existe en nuestra informaci…" at bounding box center [704, 373] width 1191 height 151
drag, startPoint x: 232, startPoint y: 288, endPoint x: 606, endPoint y: 332, distance: 376.5
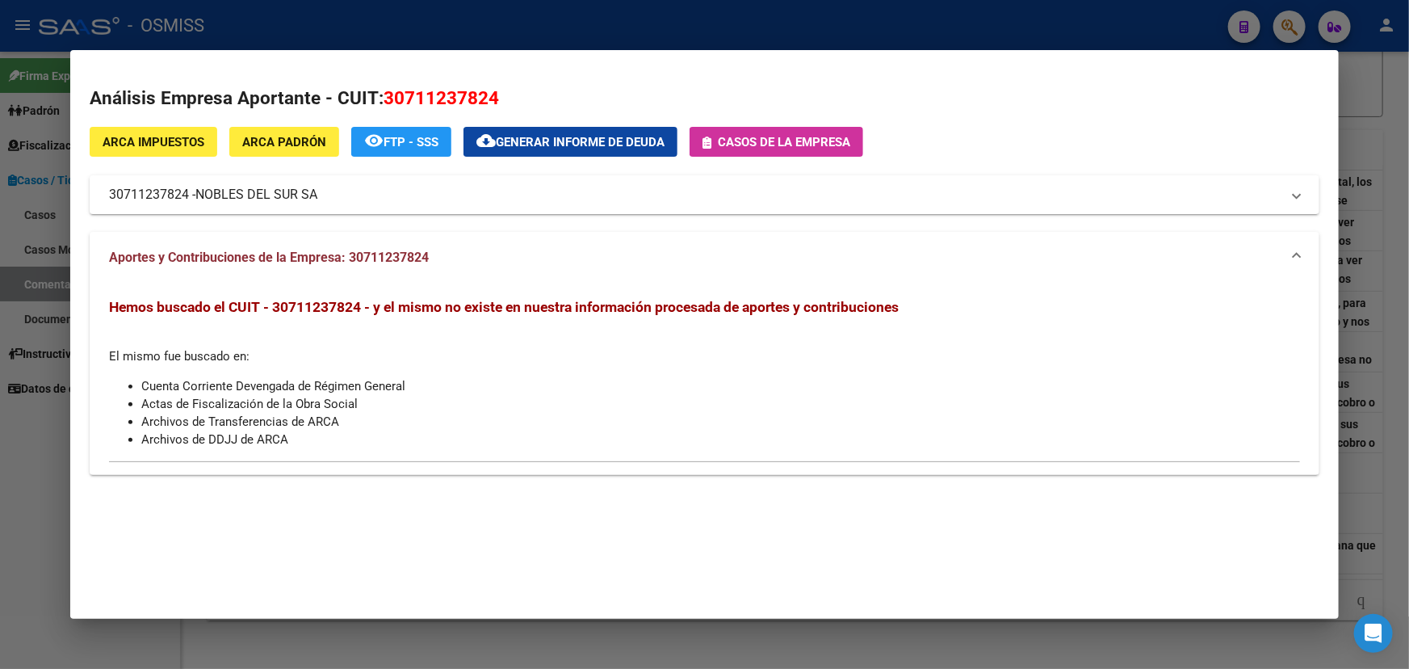
click at [606, 332] on div "Hemos buscado el CUIT - 30711237824 - y el mismo no existe en nuestra informaci…" at bounding box center [705, 379] width 1230 height 191
click at [608, 332] on div "Hemos buscado el CUIT - 30711237824 - y el mismo no existe en nuestra informaci…" at bounding box center [704, 373] width 1191 height 151
drag, startPoint x: 198, startPoint y: 312, endPoint x: 864, endPoint y: 304, distance: 666.4
click at [850, 302] on span "Hemos buscado el CUIT - 30711237824 - y el mismo no existe en nuestra informaci…" at bounding box center [504, 307] width 790 height 16
click at [1081, 381] on li "Cuenta Corriente Devengada de Régimen General" at bounding box center [720, 386] width 1159 height 18
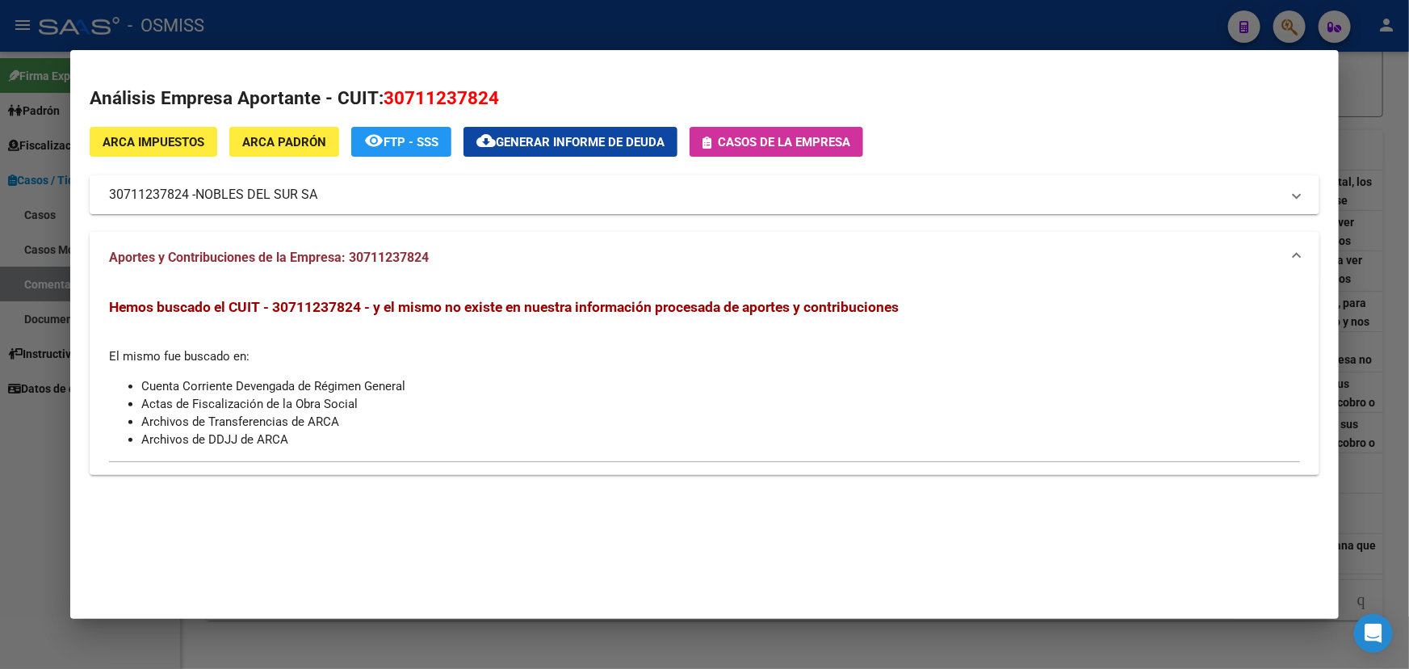
drag, startPoint x: 453, startPoint y: 288, endPoint x: 570, endPoint y: 299, distance: 117.7
click at [570, 299] on mat-expansion-panel "Aportes y Contribuciones de la Empresa: 30711237824 Hemos buscado el CUIT - 307…" at bounding box center [705, 353] width 1230 height 243
click at [710, 424] on li "Archivos de Transferencias de ARCA" at bounding box center [720, 422] width 1159 height 18
drag, startPoint x: 212, startPoint y: 394, endPoint x: 263, endPoint y: 320, distance: 89.6
click at [141, 284] on div "Hemos buscado el CUIT - 30711237824 - y el mismo no existe en nuestra informaci…" at bounding box center [705, 379] width 1230 height 191
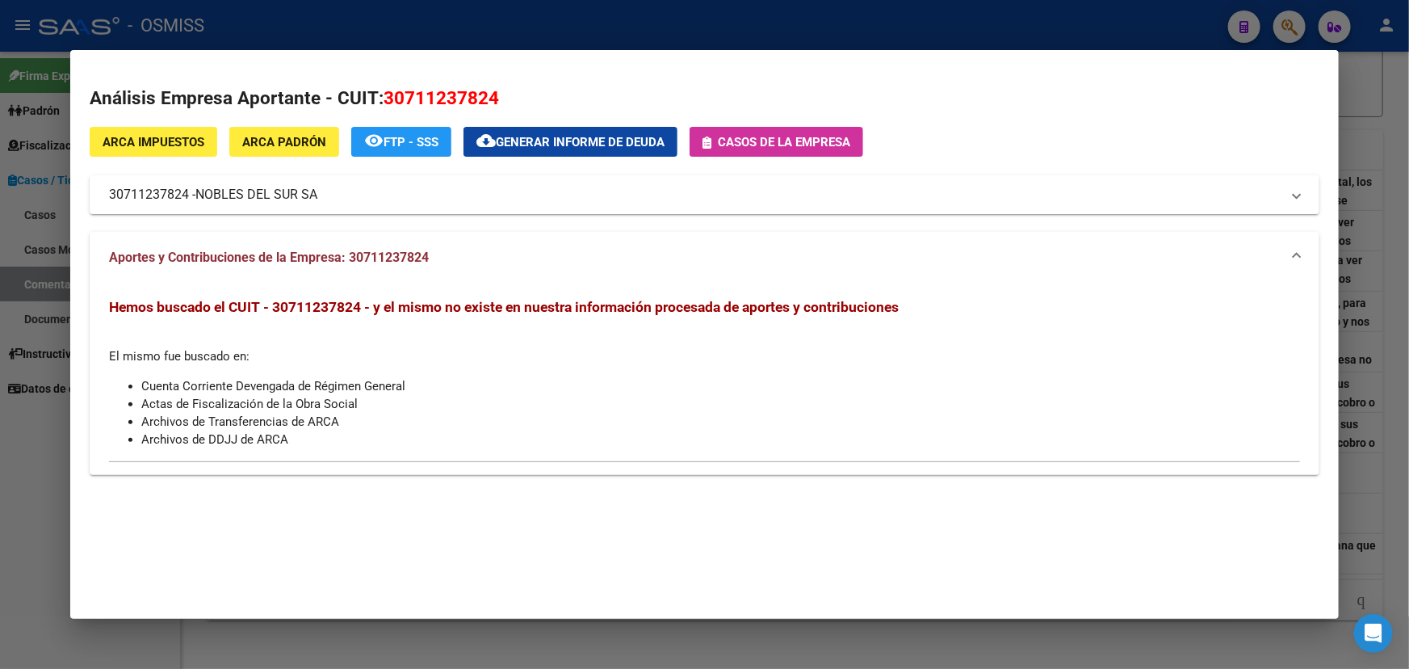
click at [651, 403] on li "Actas de Fiscalización de la Obra Social" at bounding box center [720, 404] width 1159 height 18
drag, startPoint x: 184, startPoint y: 412, endPoint x: 452, endPoint y: 420, distance: 267.5
click at [403, 407] on ul "Cuenta Corriente Devengada de Régimen General Actas de Fiscalización de la Obra…" at bounding box center [704, 412] width 1191 height 71
click at [485, 439] on li "Archivos de DDJJ de ARCA" at bounding box center [720, 440] width 1159 height 18
drag, startPoint x: 158, startPoint y: 402, endPoint x: 364, endPoint y: 403, distance: 206.8
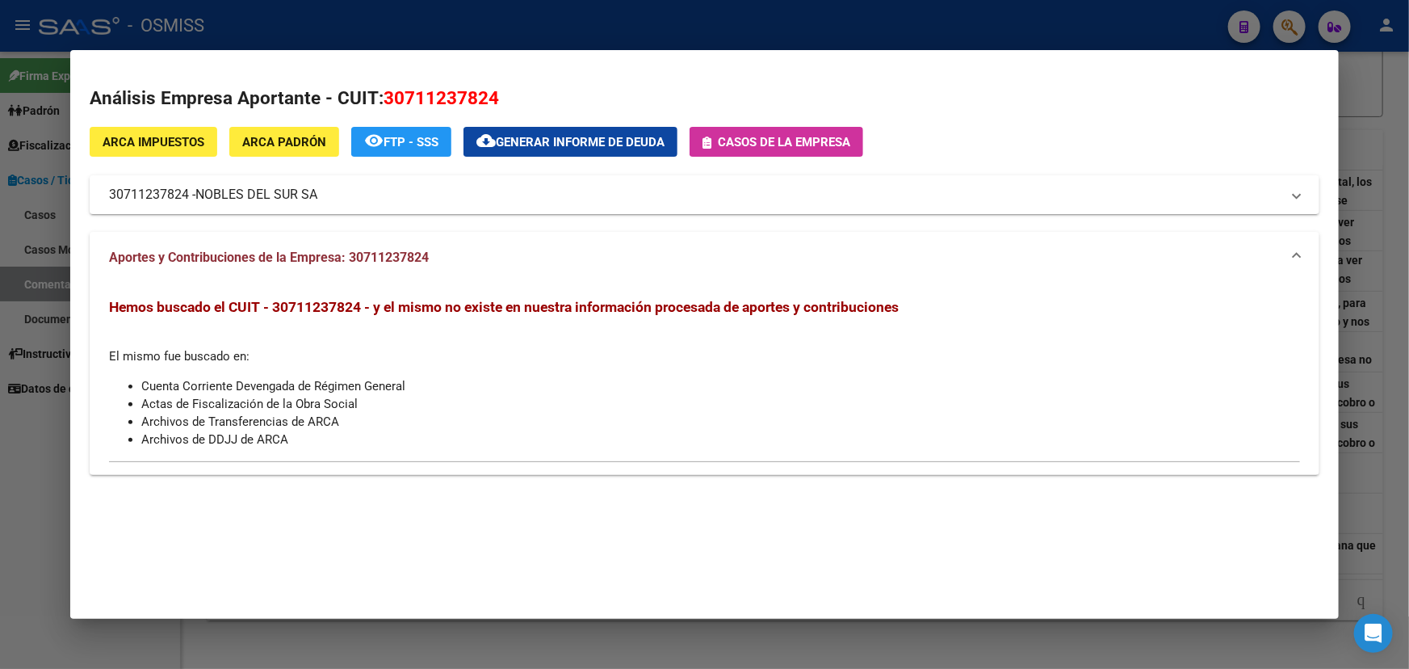
click at [363, 404] on li "Actas de Fiscalización de la Obra Social" at bounding box center [720, 404] width 1159 height 18
click at [721, 434] on li "Archivos de DDJJ de ARCA" at bounding box center [720, 440] width 1159 height 18
